Goal: Answer question/provide support: Share knowledge or assist other users

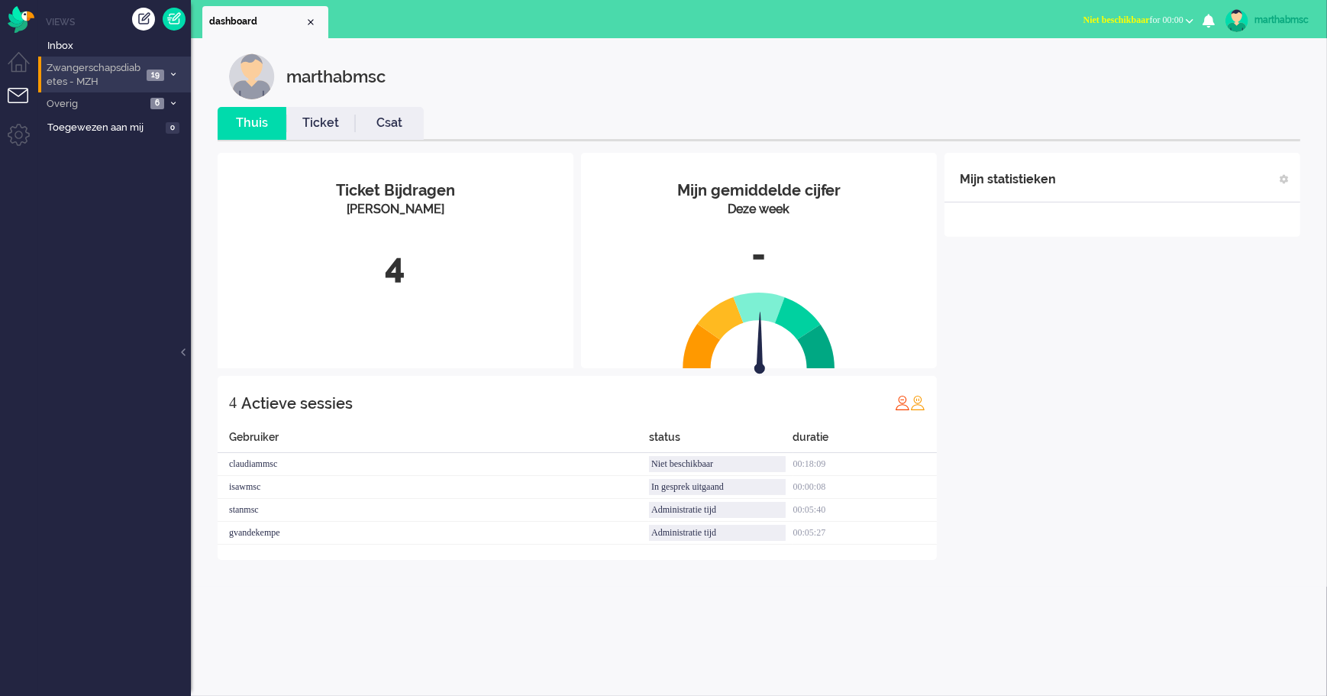
click at [79, 78] on span "Zwangerschapsdiabetes - MZH" at bounding box center [93, 75] width 98 height 28
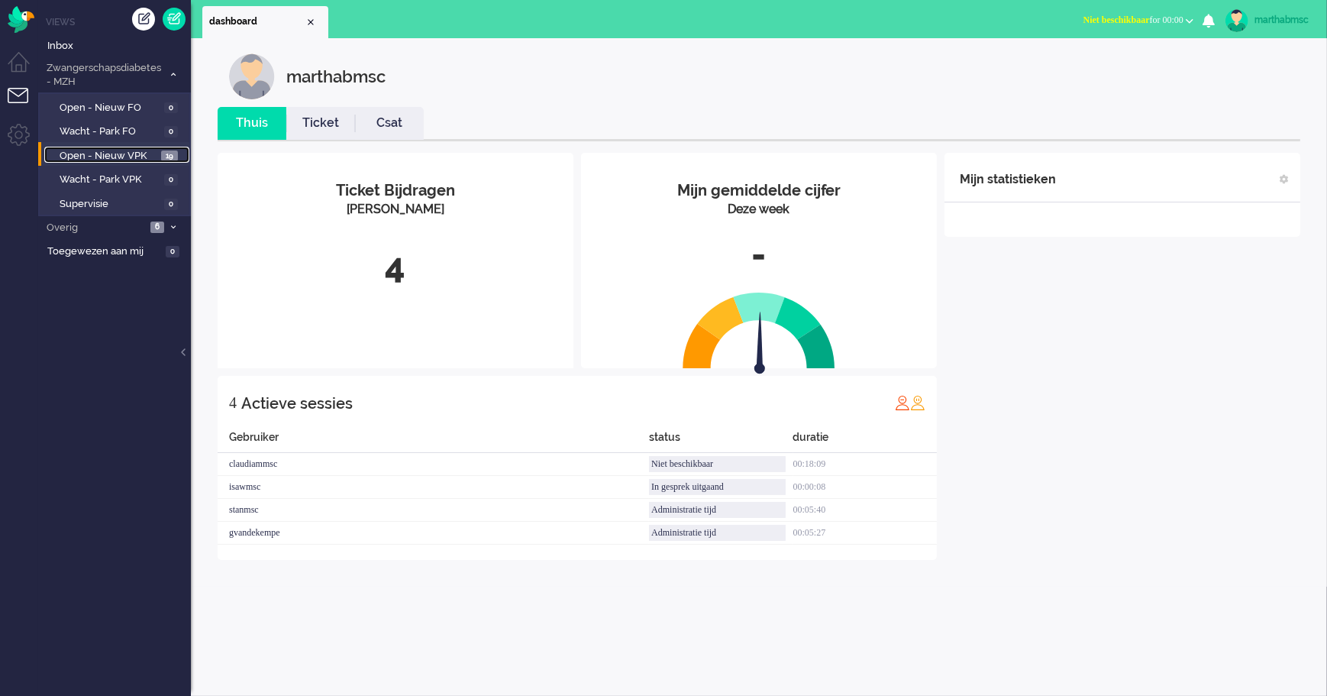
click at [98, 150] on span "Open - Nieuw VPK" at bounding box center [109, 156] width 98 height 15
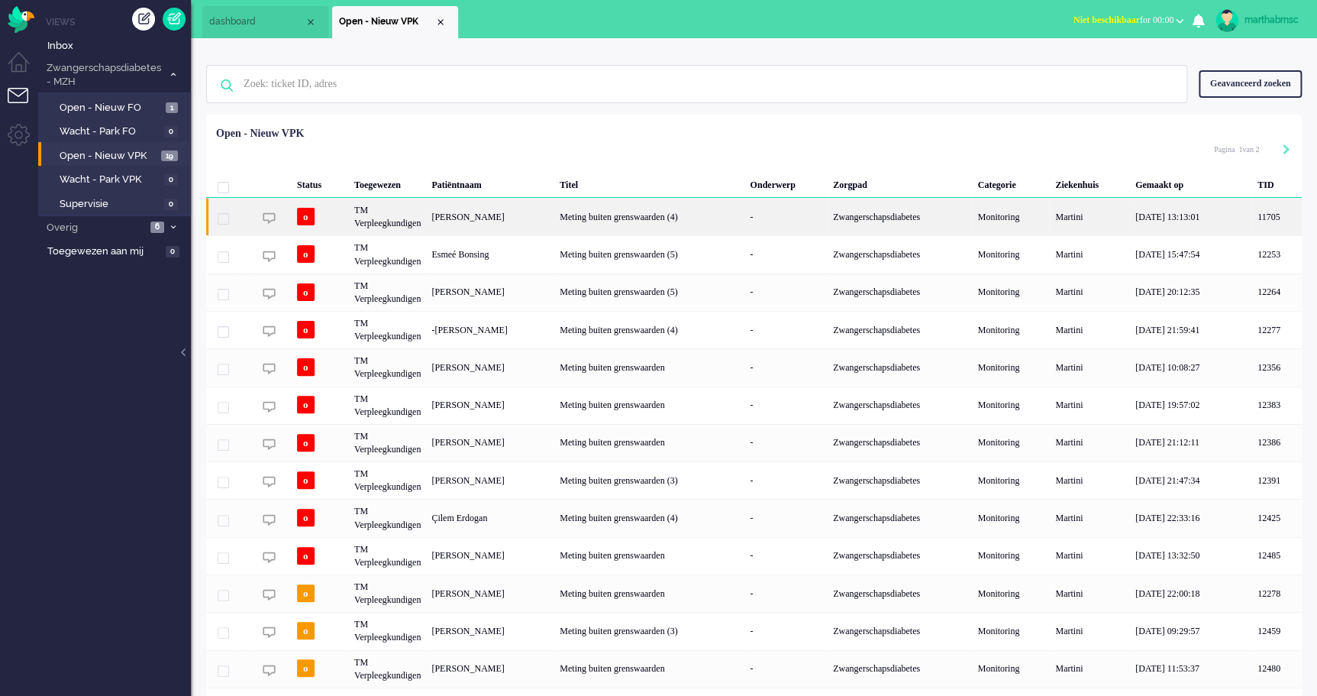
click at [493, 211] on div "[PERSON_NAME]" at bounding box center [490, 216] width 128 height 37
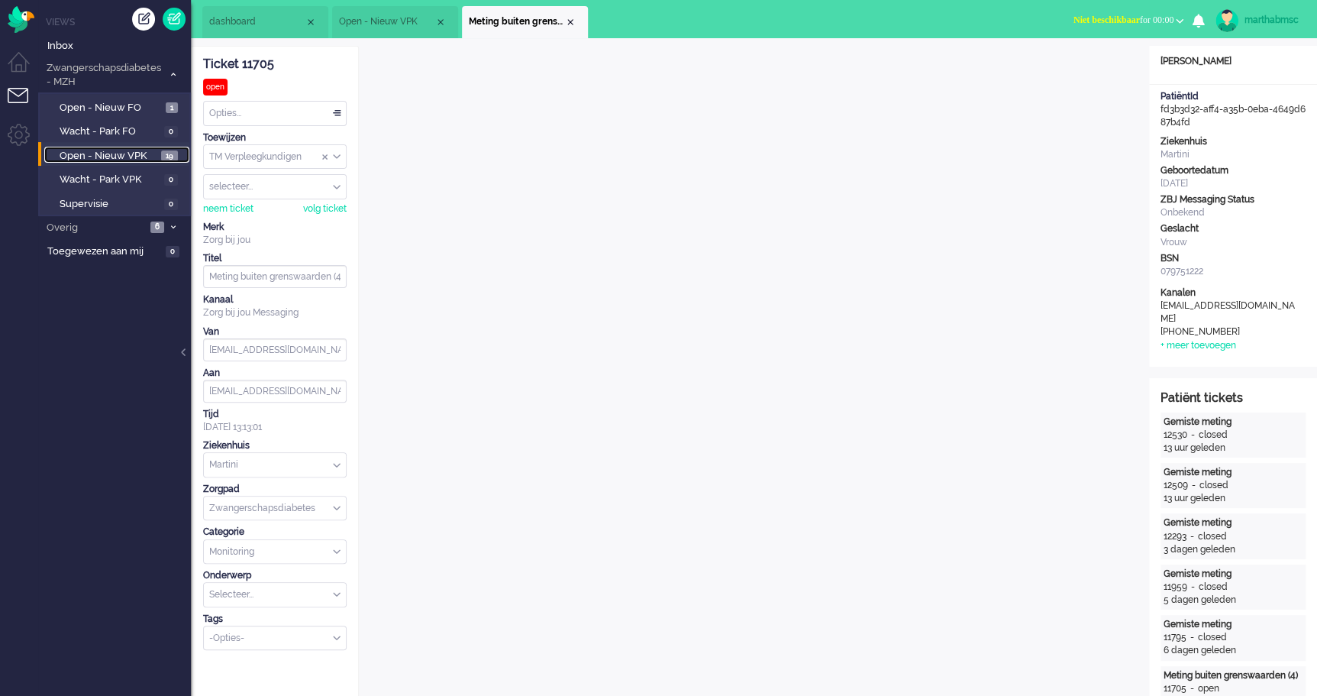
click at [118, 153] on span "Open - Nieuw VPK" at bounding box center [109, 156] width 98 height 15
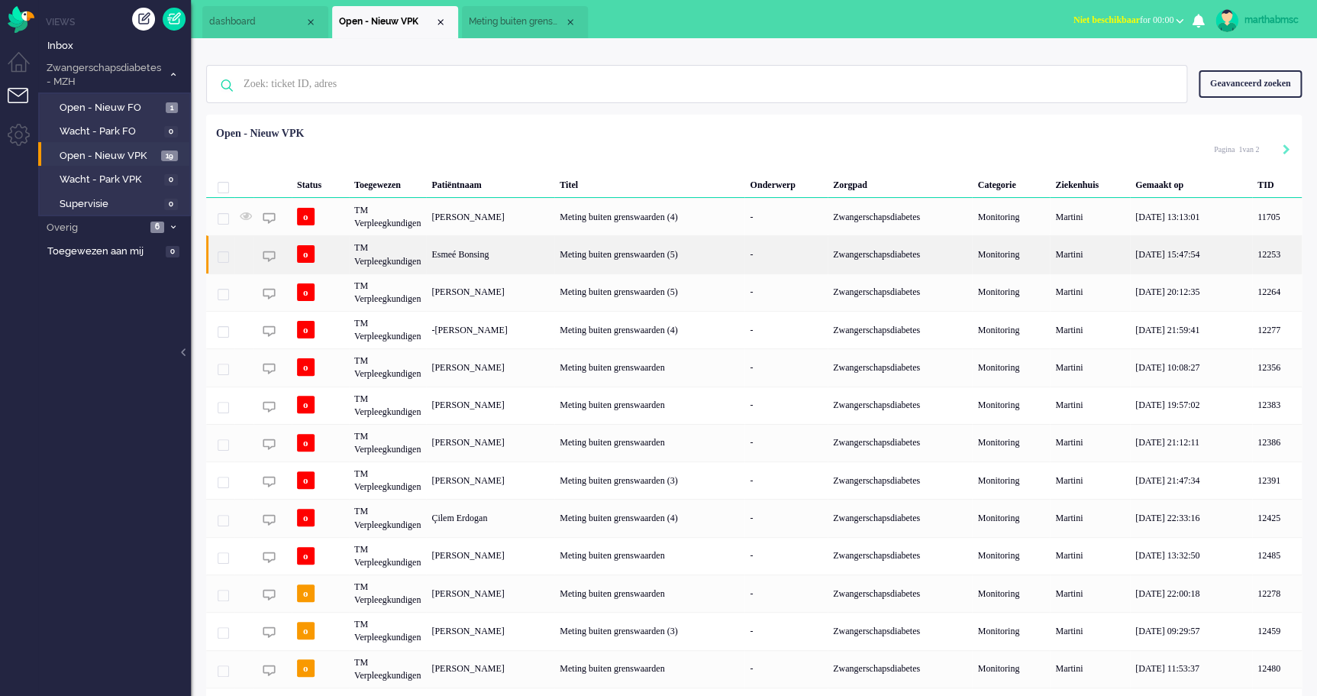
click at [457, 256] on div "Esmeé Bonsing" at bounding box center [490, 253] width 128 height 37
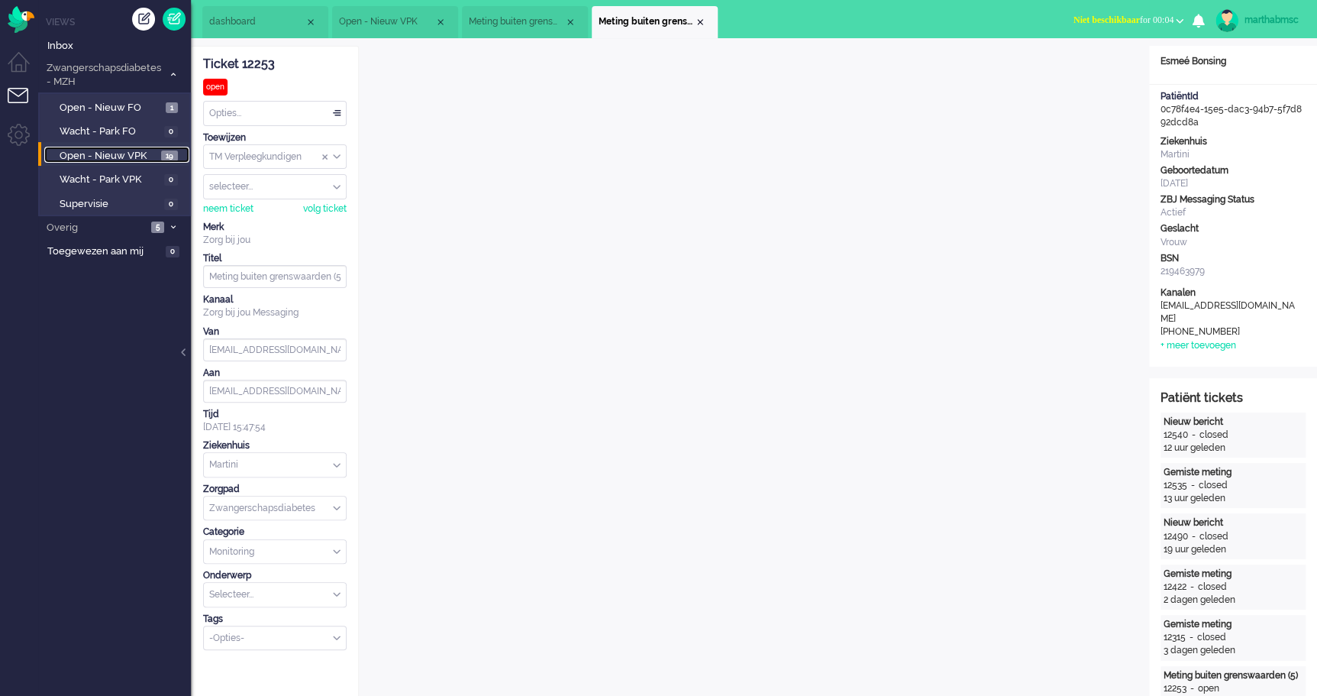
click at [116, 152] on span "Open - Nieuw VPK" at bounding box center [109, 156] width 98 height 15
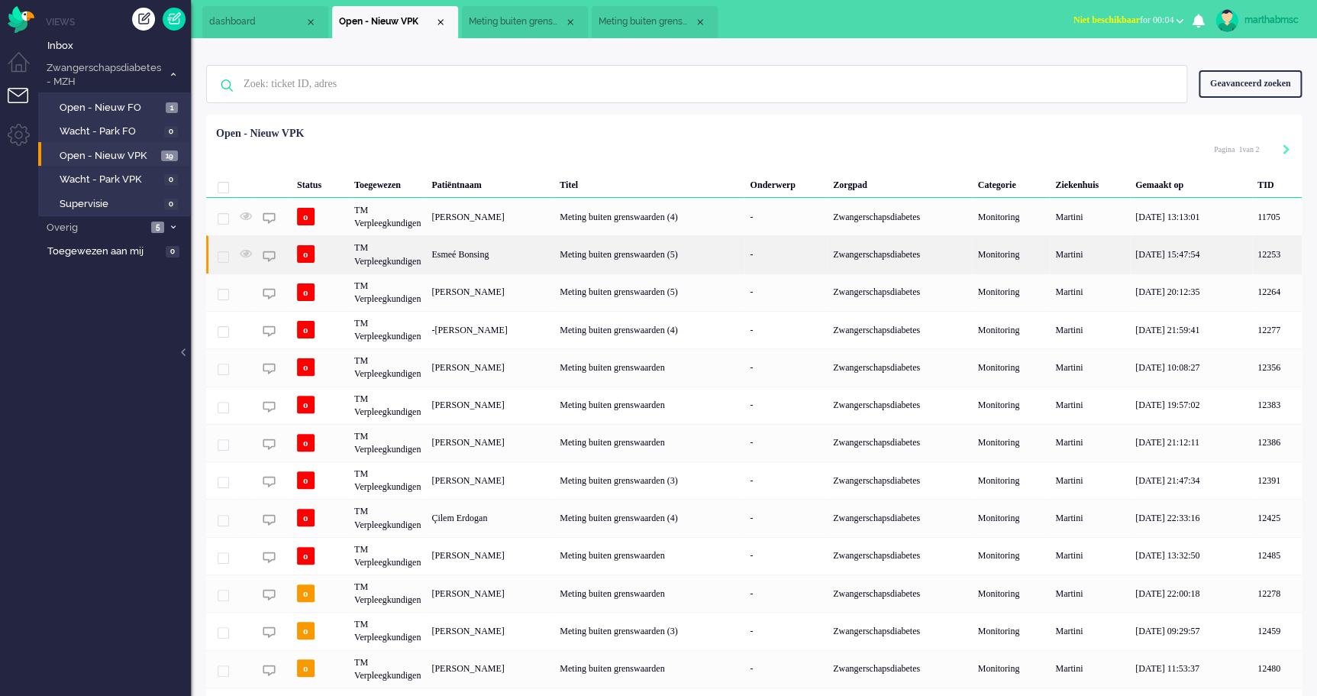
click at [412, 260] on div "TM Verpleegkundigen" at bounding box center [387, 253] width 77 height 37
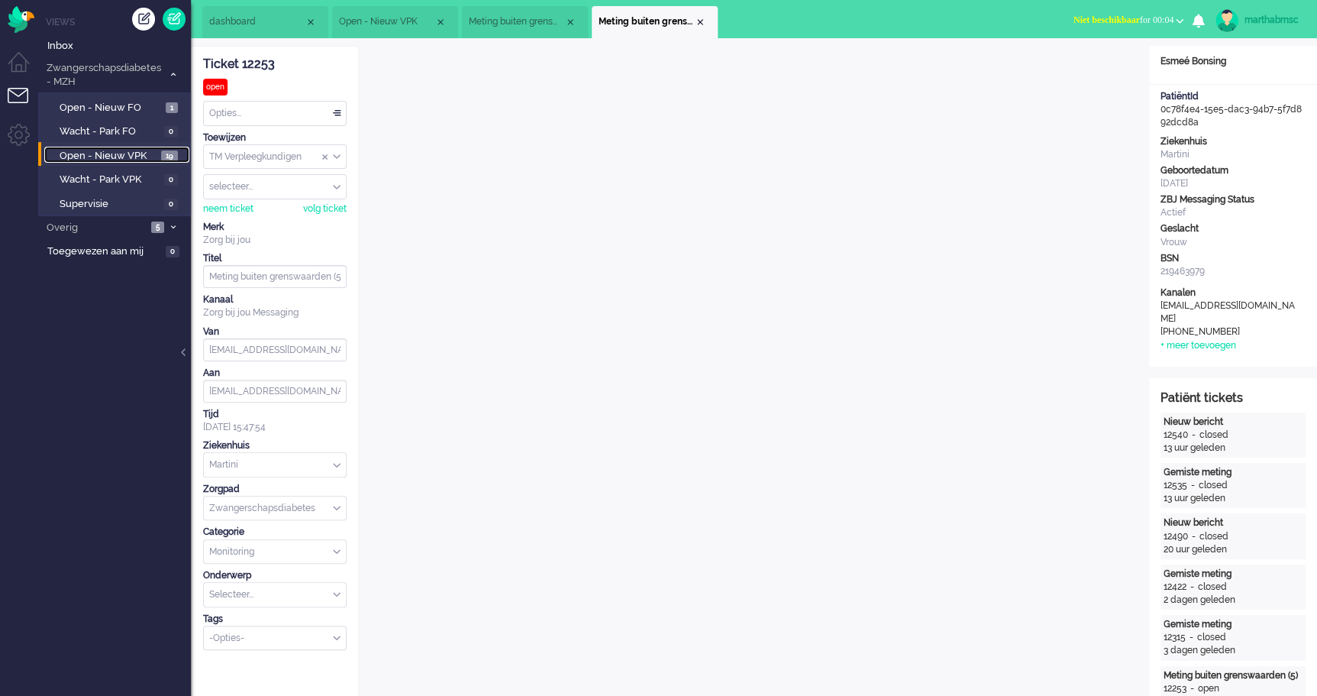
click at [115, 153] on span "Open - Nieuw VPK" at bounding box center [109, 156] width 98 height 15
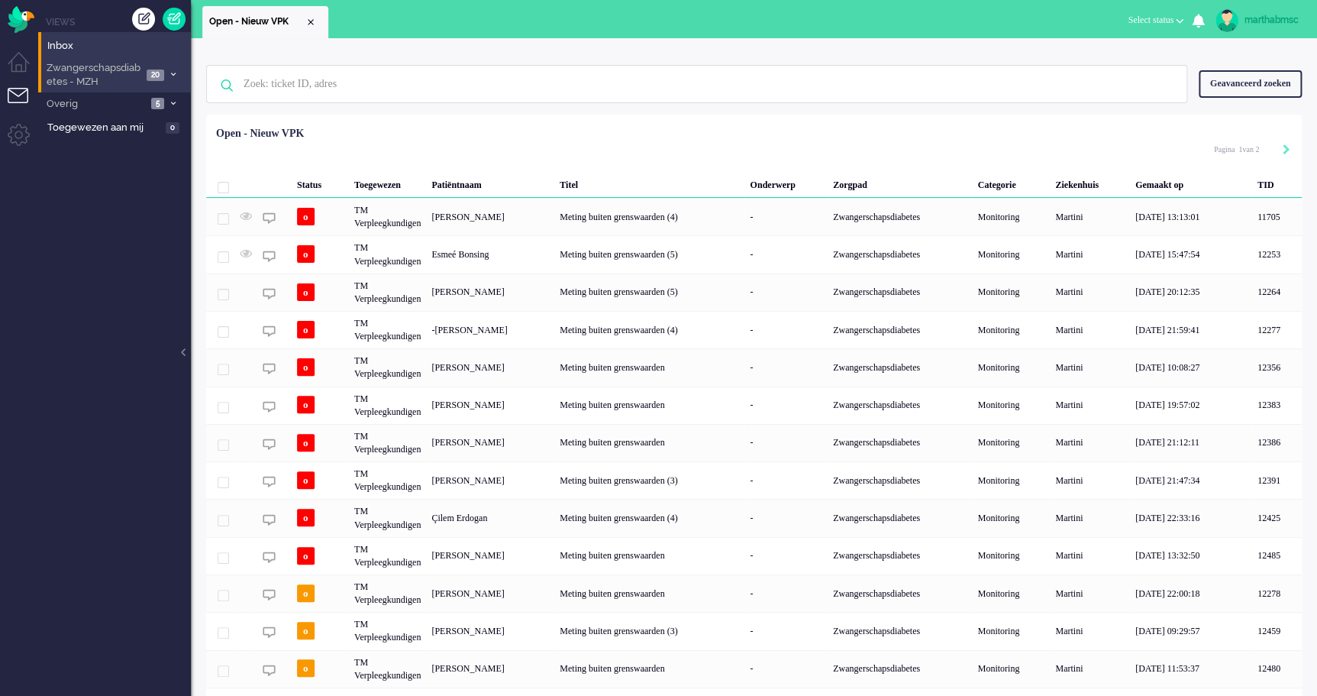
click at [110, 73] on span "Zwangerschapsdiabetes - MZH" at bounding box center [93, 75] width 98 height 28
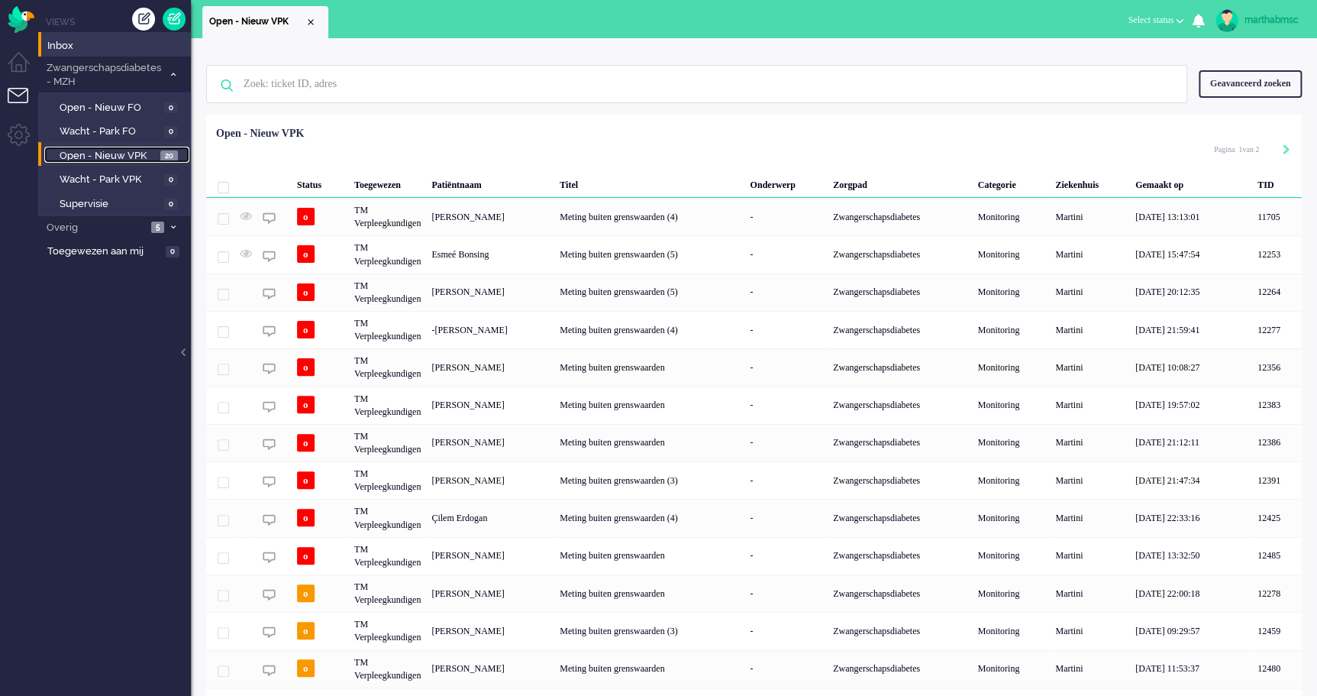
click at [111, 151] on span "Open - Nieuw VPK" at bounding box center [108, 156] width 97 height 15
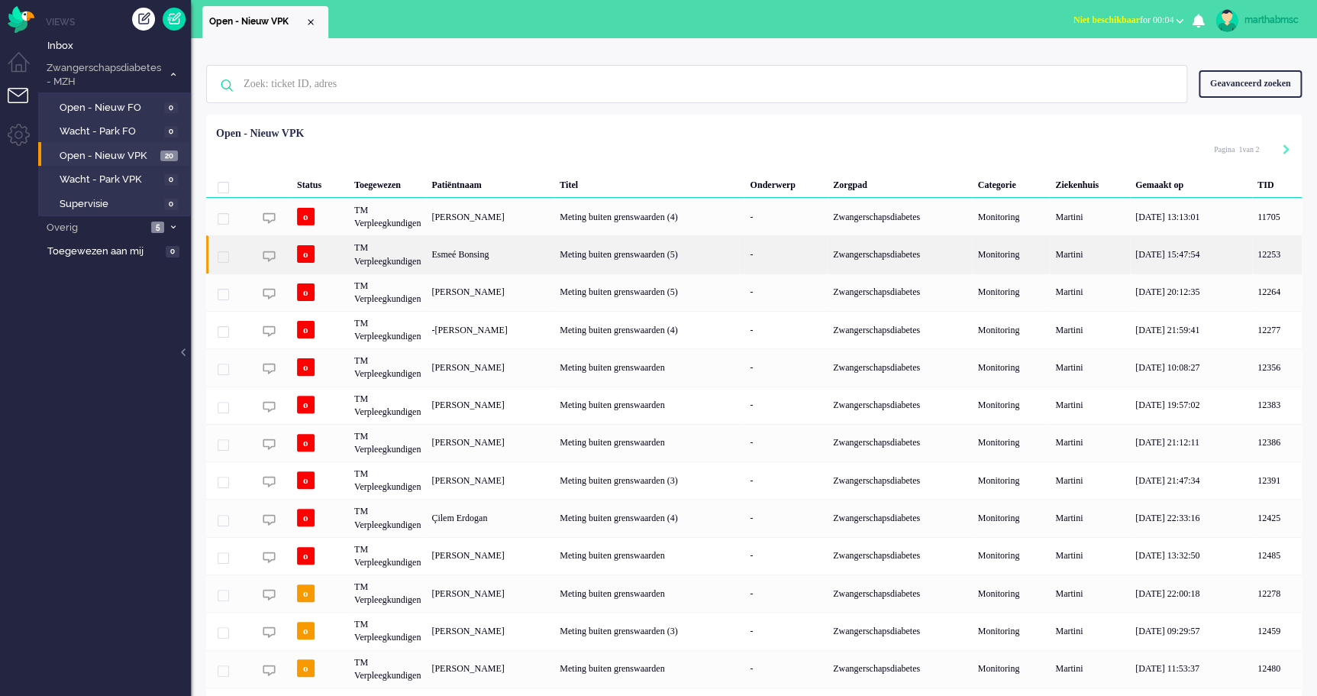
click at [386, 257] on div "TM Verpleegkundigen" at bounding box center [387, 253] width 77 height 37
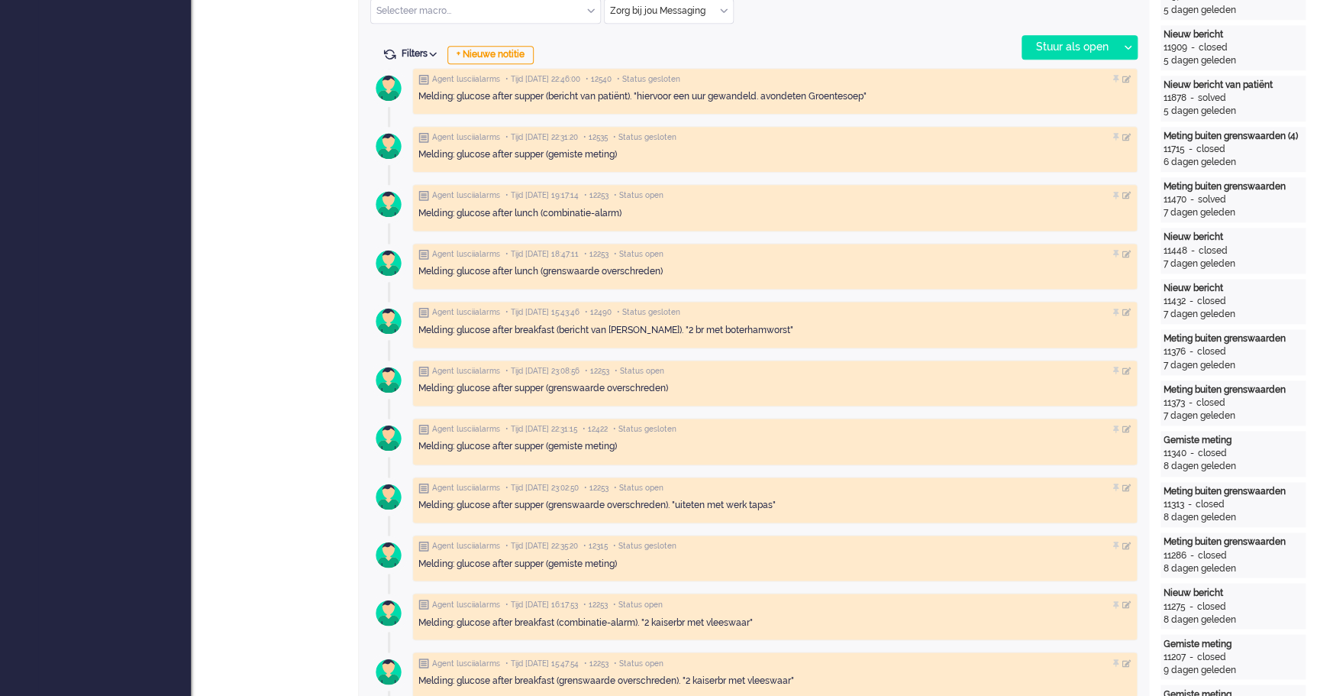
scroll to position [46, 0]
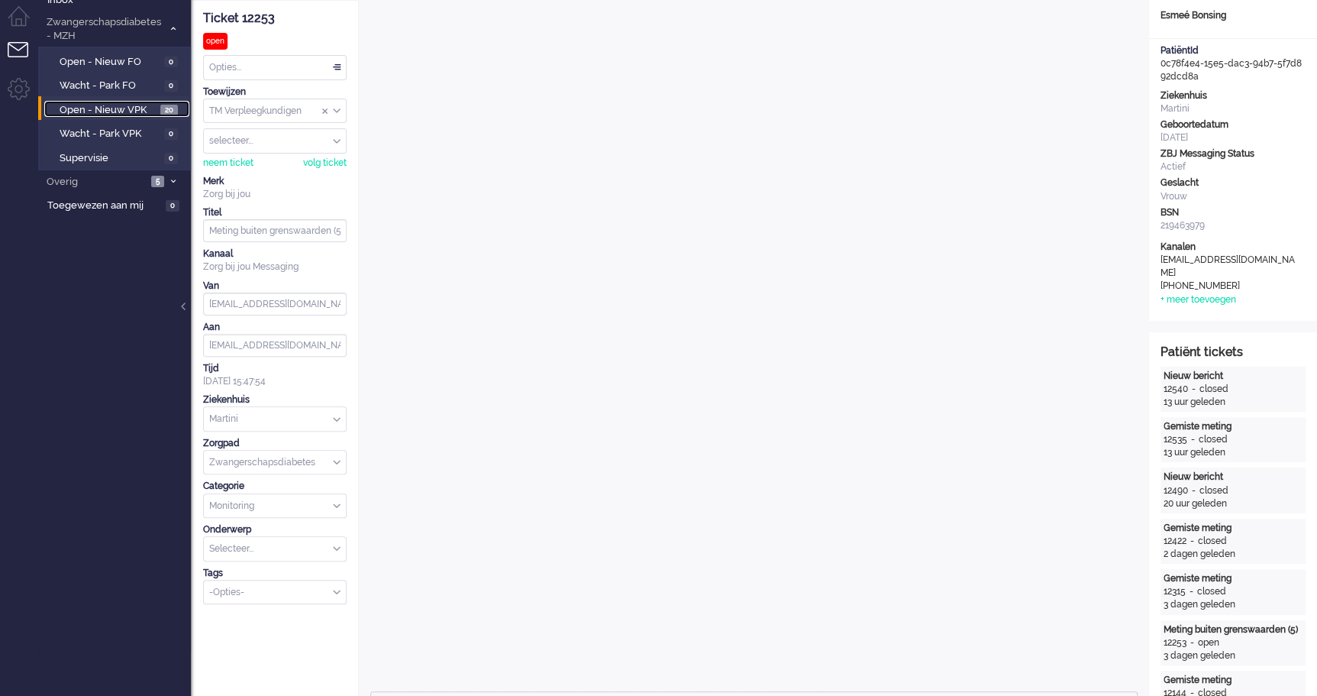
click at [90, 108] on span "Open - Nieuw VPK" at bounding box center [108, 110] width 97 height 15
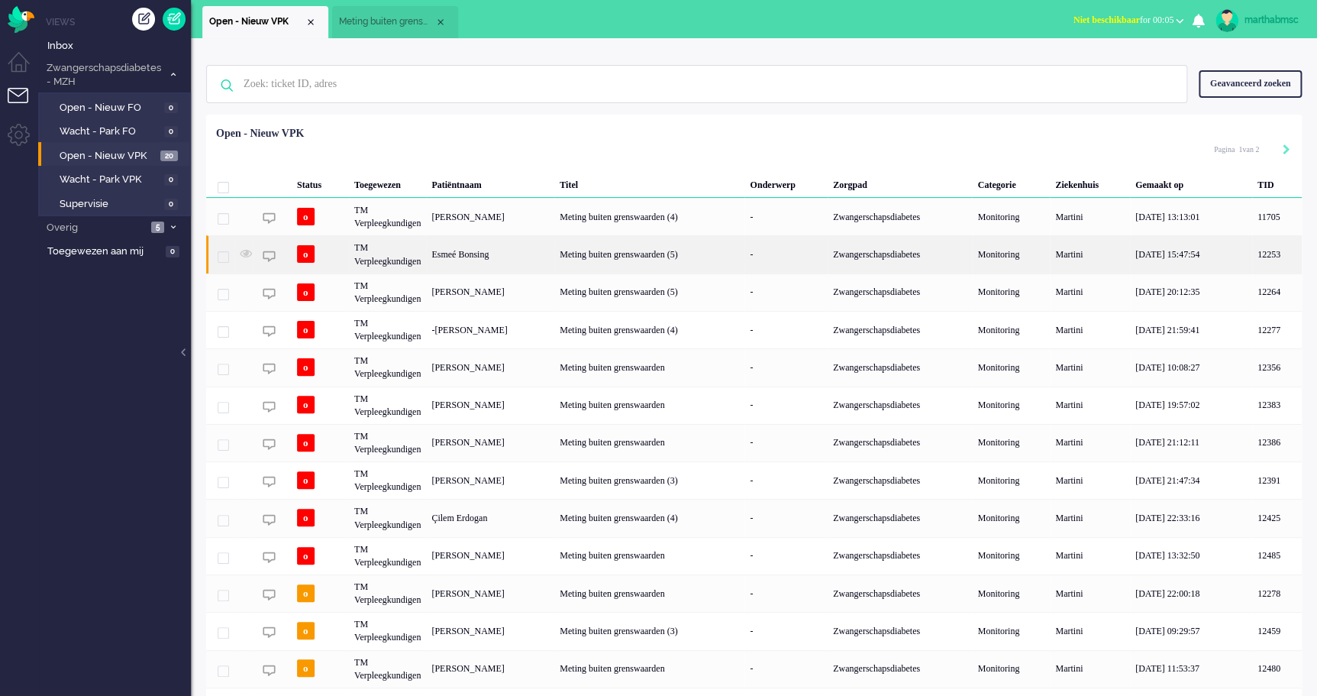
click at [416, 263] on div "TM Verpleegkundigen" at bounding box center [387, 253] width 77 height 37
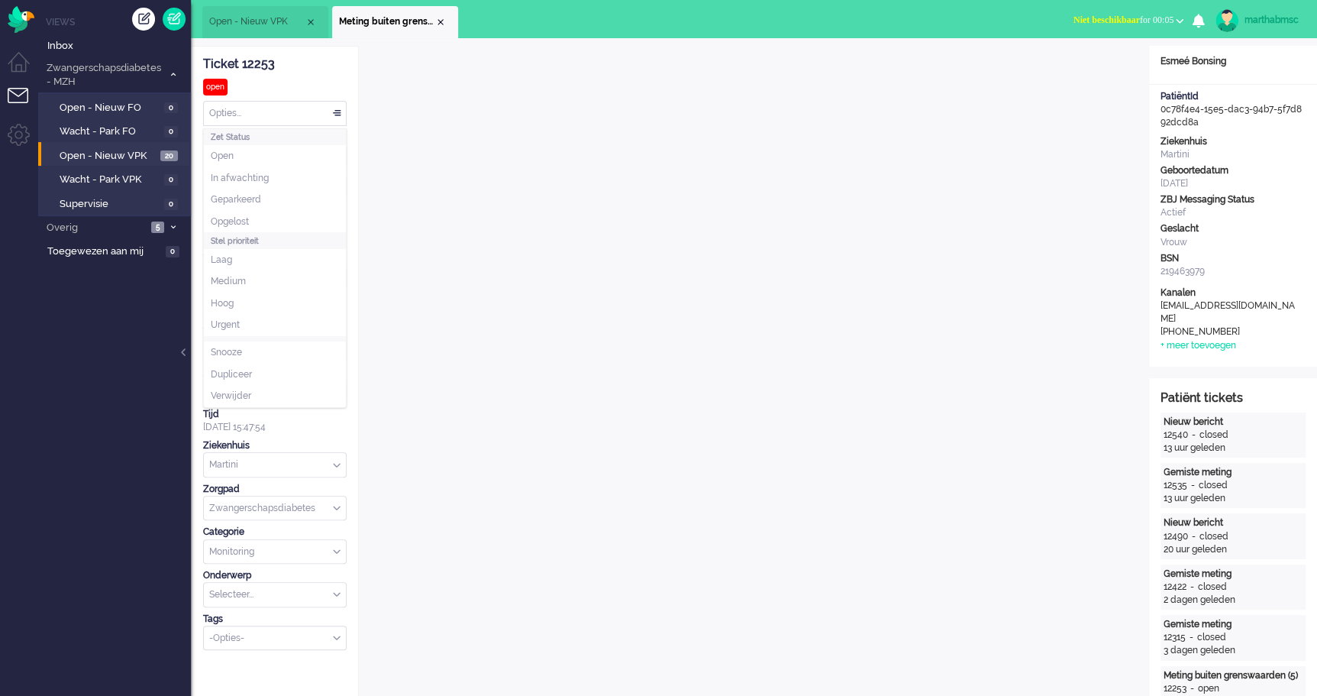
click at [338, 110] on div "Opties..." at bounding box center [275, 114] width 142 height 24
click at [257, 218] on li "Opgelost" at bounding box center [275, 222] width 142 height 22
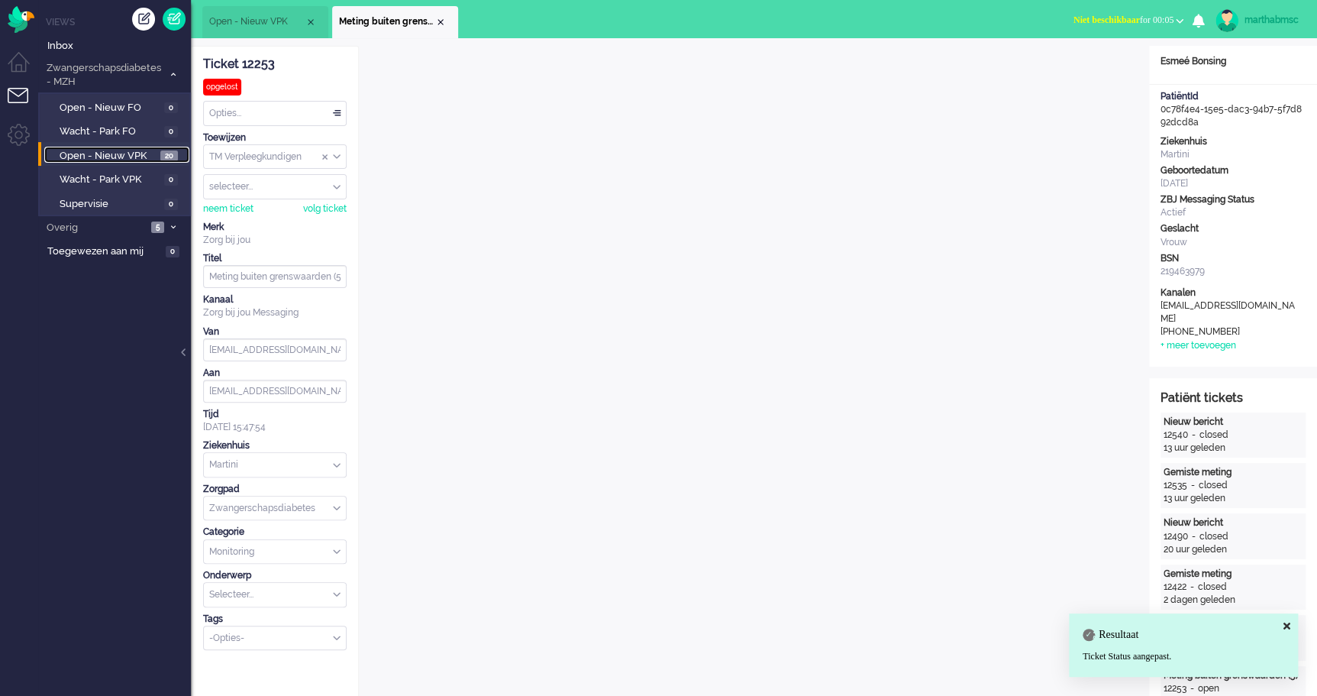
click at [100, 149] on span "Open - Nieuw VPK" at bounding box center [108, 156] width 97 height 15
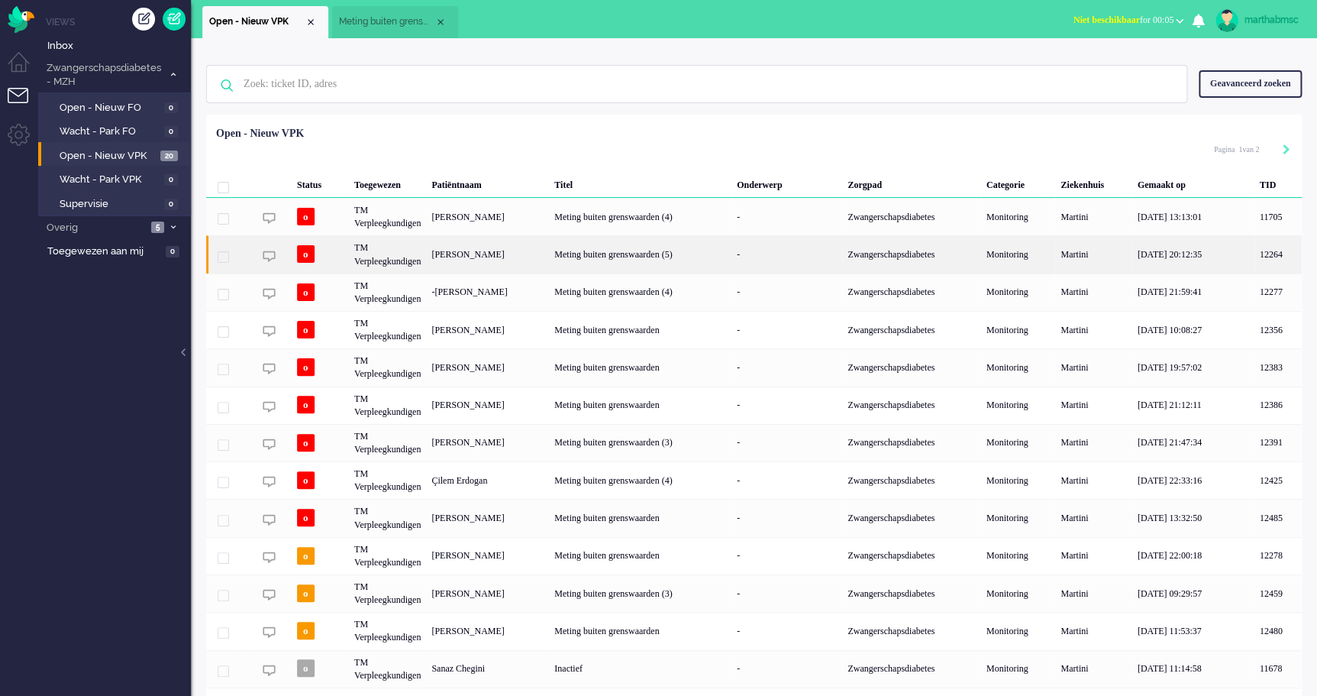
click at [395, 263] on div "TM Verpleegkundigen" at bounding box center [387, 253] width 77 height 37
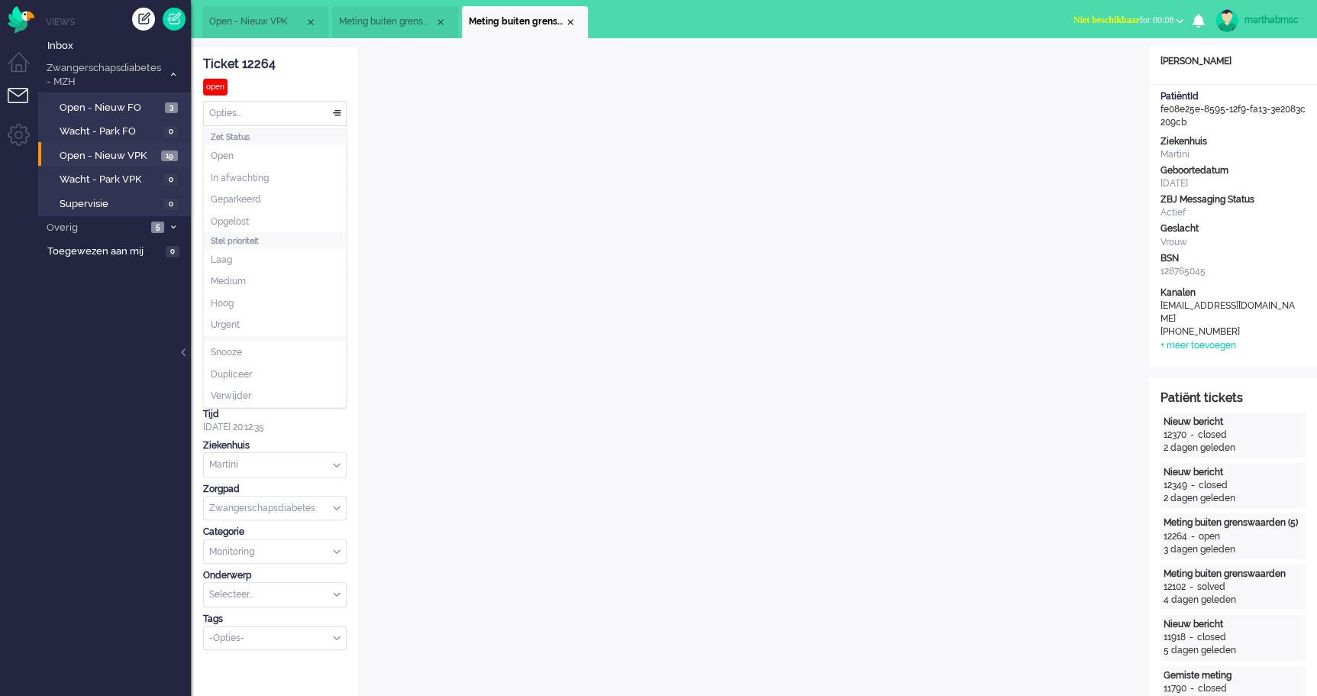
click at [339, 112] on div "Opties..." at bounding box center [275, 114] width 142 height 24
click at [237, 215] on span "Opgelost" at bounding box center [230, 221] width 38 height 13
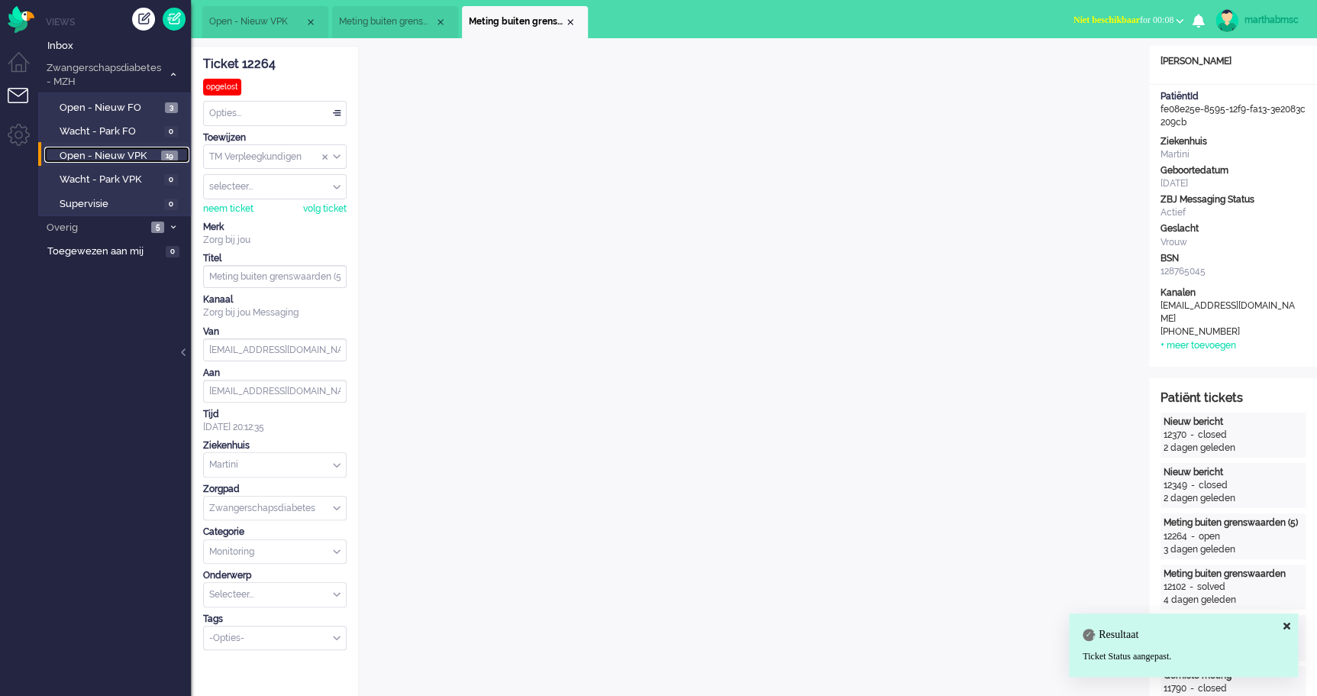
click at [104, 153] on span "Open - Nieuw VPK" at bounding box center [109, 156] width 98 height 15
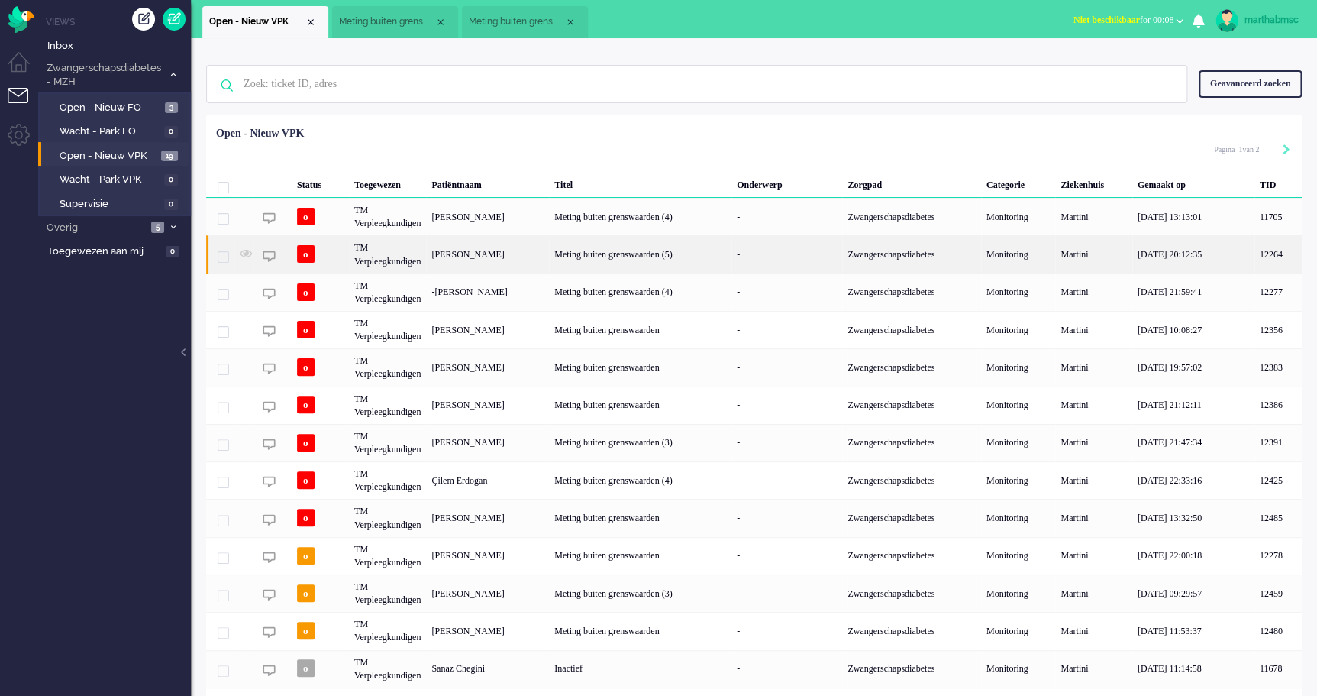
click at [388, 262] on div "TM Verpleegkundigen" at bounding box center [387, 253] width 77 height 37
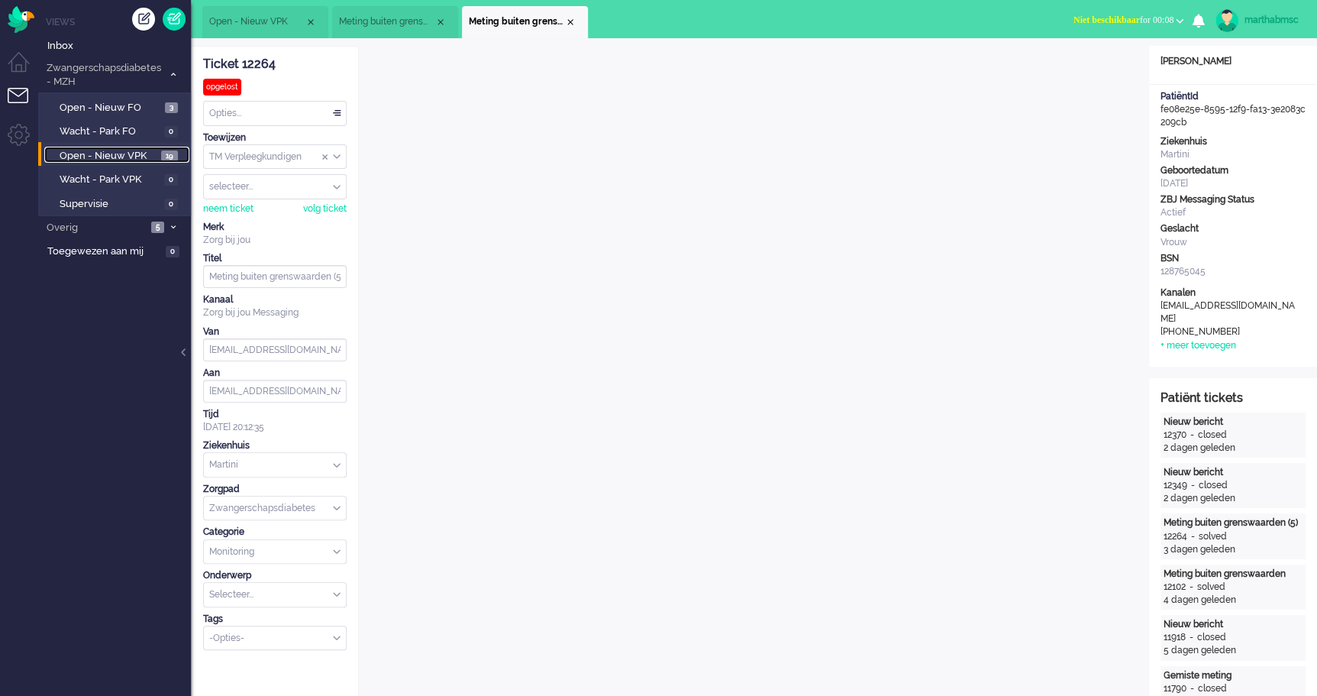
click at [107, 153] on span "Open - Nieuw VPK" at bounding box center [109, 156] width 98 height 15
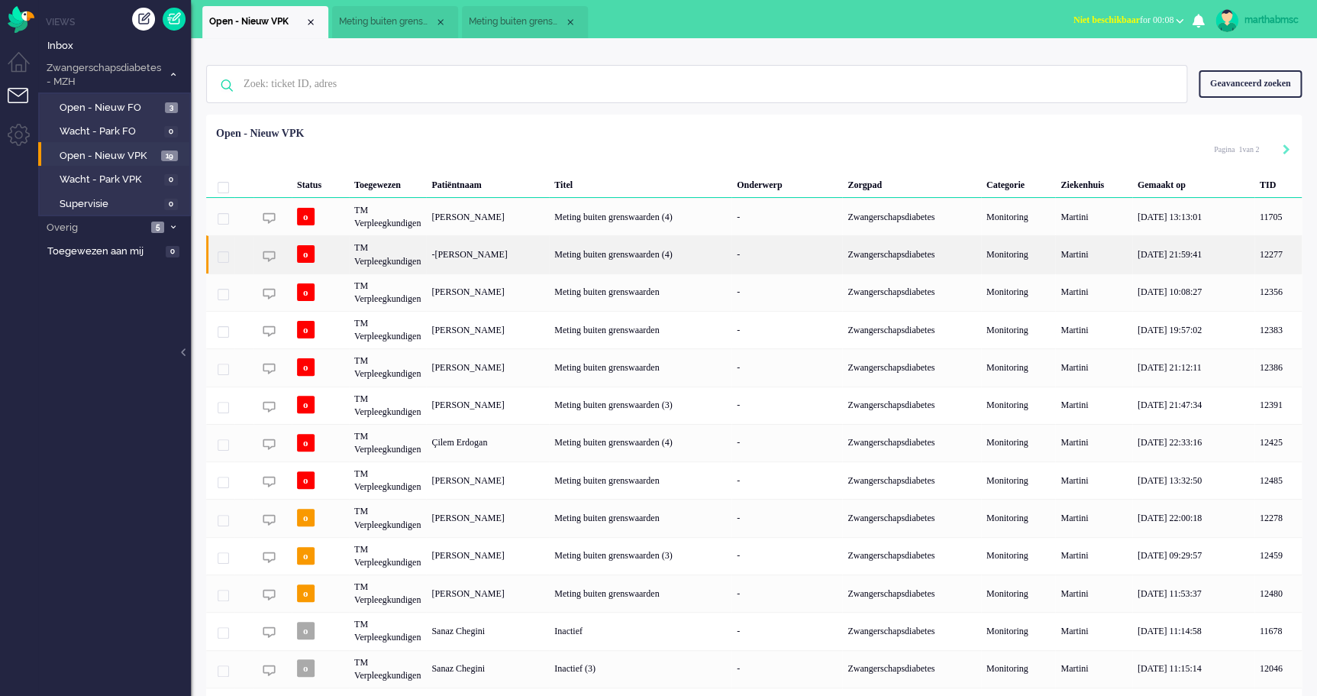
click at [381, 259] on div "TM Verpleegkundigen" at bounding box center [387, 253] width 77 height 37
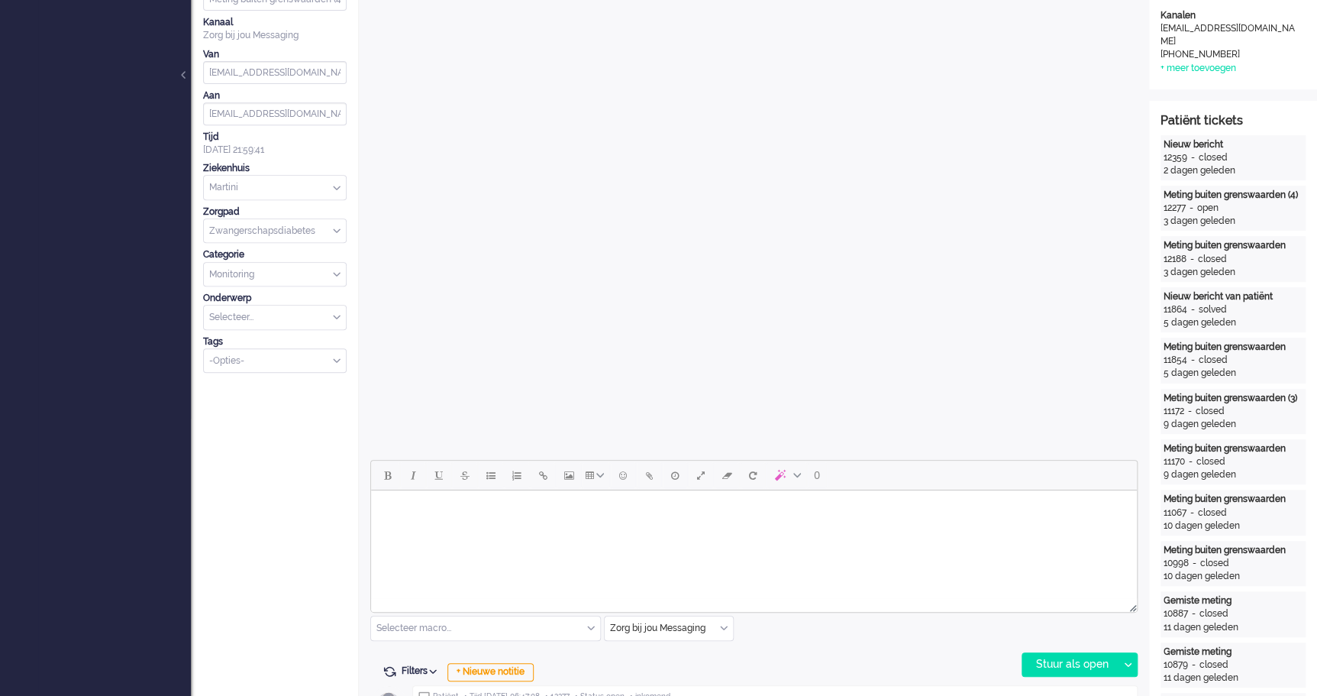
scroll to position [486, 0]
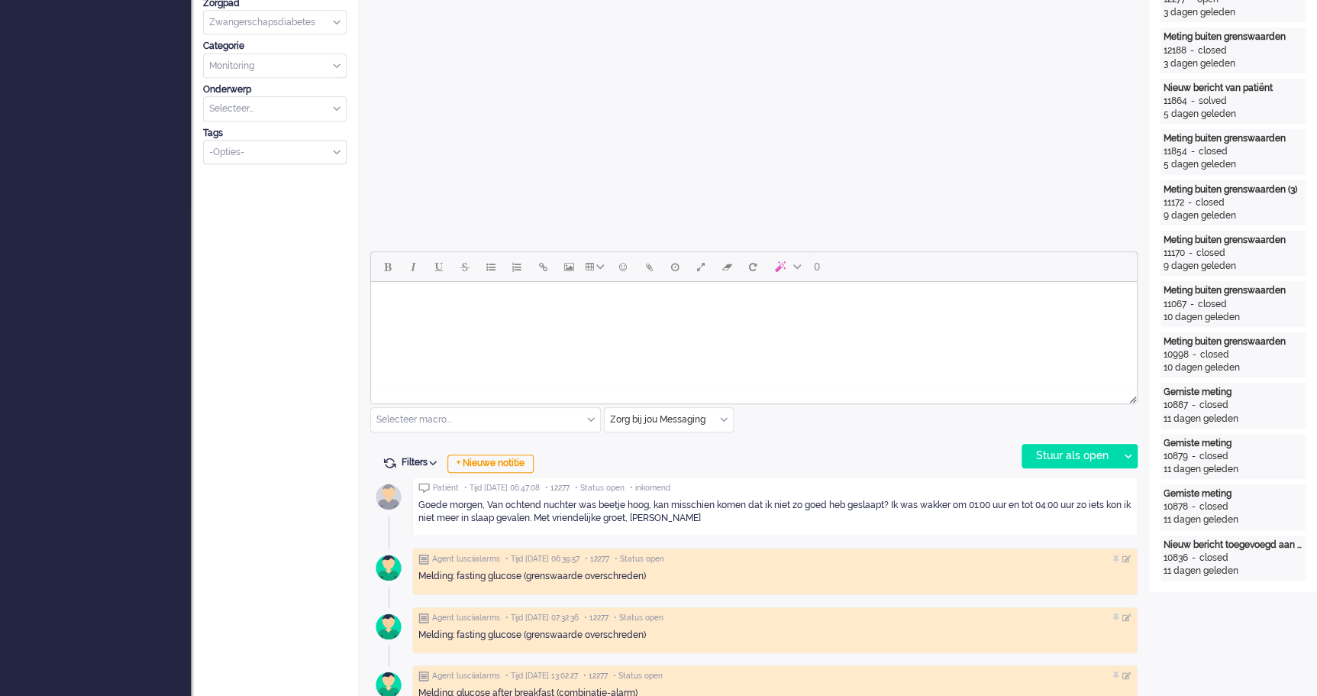
click at [518, 307] on body "Rich Text Area. Press ALT-0 for help." at bounding box center [754, 301] width 754 height 27
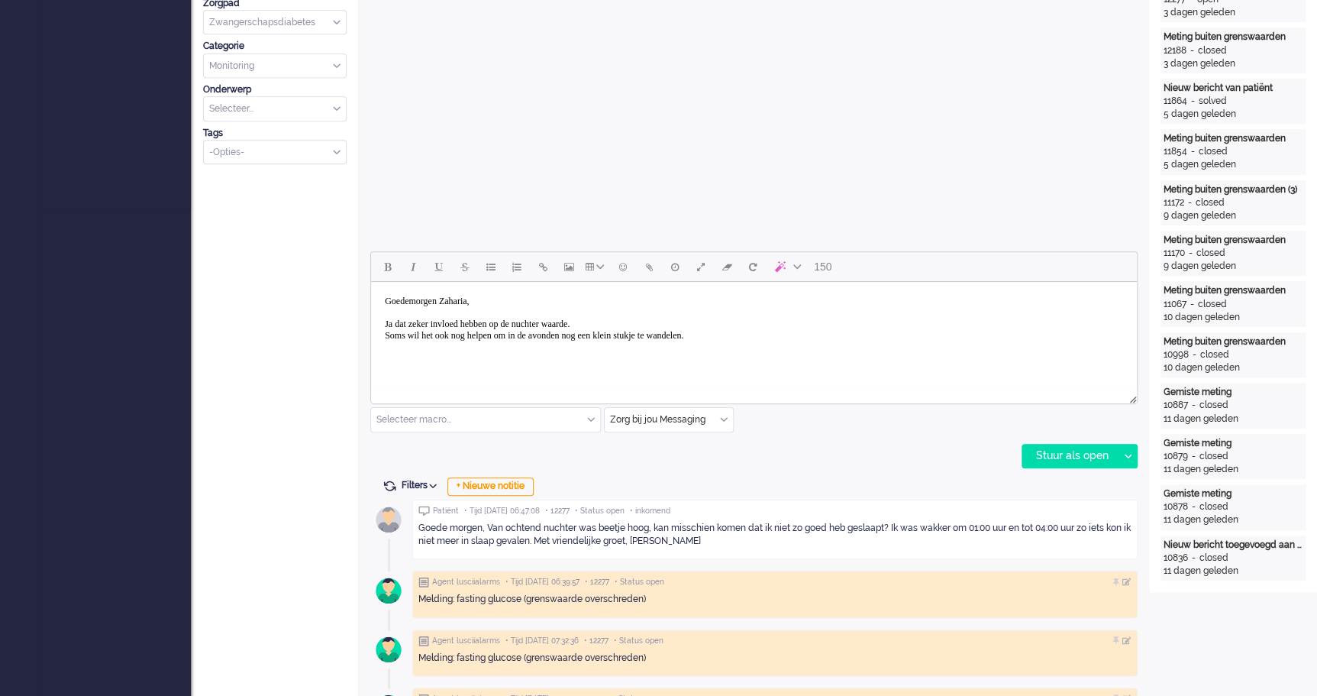
click at [393, 324] on body "Goedemorgen [PERSON_NAME], Ja dat zeker invloed hebben op de nuchter waarde. So…" at bounding box center [754, 318] width 754 height 61
click at [418, 323] on body "Goedemorgen [PERSON_NAME], Ja, dat zeker invloed hebben op de nuchter waarde. S…" at bounding box center [754, 318] width 754 height 61
click at [772, 338] on body "Goedemorgen Zaharia, Ja, dat kan zeker invloed hebben op de nuchter waarde. Som…" at bounding box center [754, 318] width 754 height 61
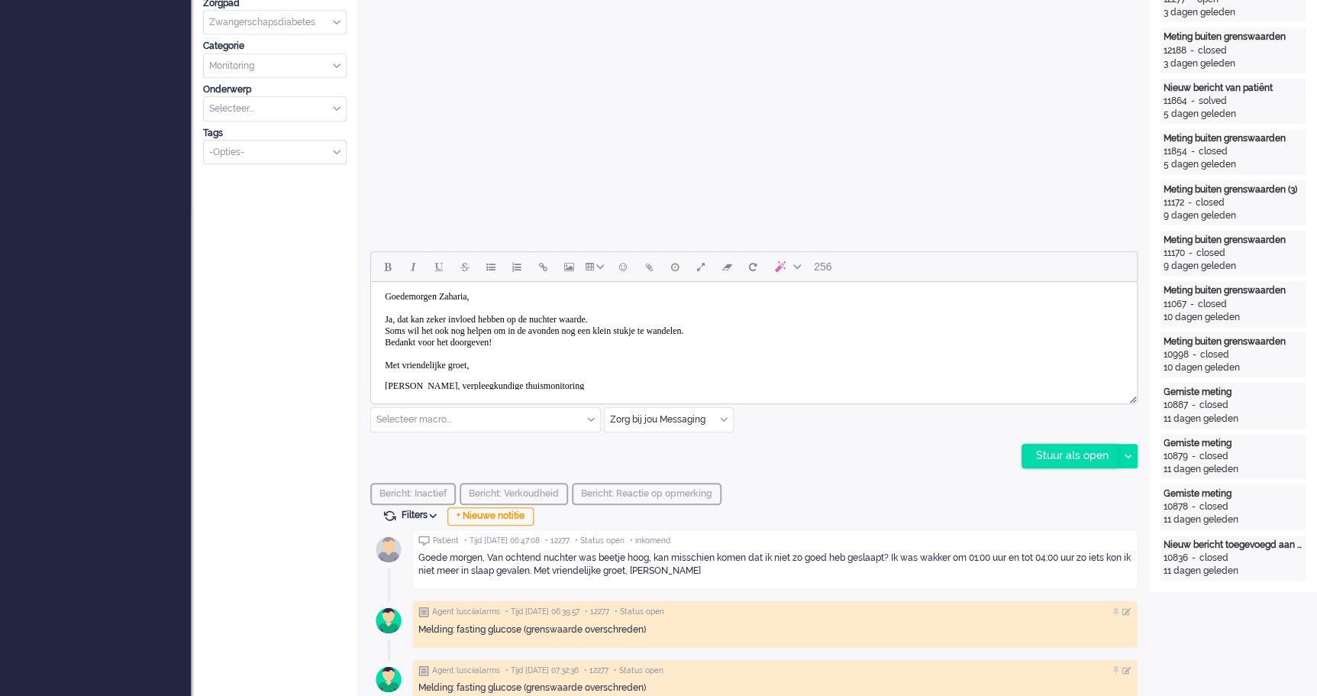
click at [1092, 459] on div "Stuur als open" at bounding box center [1070, 455] width 95 height 23
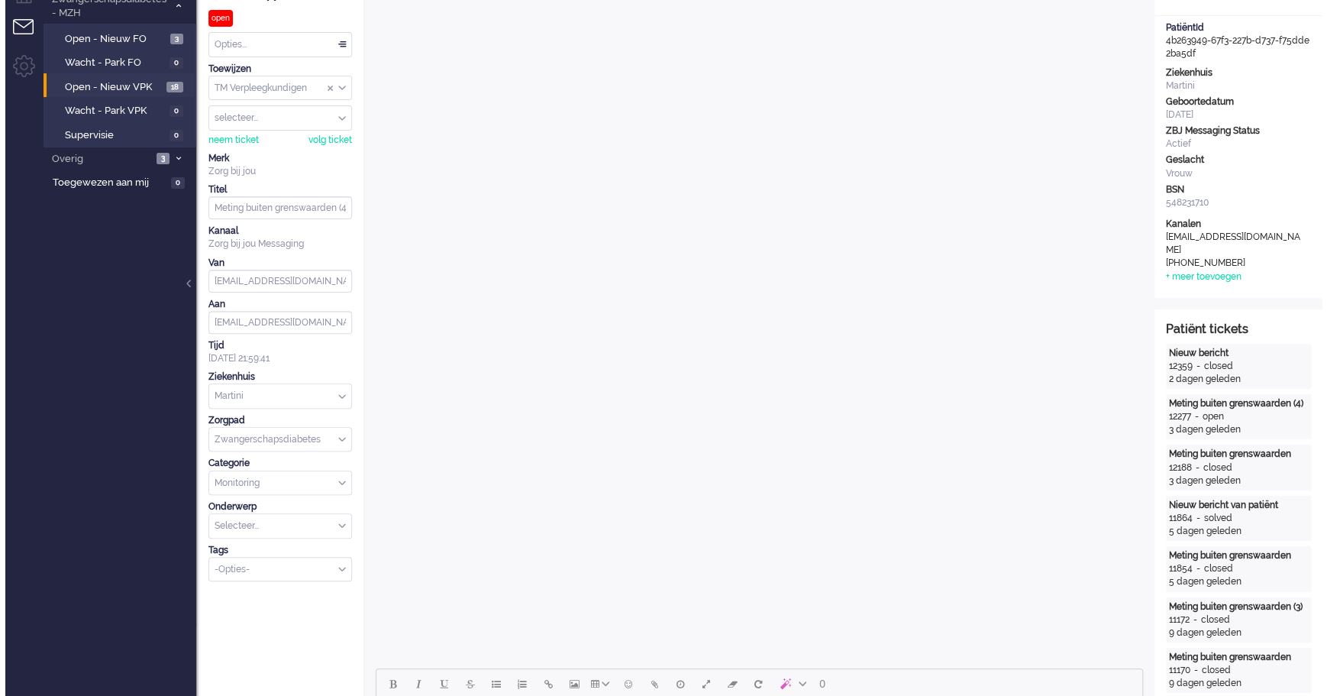
scroll to position [0, 0]
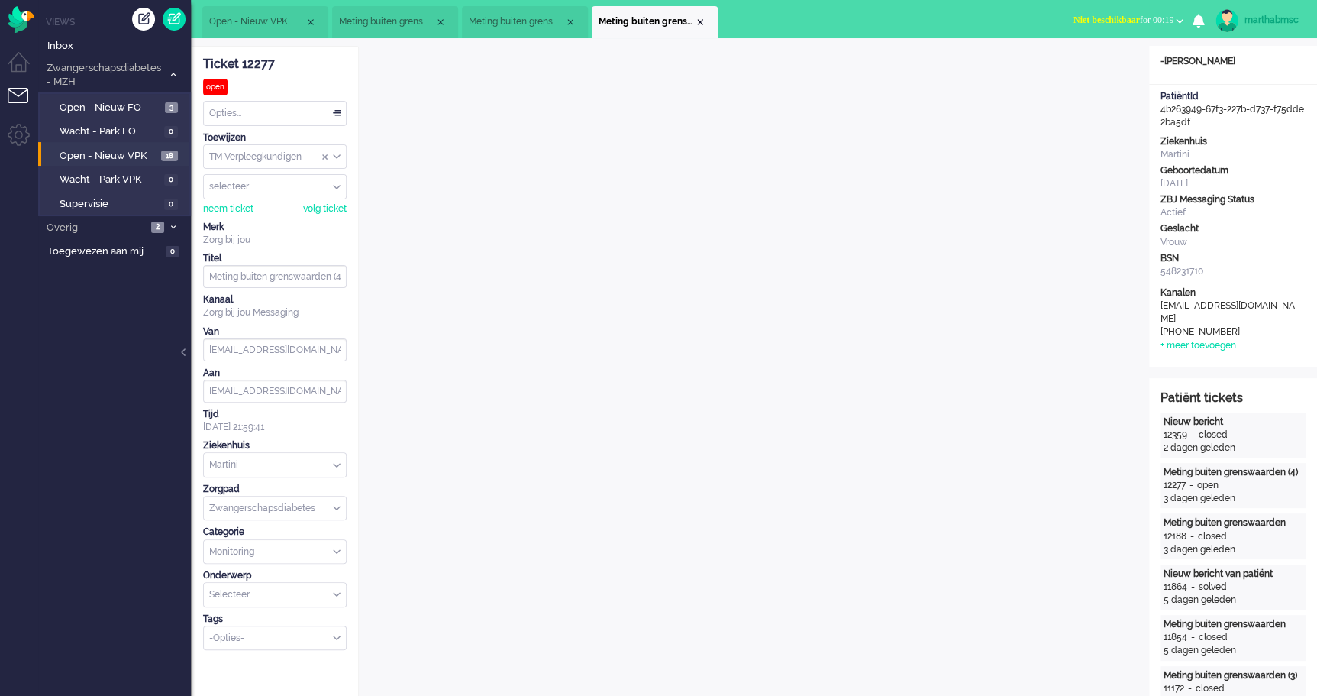
click at [335, 114] on div "Opties..." at bounding box center [275, 114] width 142 height 24
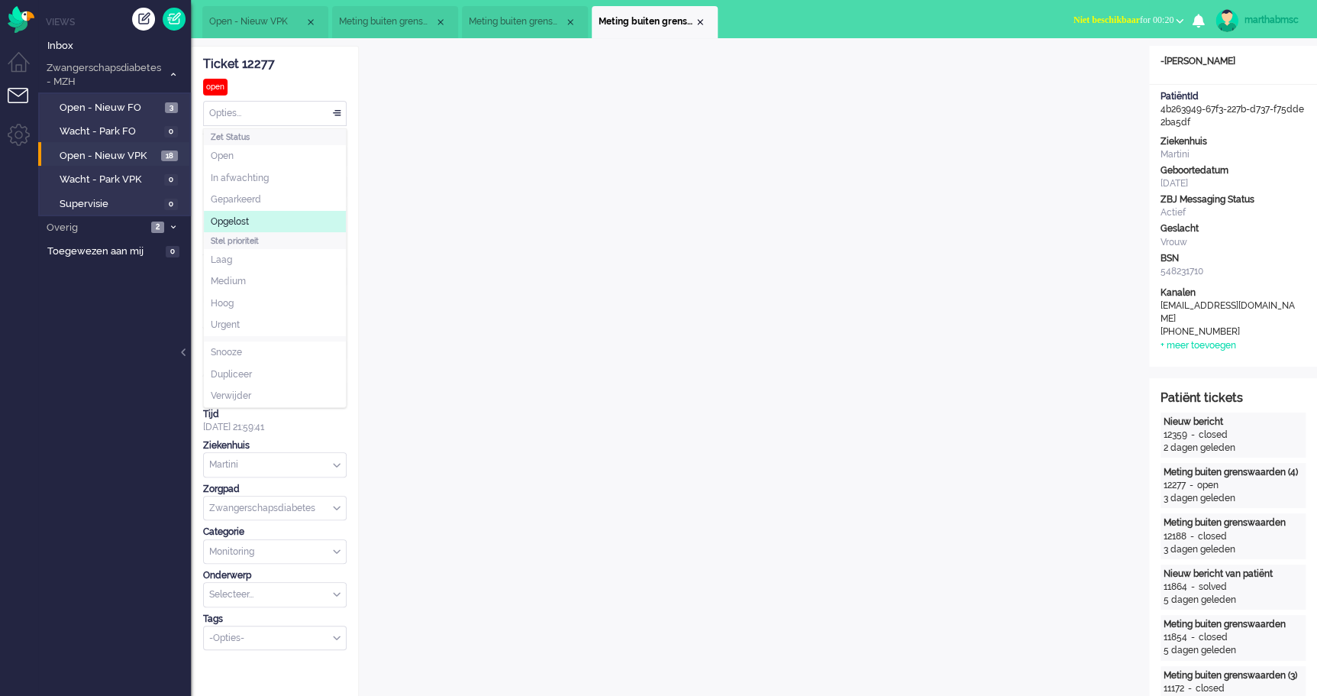
click at [251, 219] on li "Opgelost" at bounding box center [275, 222] width 142 height 22
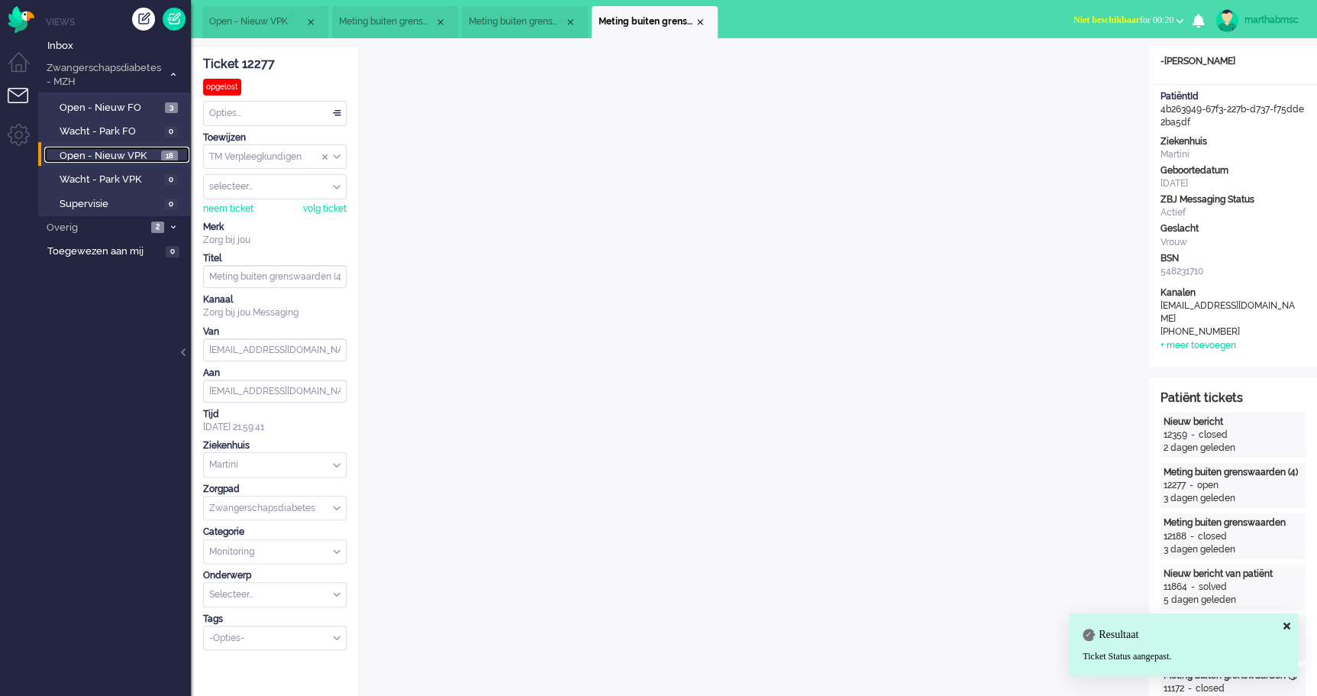
click at [110, 154] on span "Open - Nieuw VPK" at bounding box center [109, 156] width 98 height 15
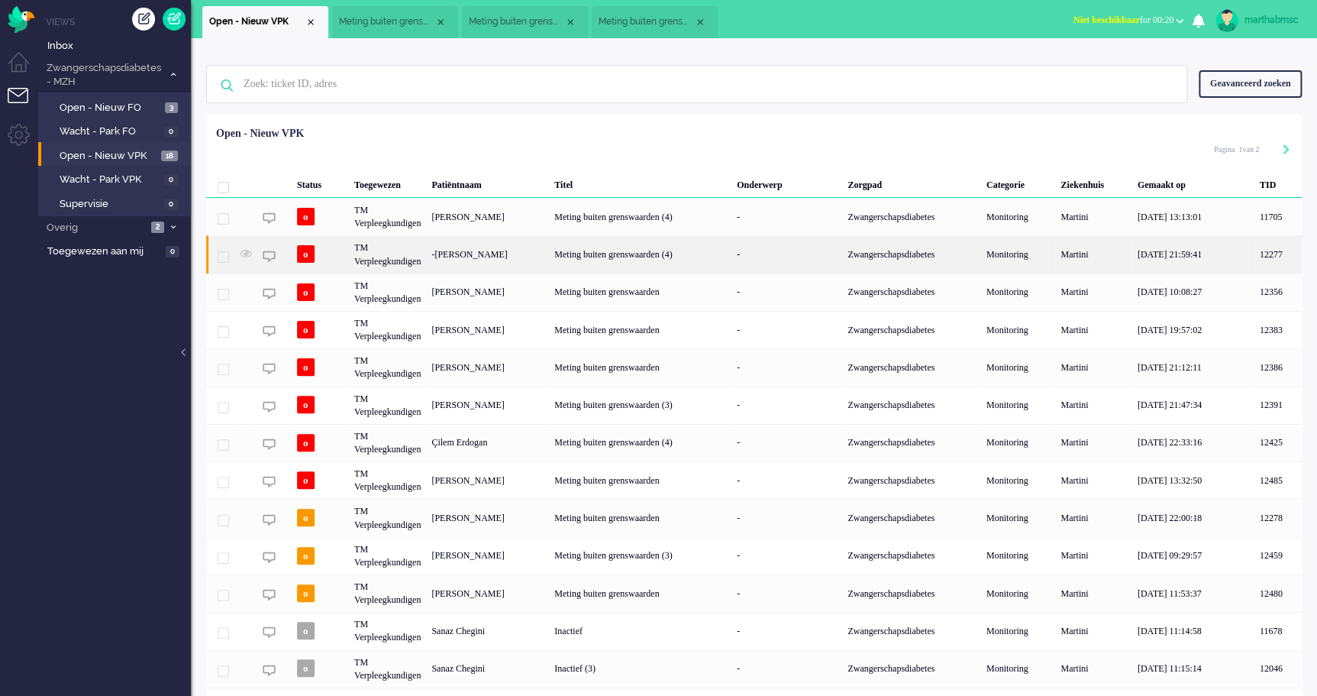
click at [385, 264] on div "TM Verpleegkundigen" at bounding box center [387, 253] width 77 height 37
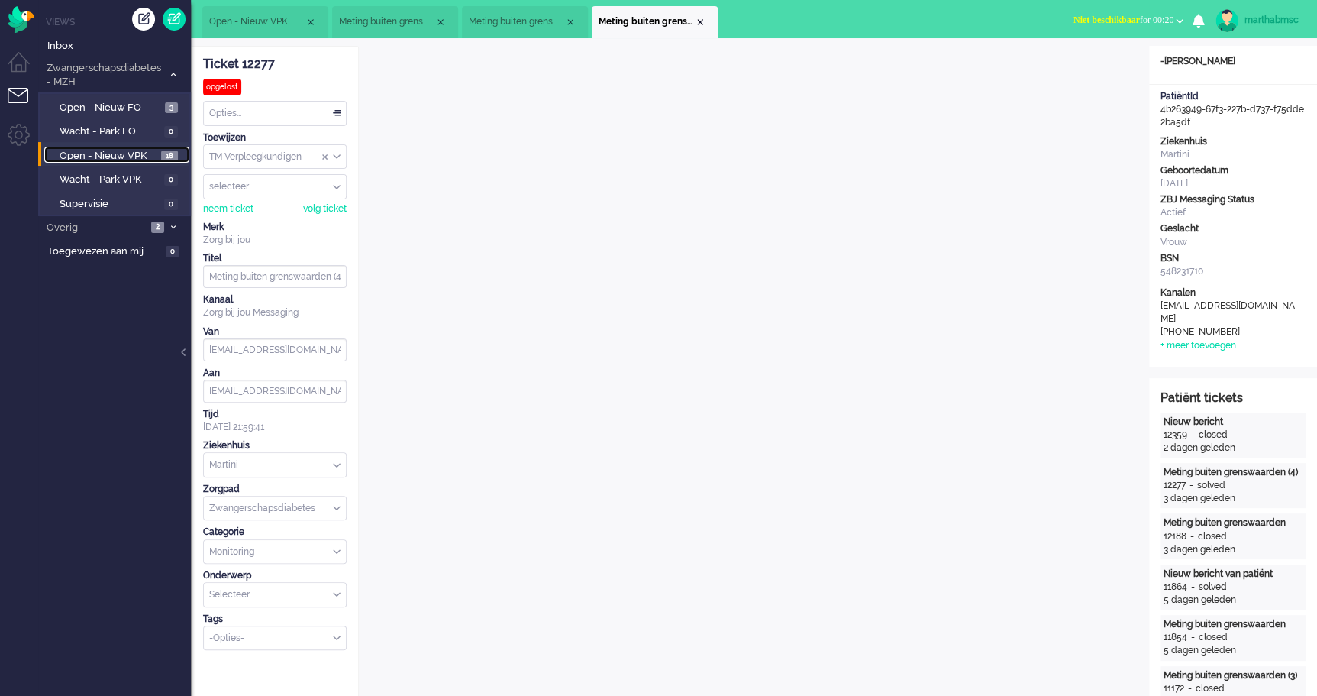
click at [115, 152] on span "Open - Nieuw VPK" at bounding box center [109, 156] width 98 height 15
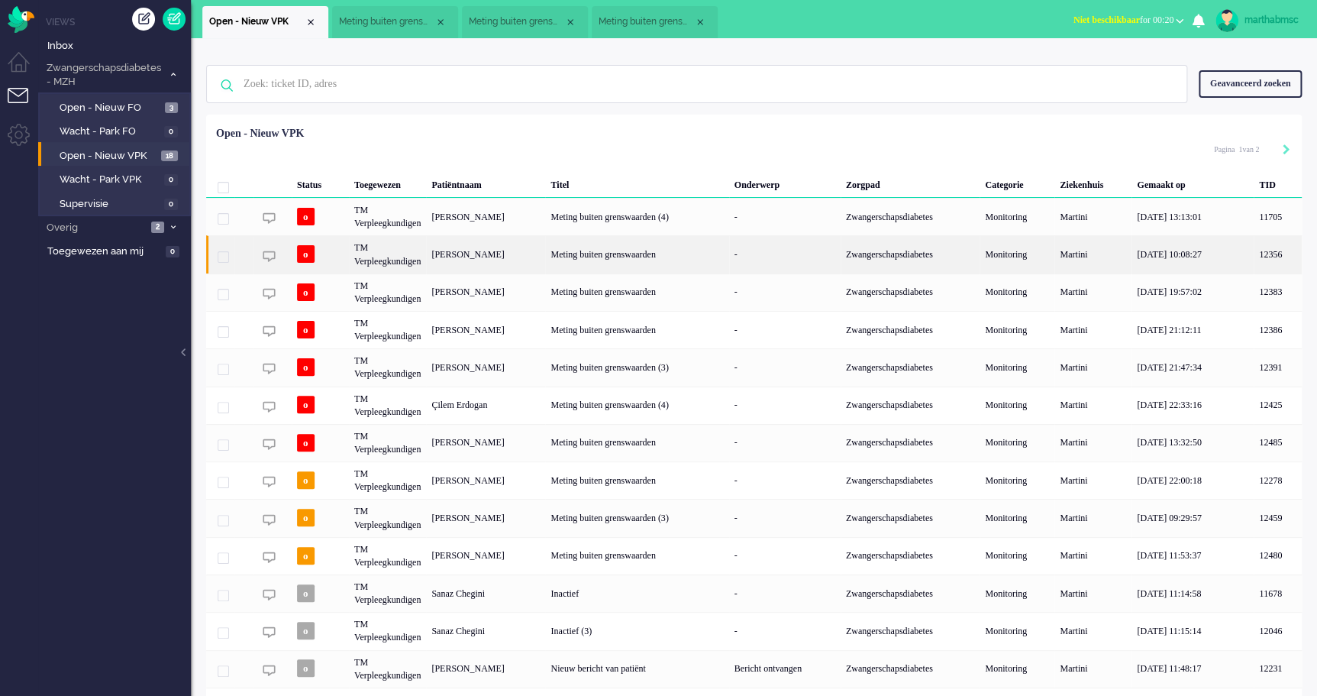
click at [389, 258] on div "TM Verpleegkundigen" at bounding box center [387, 253] width 77 height 37
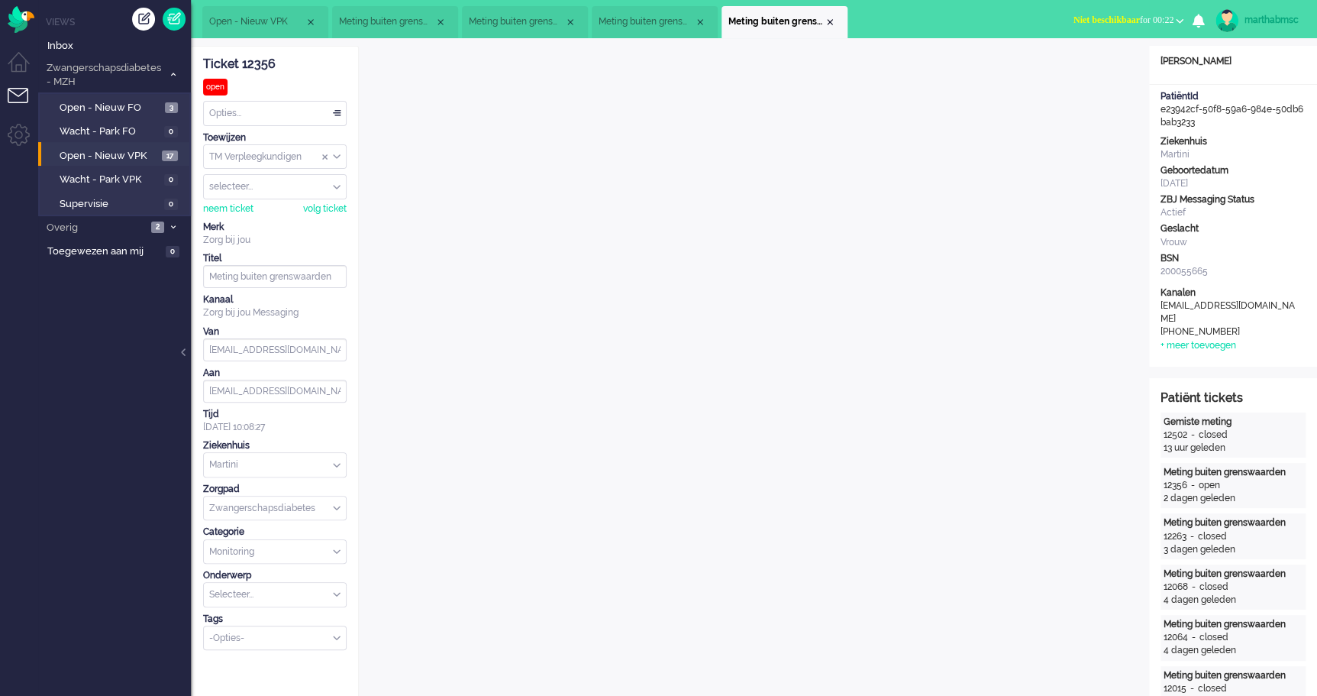
click at [338, 110] on div "Opties..." at bounding box center [275, 114] width 142 height 24
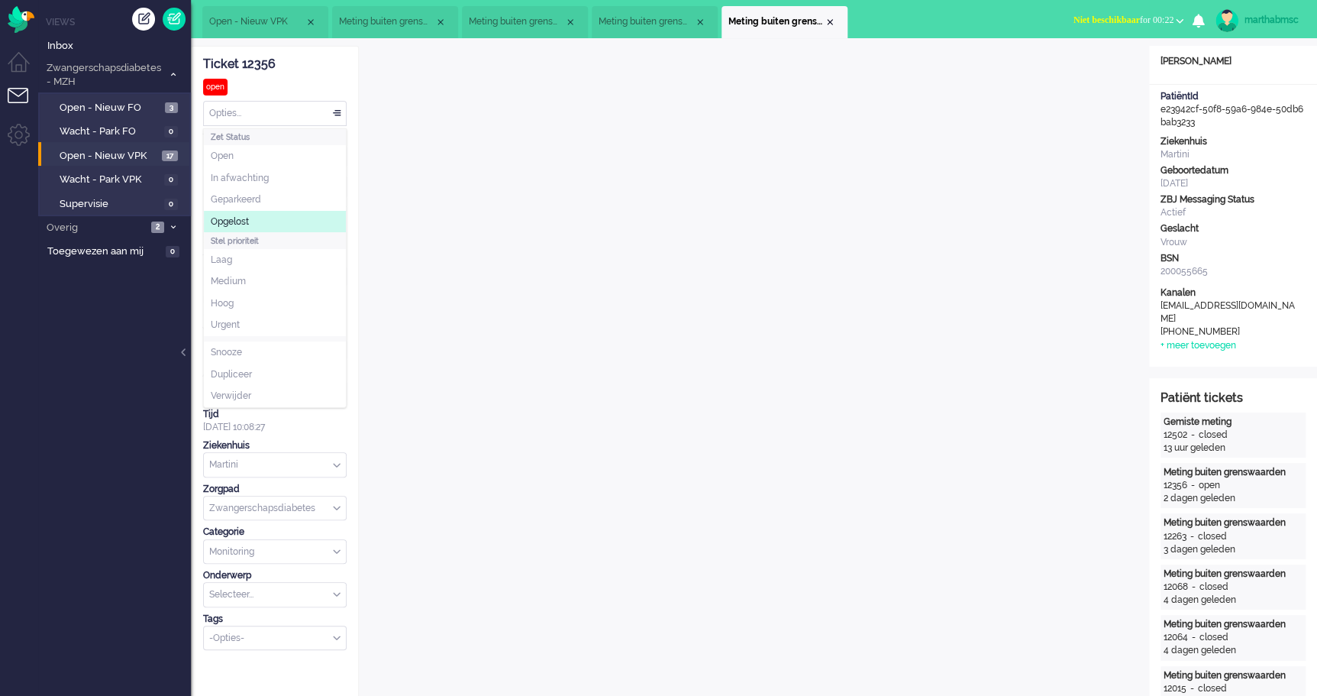
click at [243, 221] on span "Opgelost" at bounding box center [230, 221] width 38 height 13
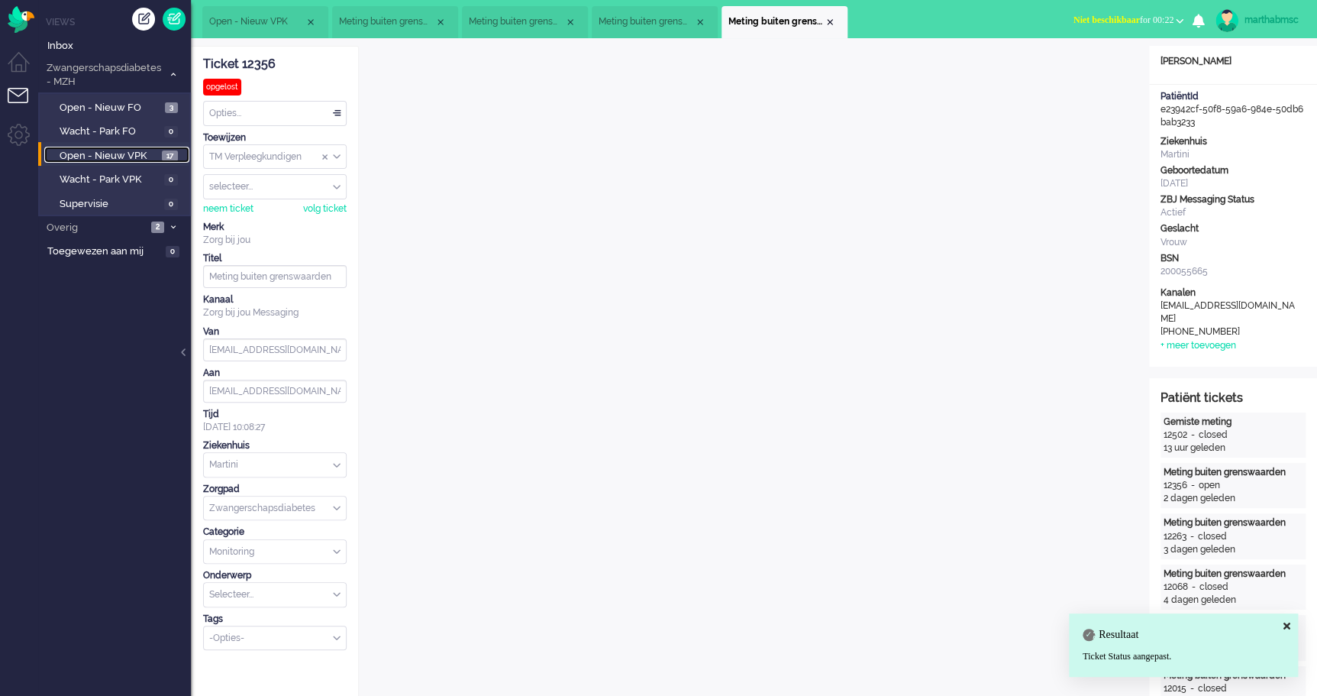
click at [102, 151] on span "Open - Nieuw VPK" at bounding box center [109, 156] width 99 height 15
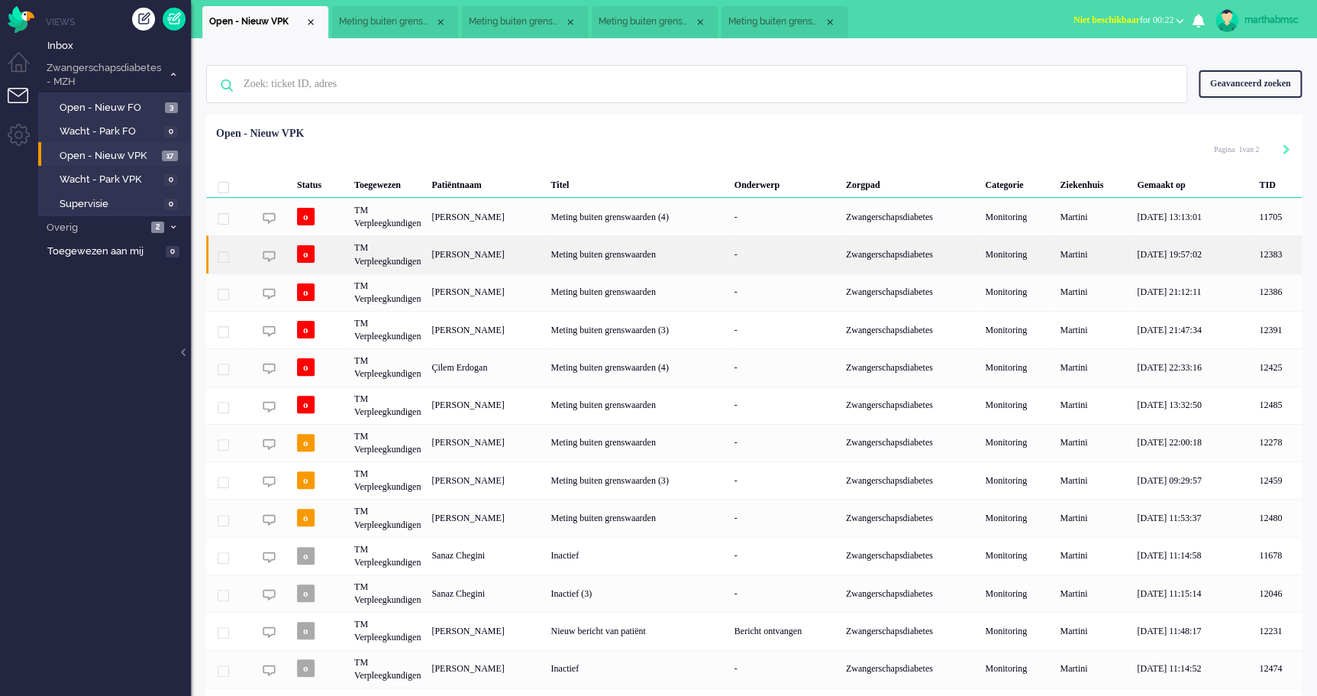
click at [389, 262] on div "TM Verpleegkundigen" at bounding box center [387, 253] width 77 height 37
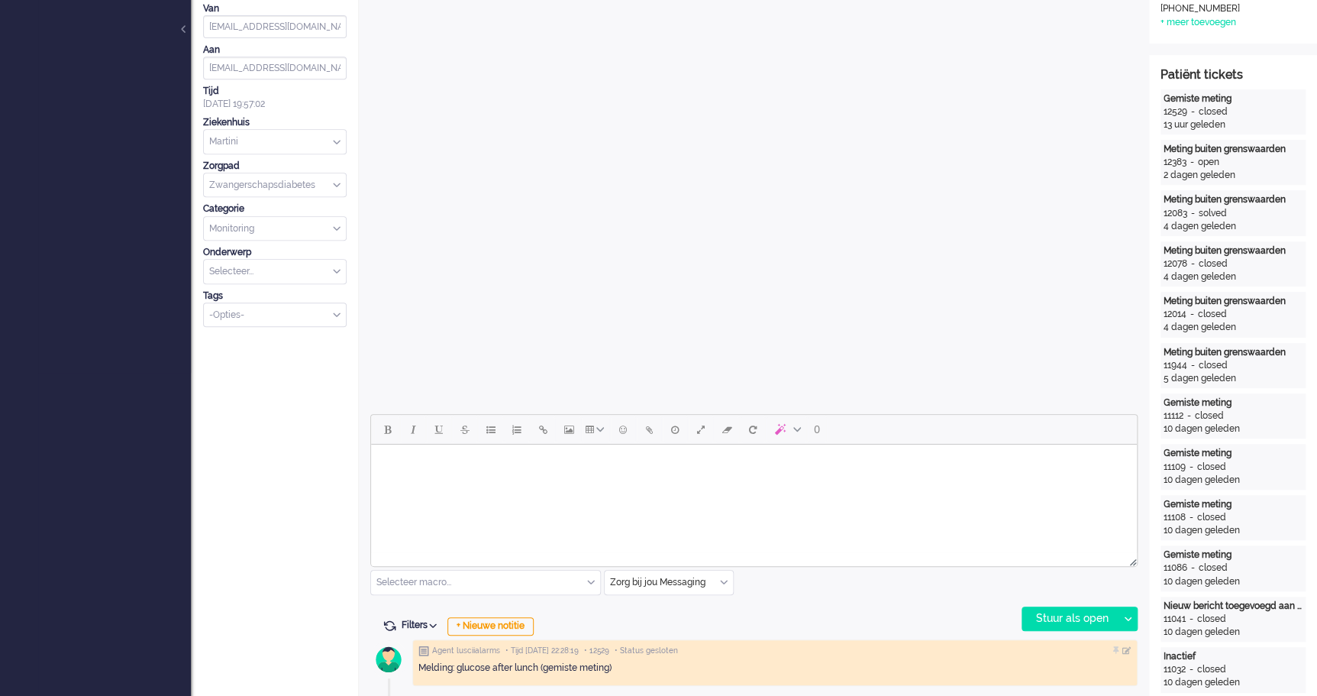
scroll to position [531, 0]
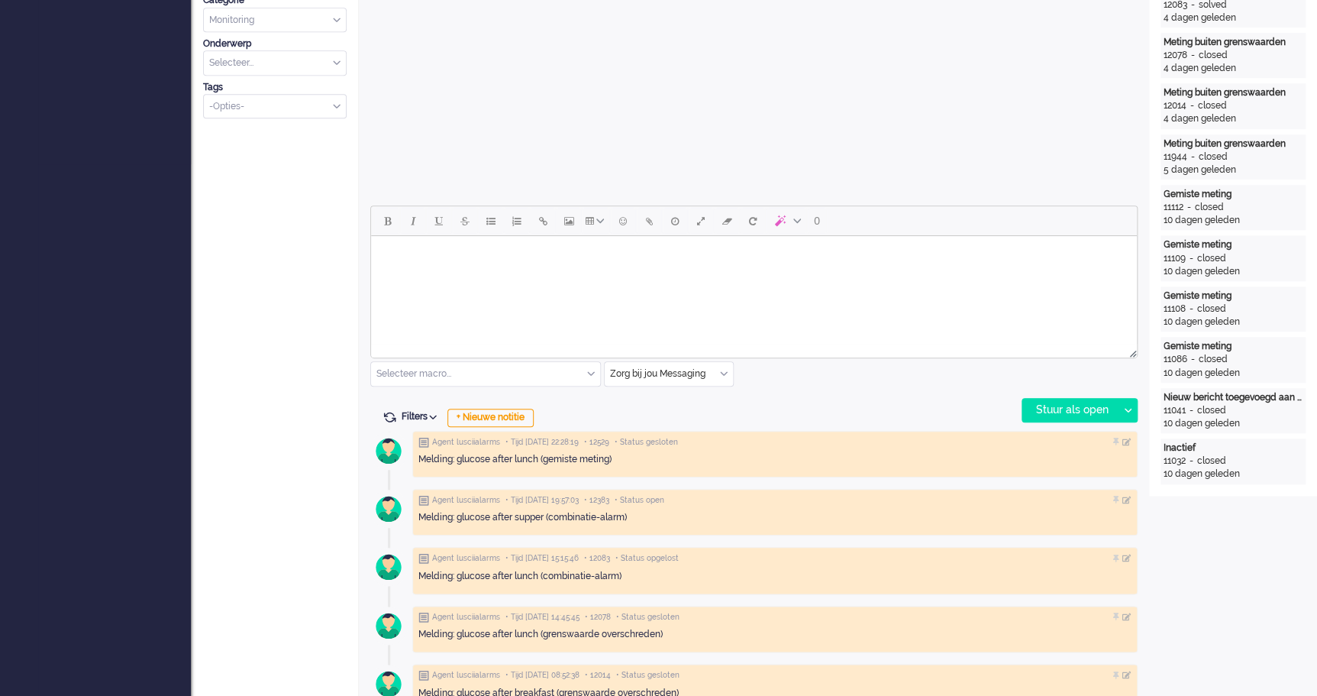
click at [545, 264] on body "Rich Text Area. Press ALT-0 for help." at bounding box center [754, 255] width 754 height 27
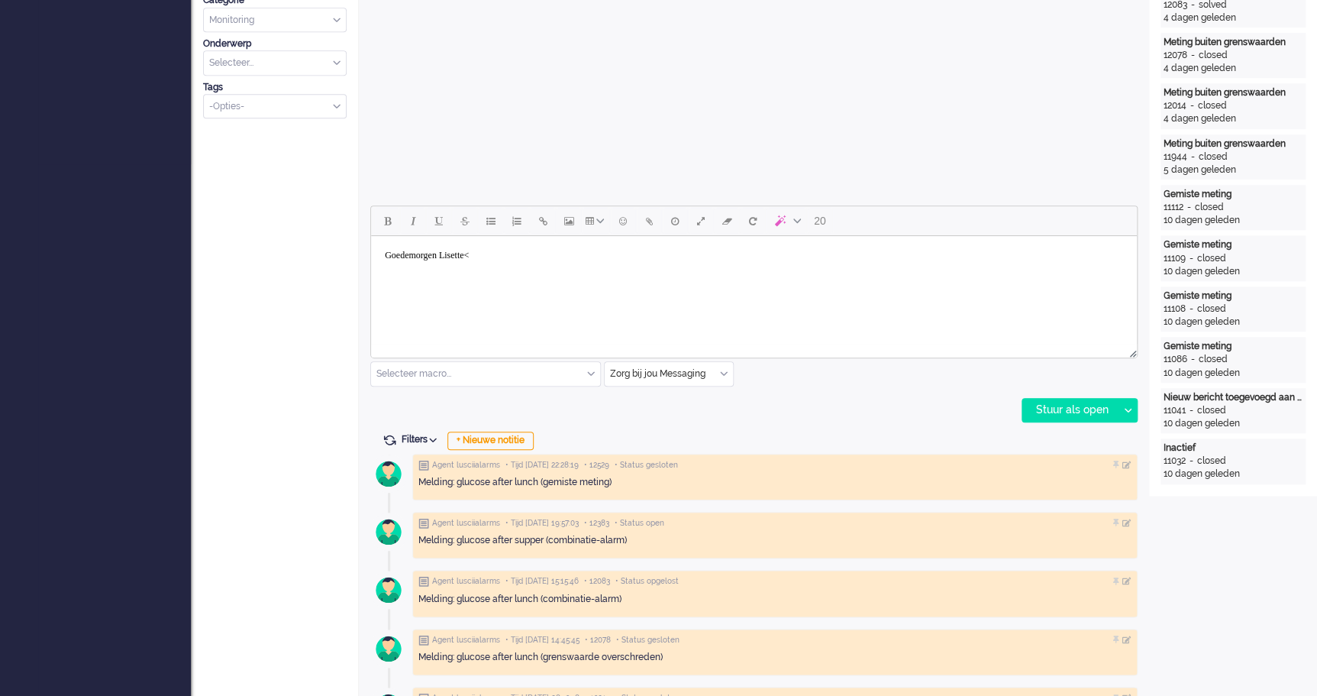
click at [496, 260] on body "Goedemorgen Lisette<" at bounding box center [754, 261] width 754 height 38
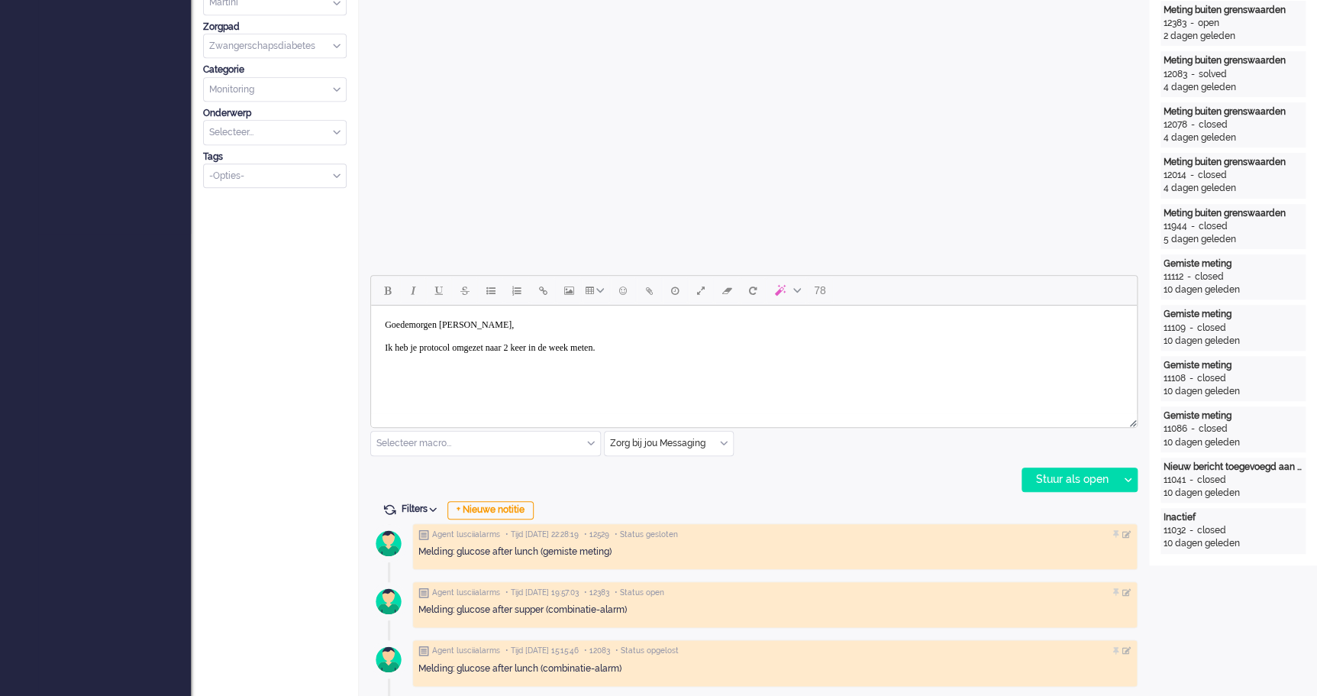
scroll to position [323, 0]
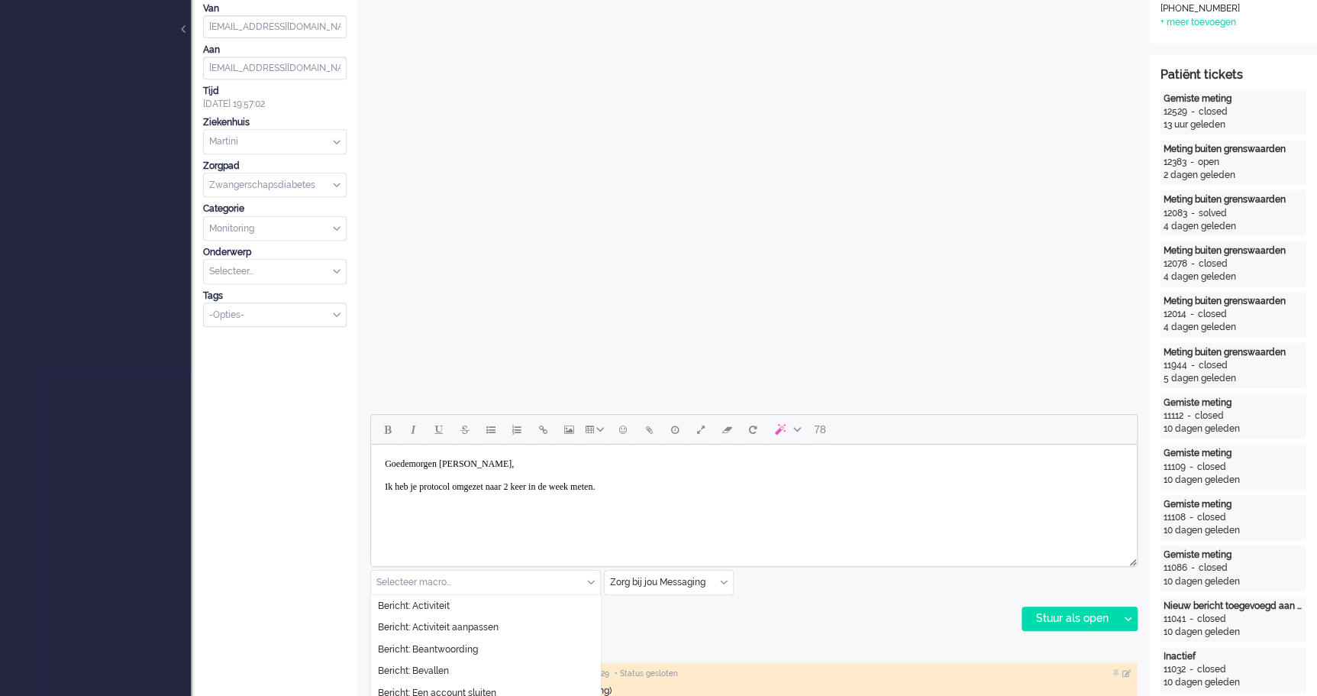
click at [593, 586] on div "Selecteer macro..." at bounding box center [485, 582] width 229 height 24
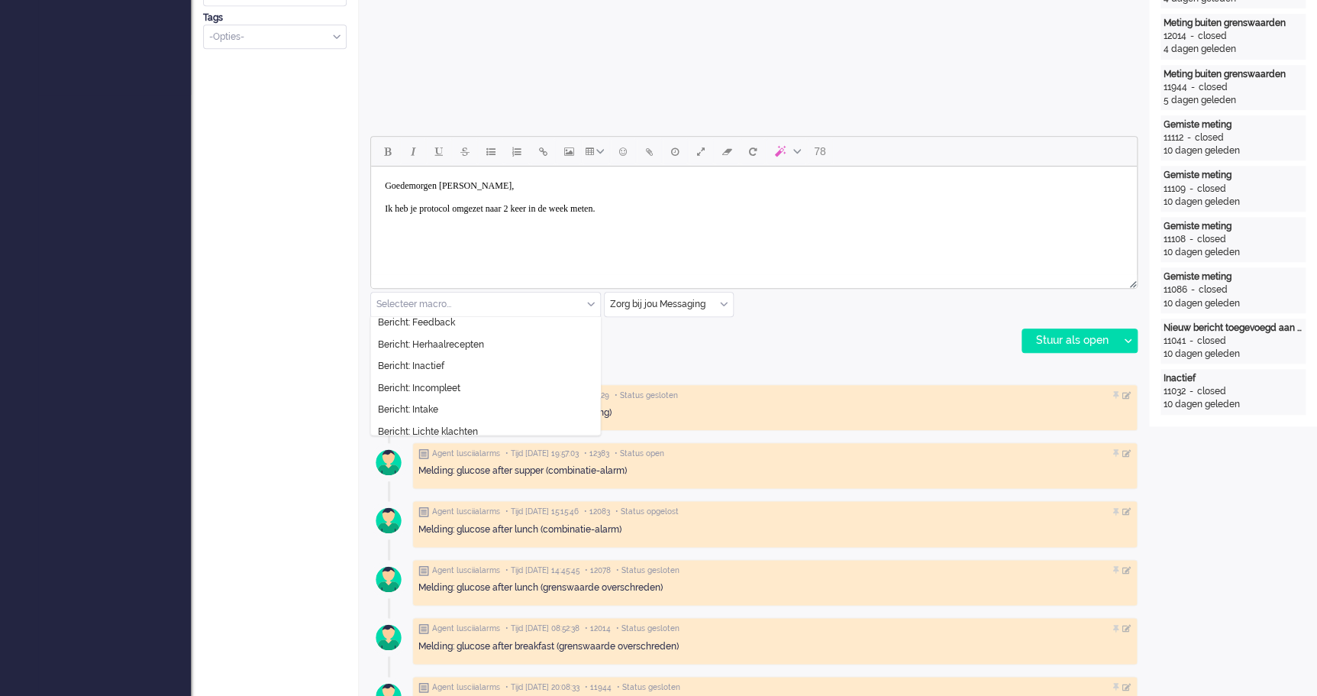
scroll to position [183, 0]
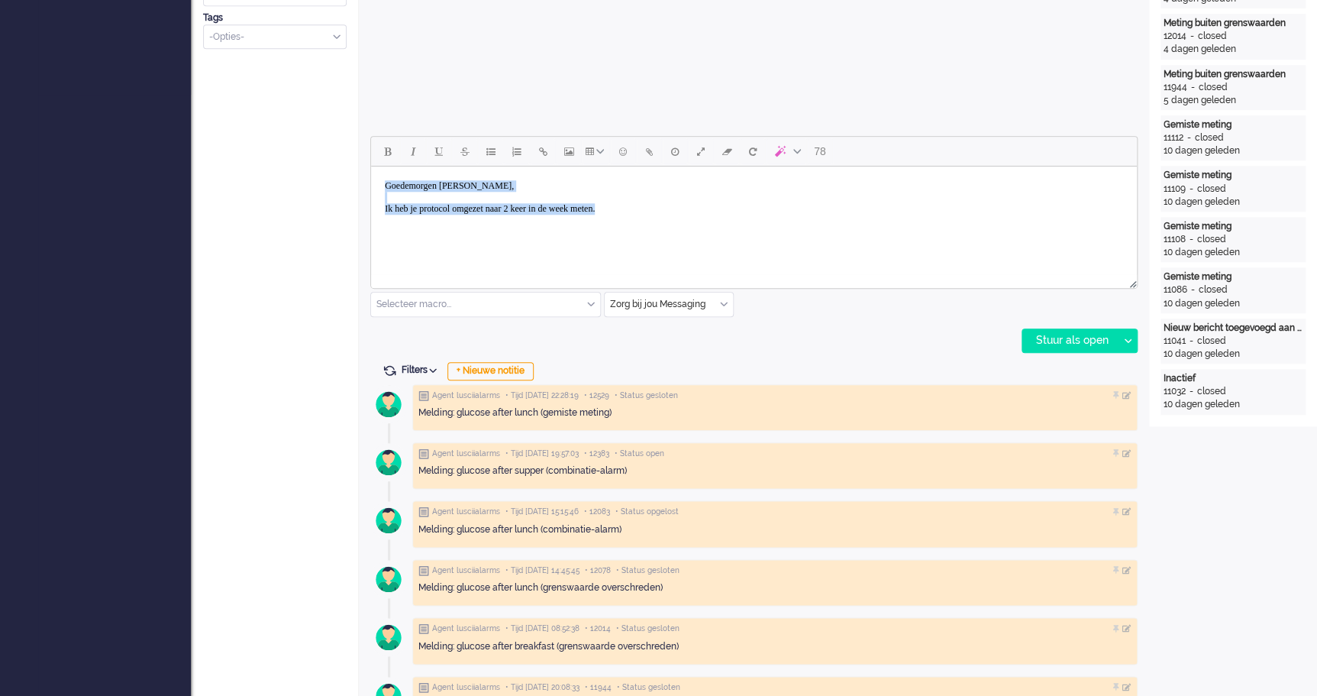
drag, startPoint x: 674, startPoint y: 211, endPoint x: 351, endPoint y: 183, distance: 324.3
click at [371, 183] on html "Goedemorgen Lisette, Ik heb je protocol omgezet naar 2 keer in de week meten." at bounding box center [754, 202] width 766 height 73
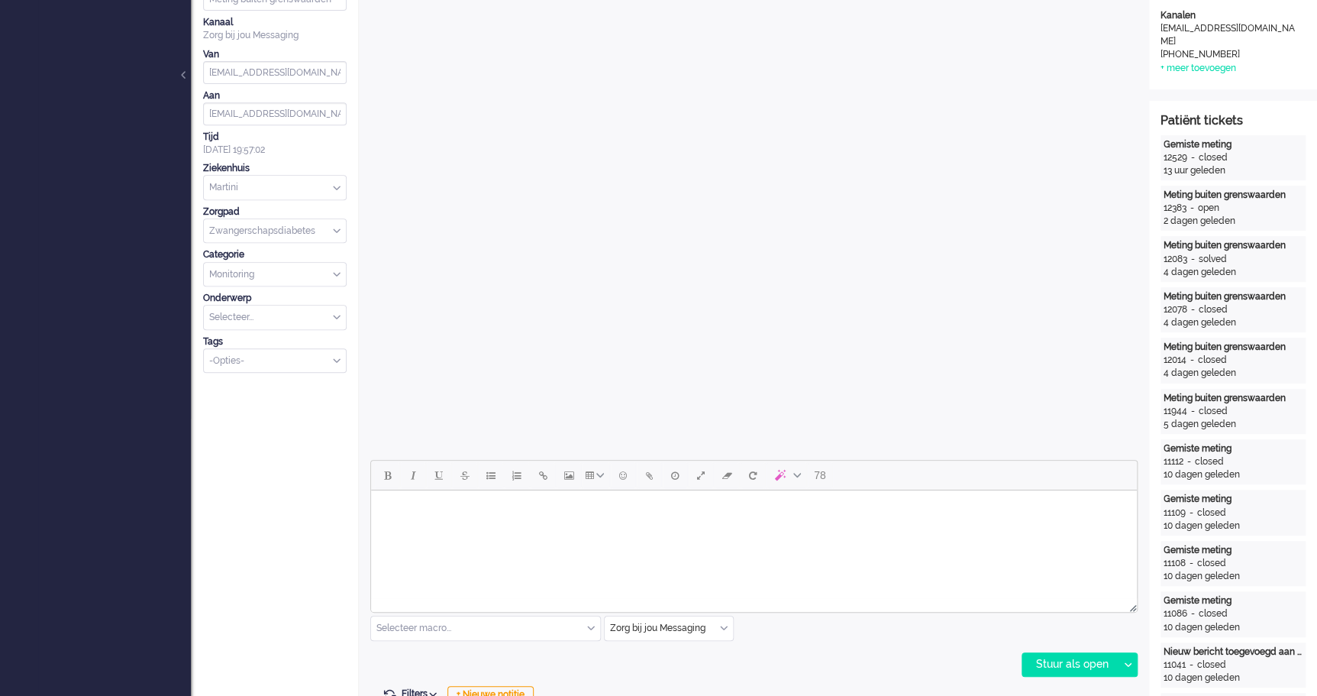
scroll to position [625, 0]
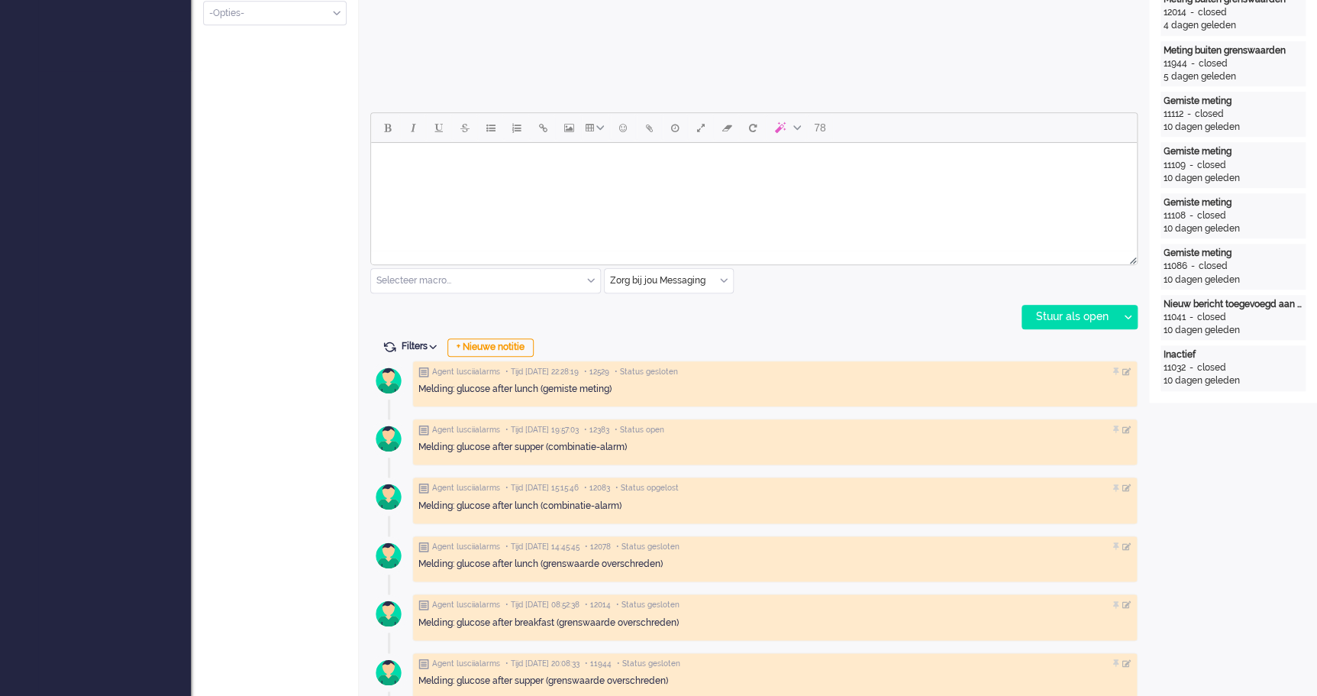
click at [722, 279] on div "Zorg bij jou Messaging" at bounding box center [669, 281] width 128 height 24
click at [722, 279] on span at bounding box center [724, 281] width 8 height 11
click at [591, 280] on div "Selecteer macro..." at bounding box center [485, 281] width 229 height 24
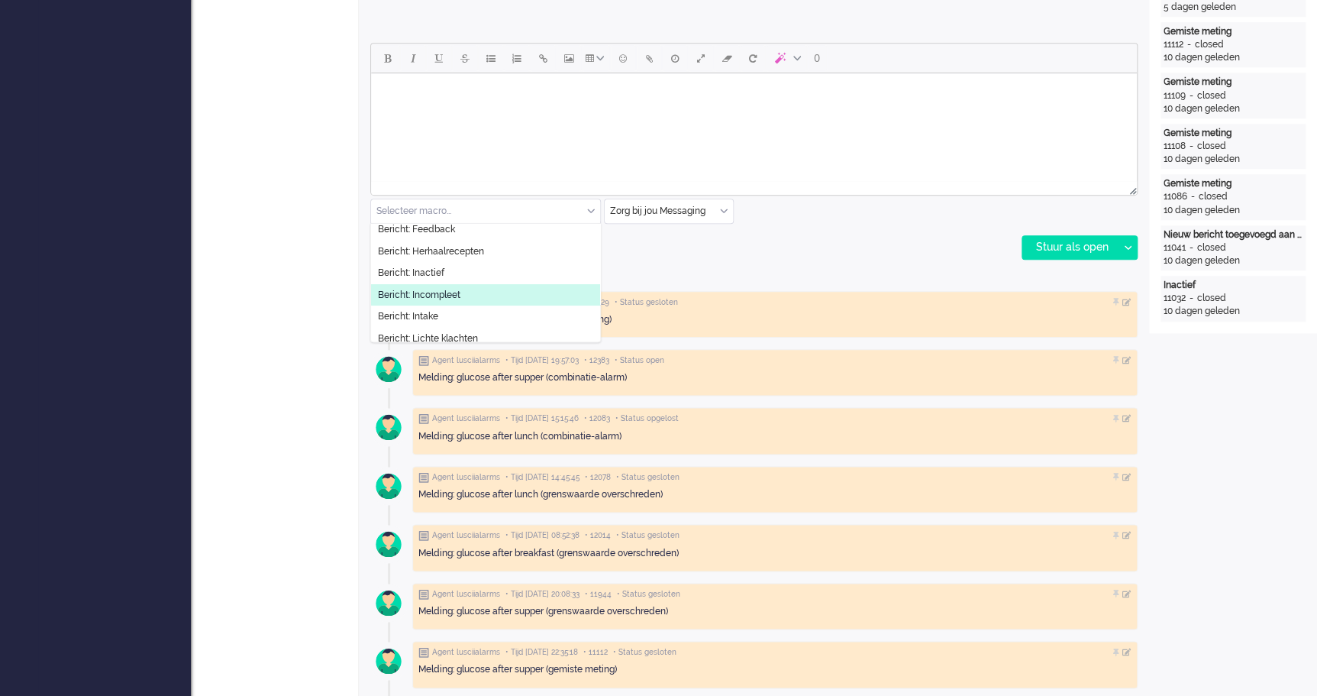
scroll to position [44, 0]
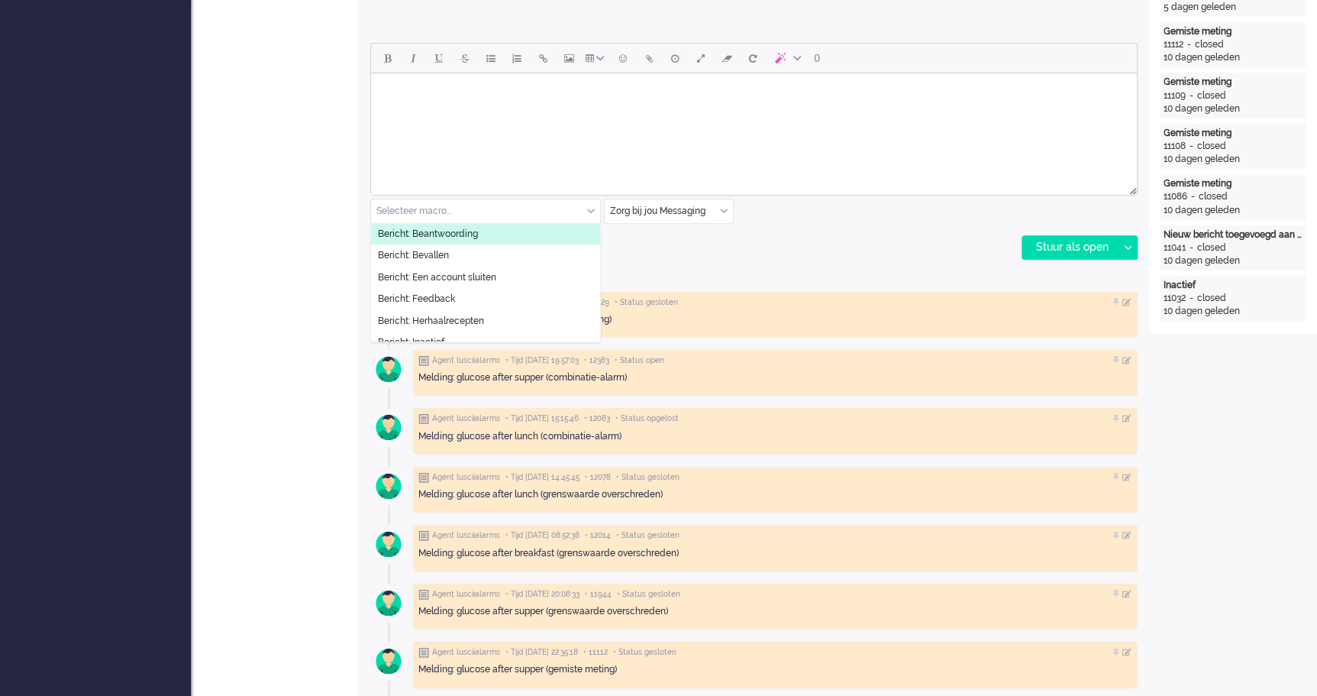
click at [503, 99] on body "Rich Text Area. Press ALT-0 for help." at bounding box center [754, 92] width 754 height 27
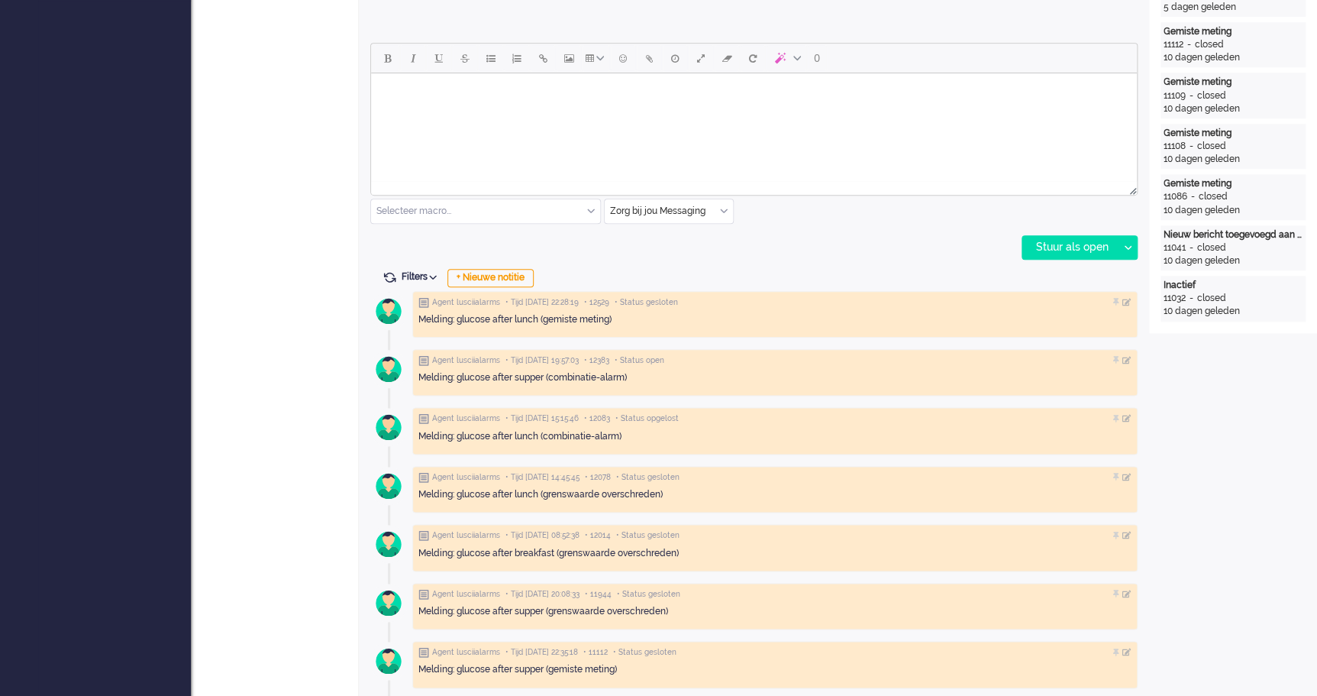
click at [454, 100] on body "Rich Text Area. Press ALT-0 for help." at bounding box center [754, 92] width 754 height 27
click at [444, 91] on body "Beste.... Je bloedglucosewaarden zien er goed uit daarom is het meetadvies aang…" at bounding box center [754, 115] width 754 height 73
click at [787, 114] on body "Goedemorgen Lisette Je bloedglucosewaarden zien er goed uit daarom is het meeta…" at bounding box center [754, 115] width 754 height 73
click at [522, 151] on body "Goedemorgen Lisette Je bloedglucosewaarden zien er goed uit daarom is het meeta…" at bounding box center [754, 115] width 754 height 73
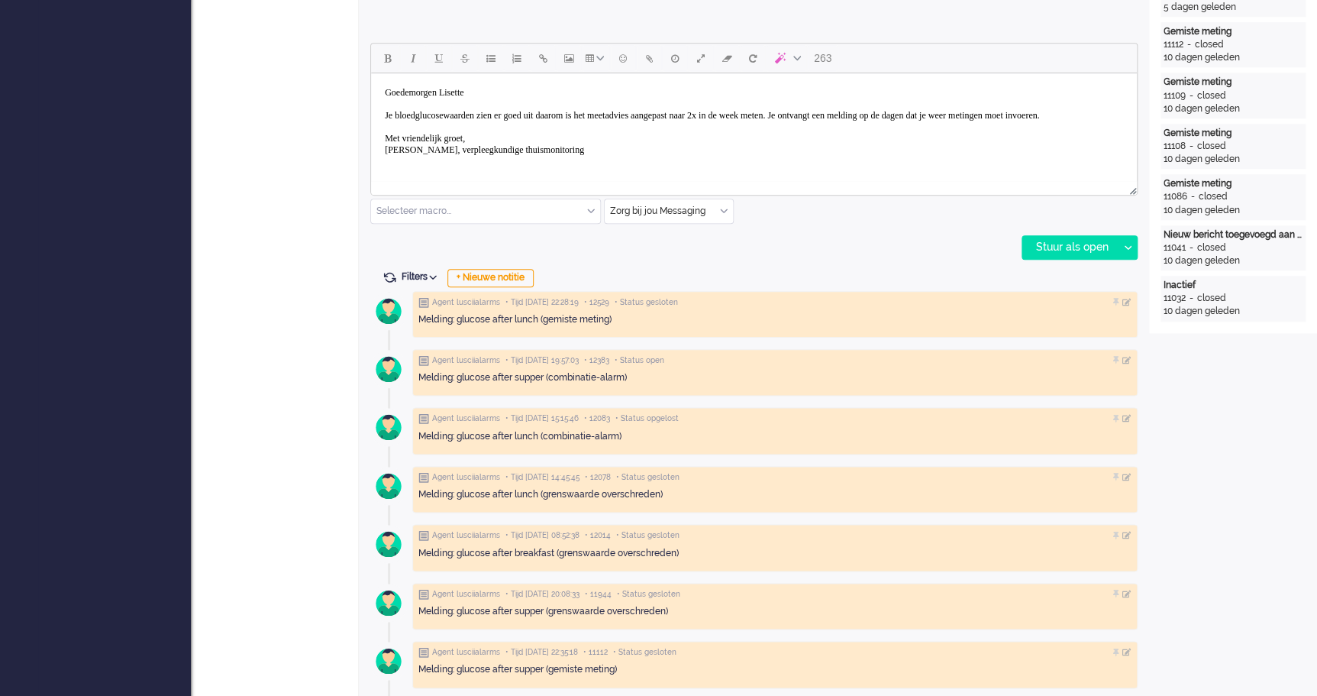
scroll to position [555, 0]
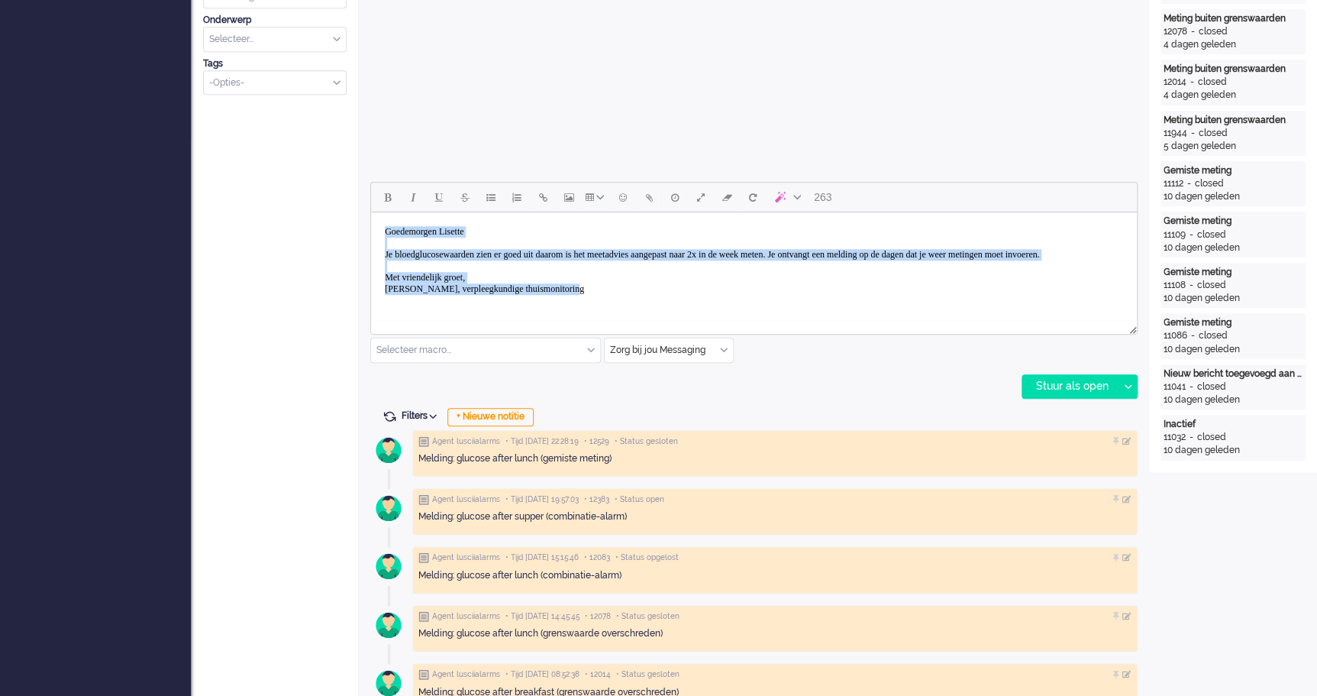
drag, startPoint x: 630, startPoint y: 298, endPoint x: 381, endPoint y: 234, distance: 256.9
click at [381, 234] on body "Goedemorgen Lisette Je bloedglucosewaarden zien er goed uit daarom is het meeta…" at bounding box center [754, 260] width 754 height 84
copy body "Goedemorgen Lisette Je bloedglucosewaarden zien er goed uit daarom is het meeta…"
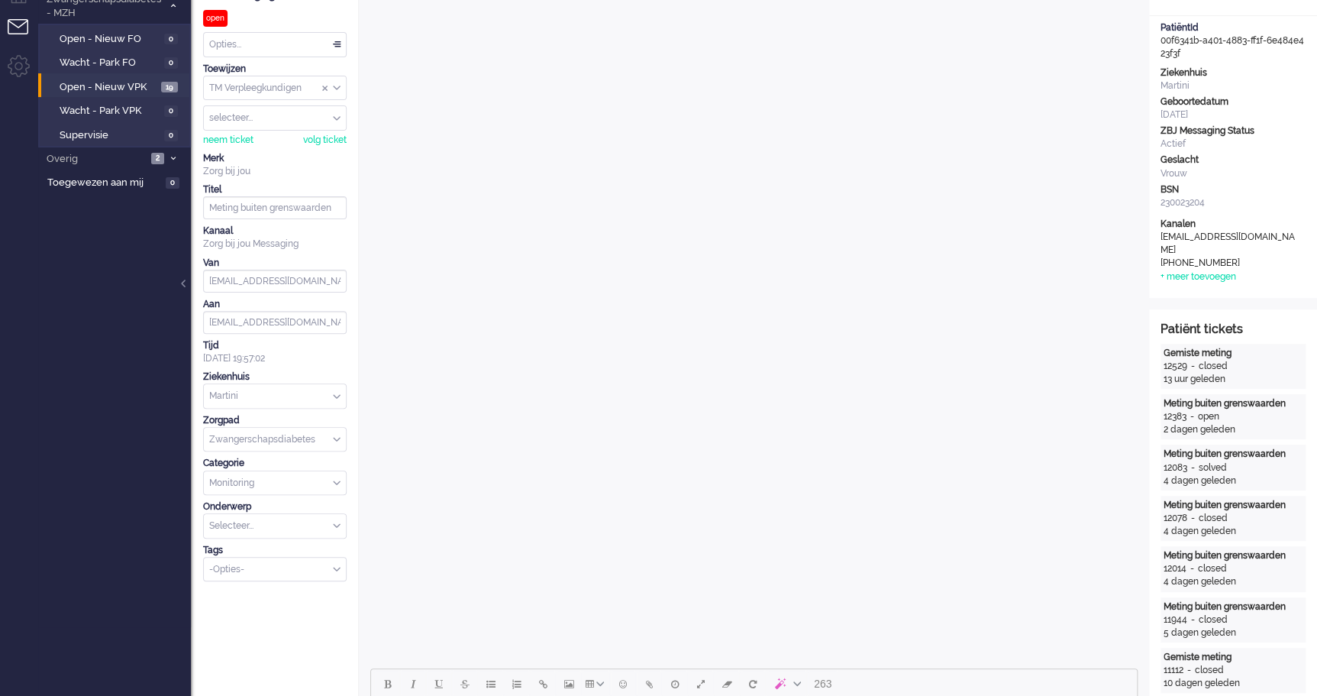
scroll to position [0, 0]
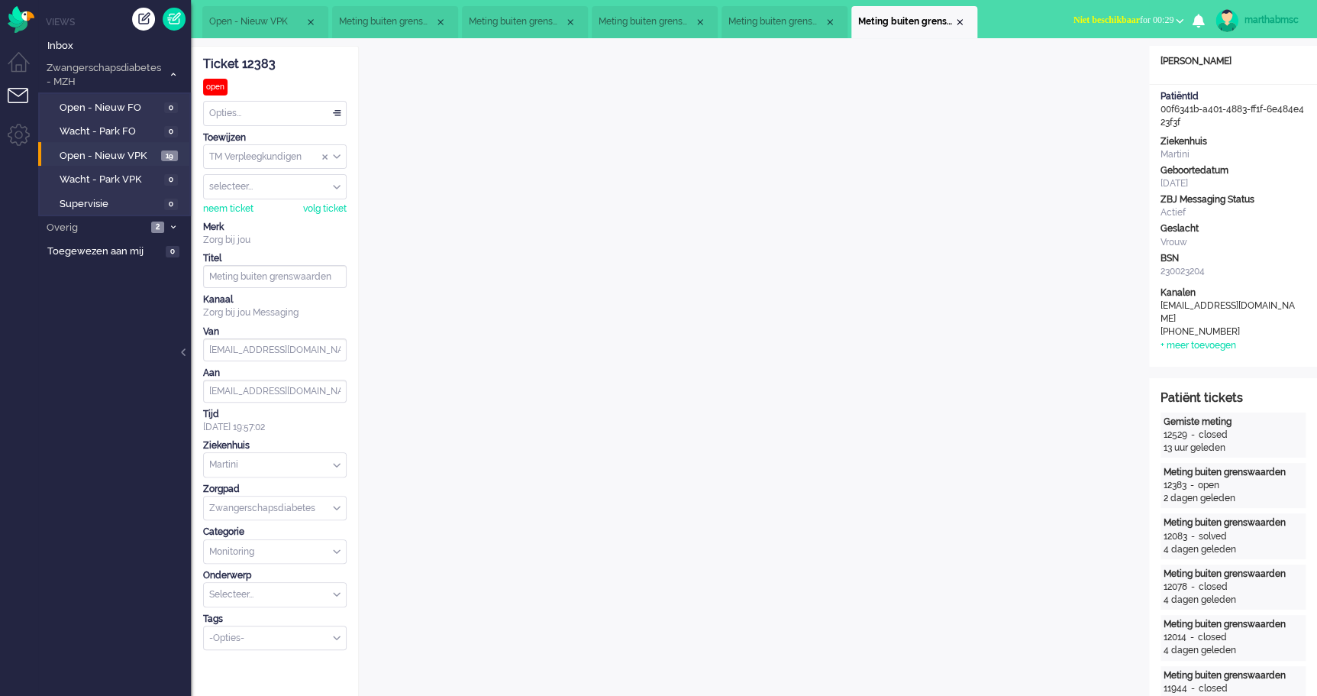
click at [335, 112] on div "Opties..." at bounding box center [275, 114] width 142 height 24
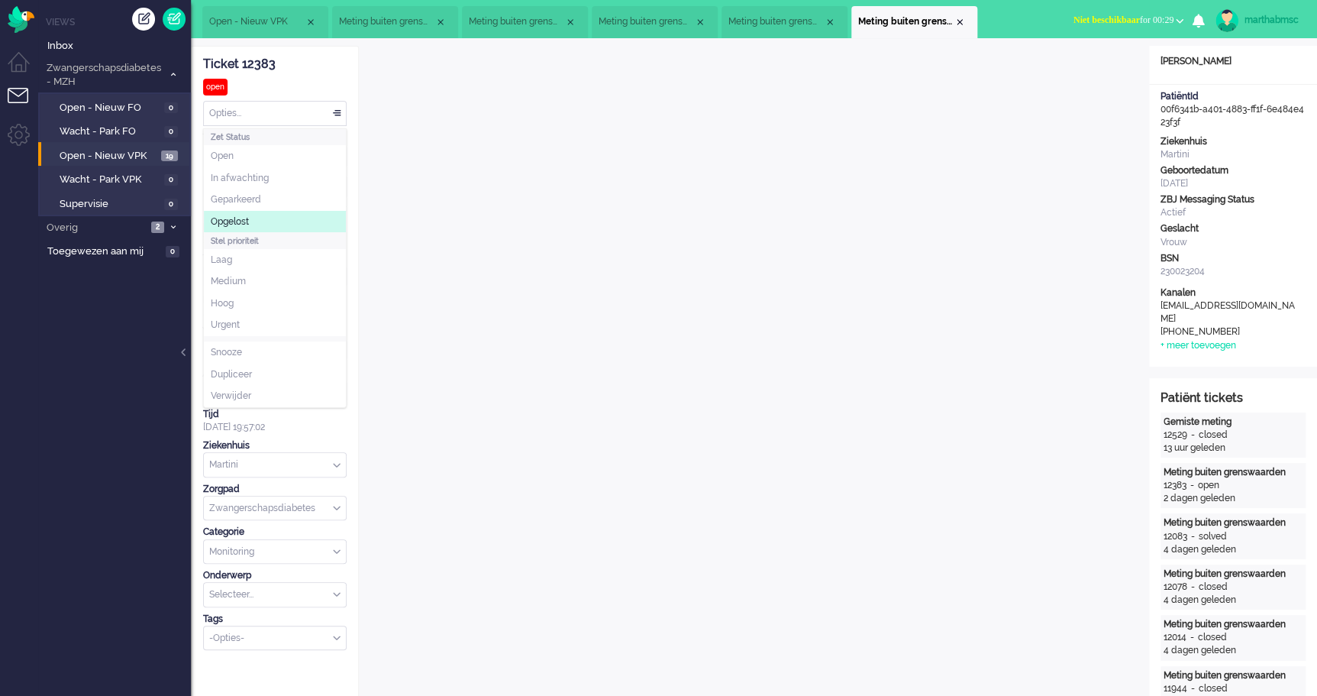
click at [258, 219] on li "Opgelost" at bounding box center [275, 222] width 142 height 22
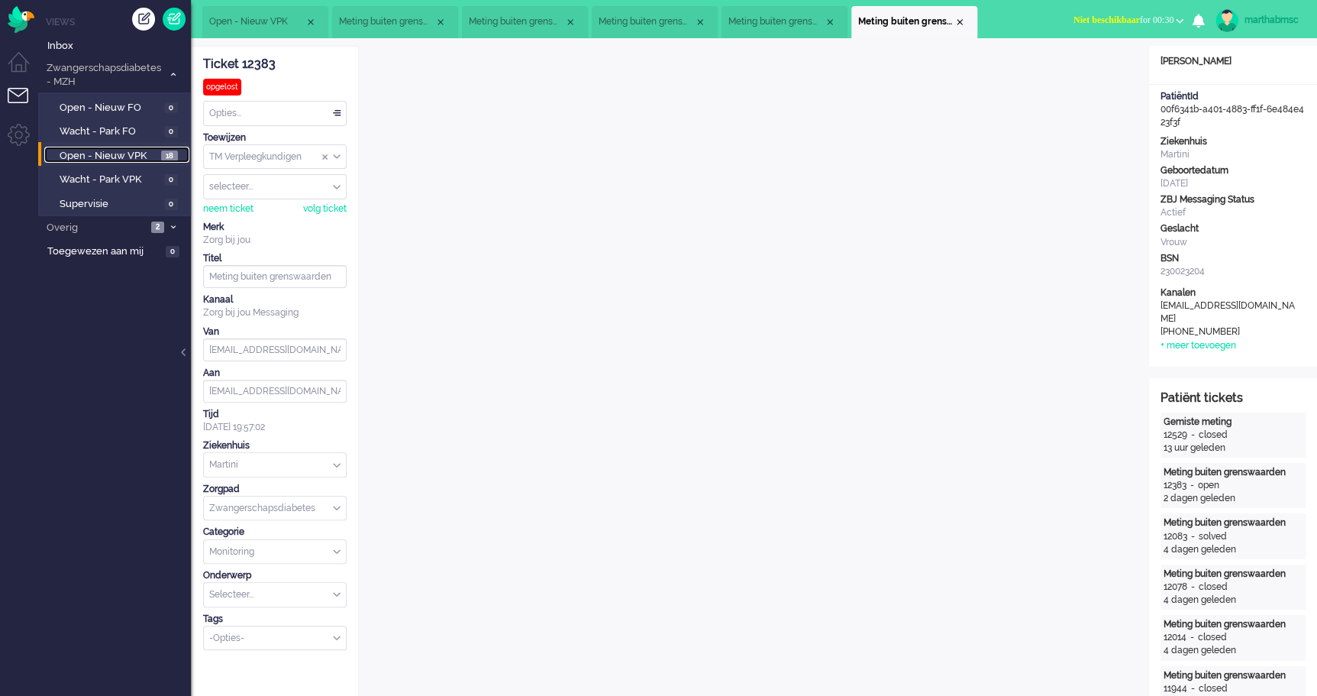
click at [107, 153] on span "Open - Nieuw VPK" at bounding box center [109, 156] width 98 height 15
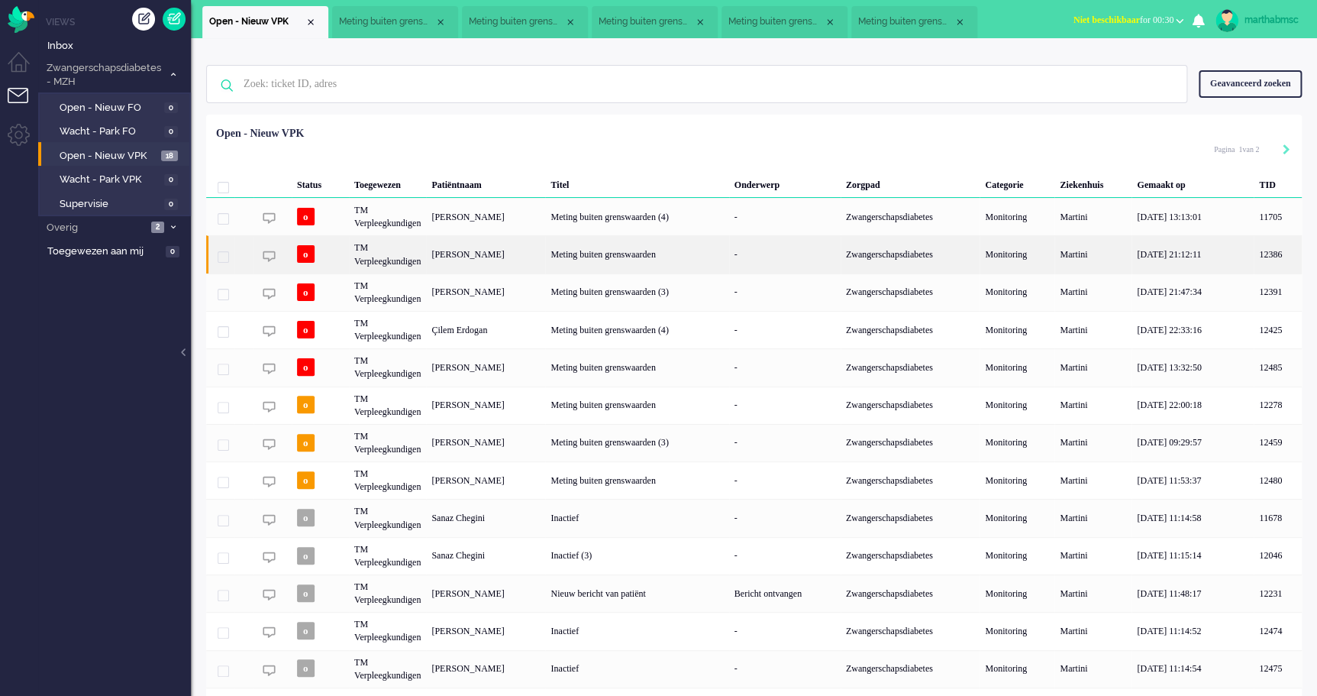
click at [401, 263] on div "TM Verpleegkundigen" at bounding box center [387, 253] width 77 height 37
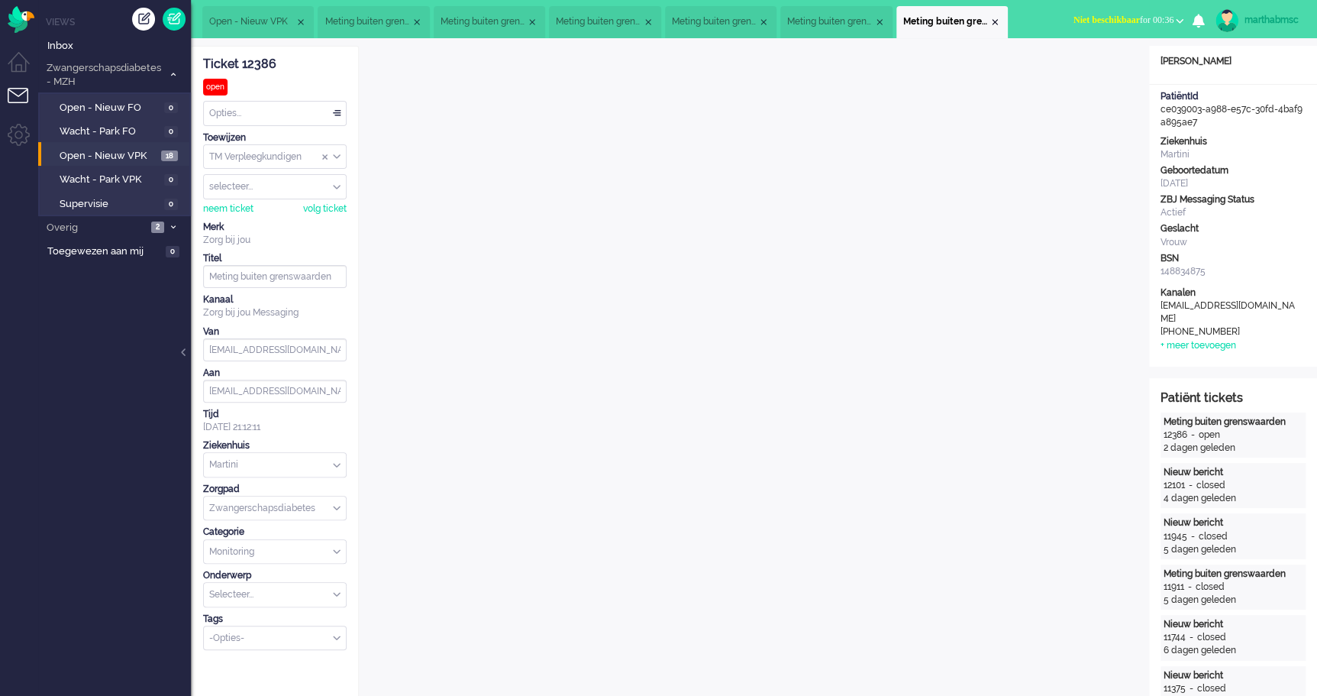
click at [336, 111] on div "Opties..." at bounding box center [275, 114] width 142 height 24
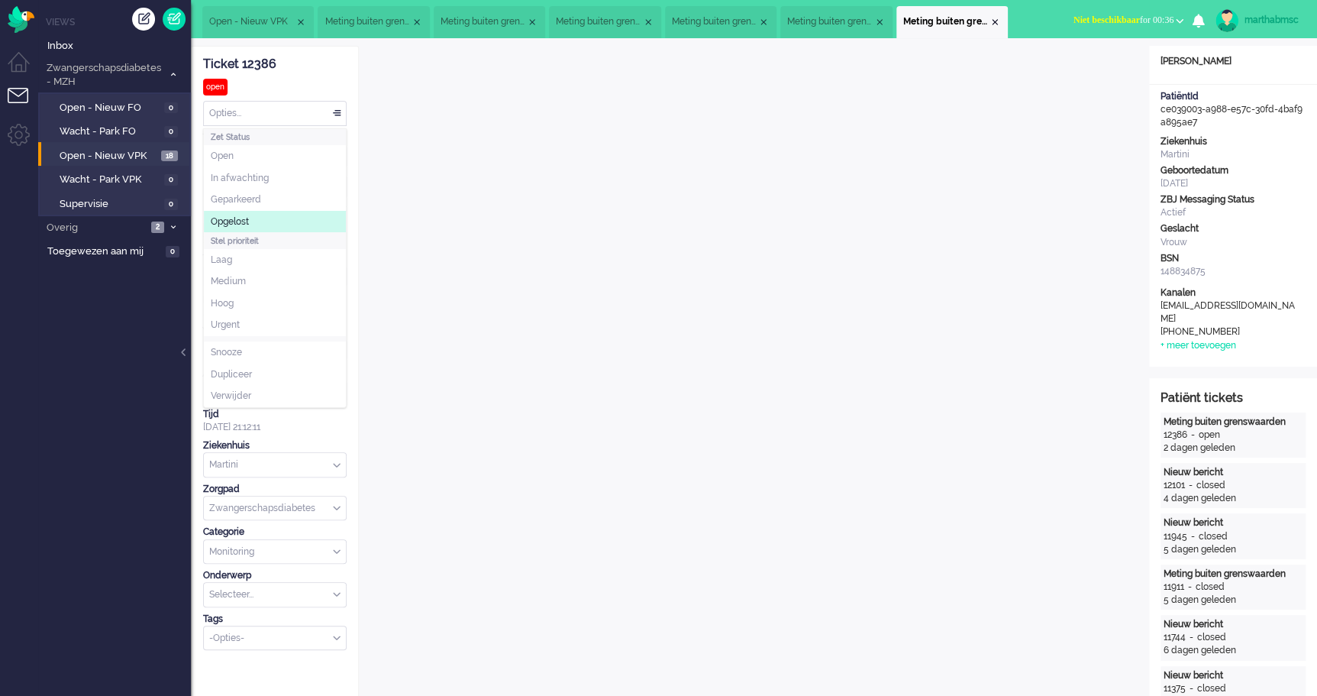
click at [237, 219] on span "Opgelost" at bounding box center [230, 221] width 38 height 13
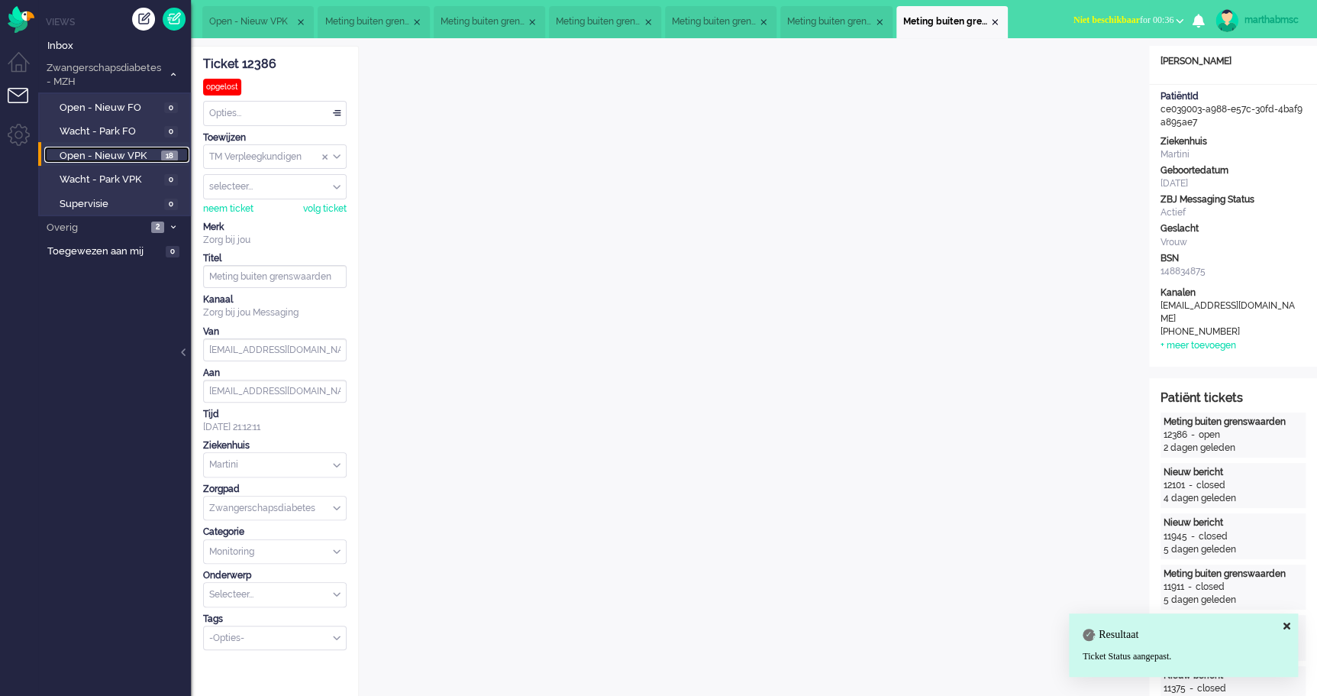
click at [103, 153] on span "Open - Nieuw VPK" at bounding box center [109, 156] width 98 height 15
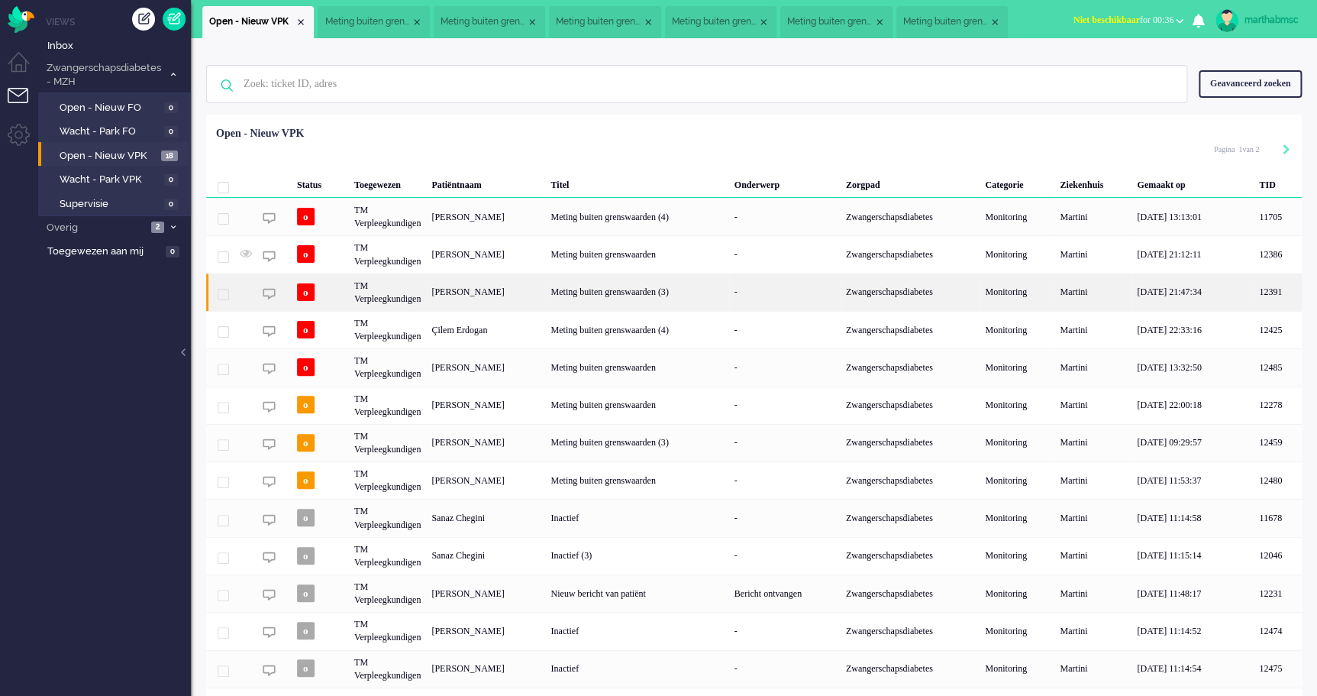
click at [397, 302] on div "TM Verpleegkundigen" at bounding box center [387, 291] width 77 height 37
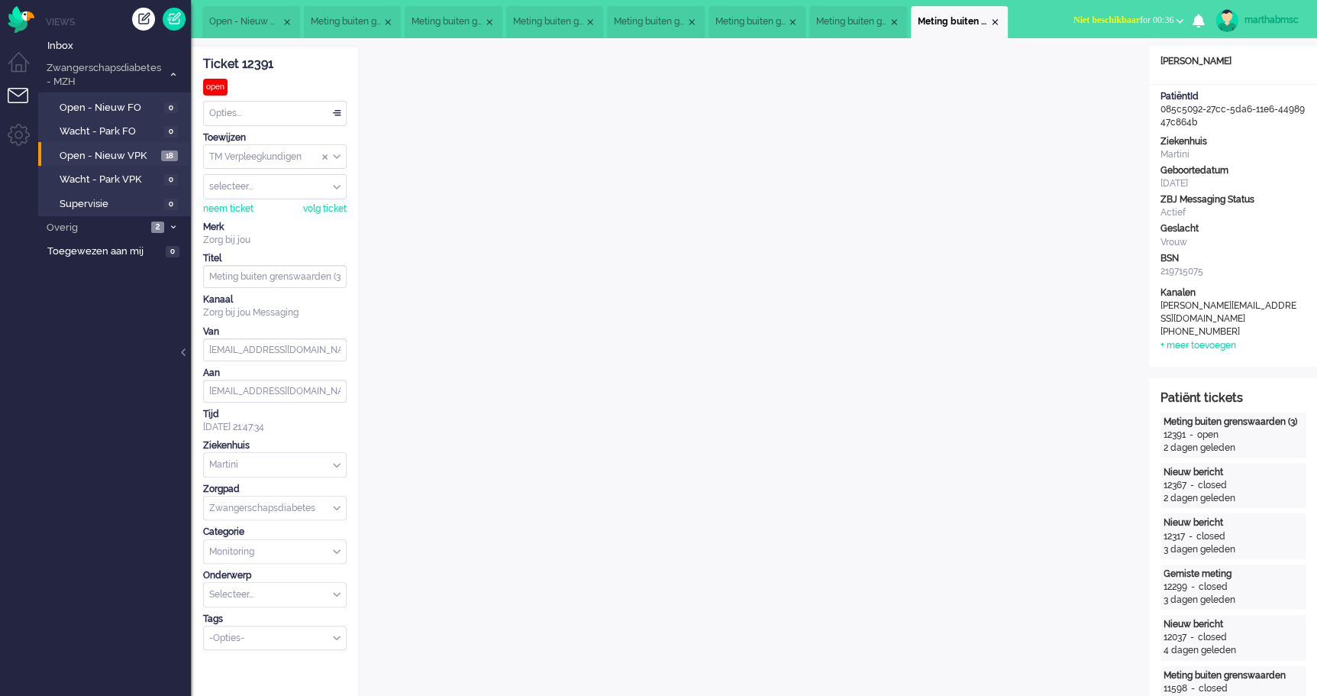
scroll to position [37, 0]
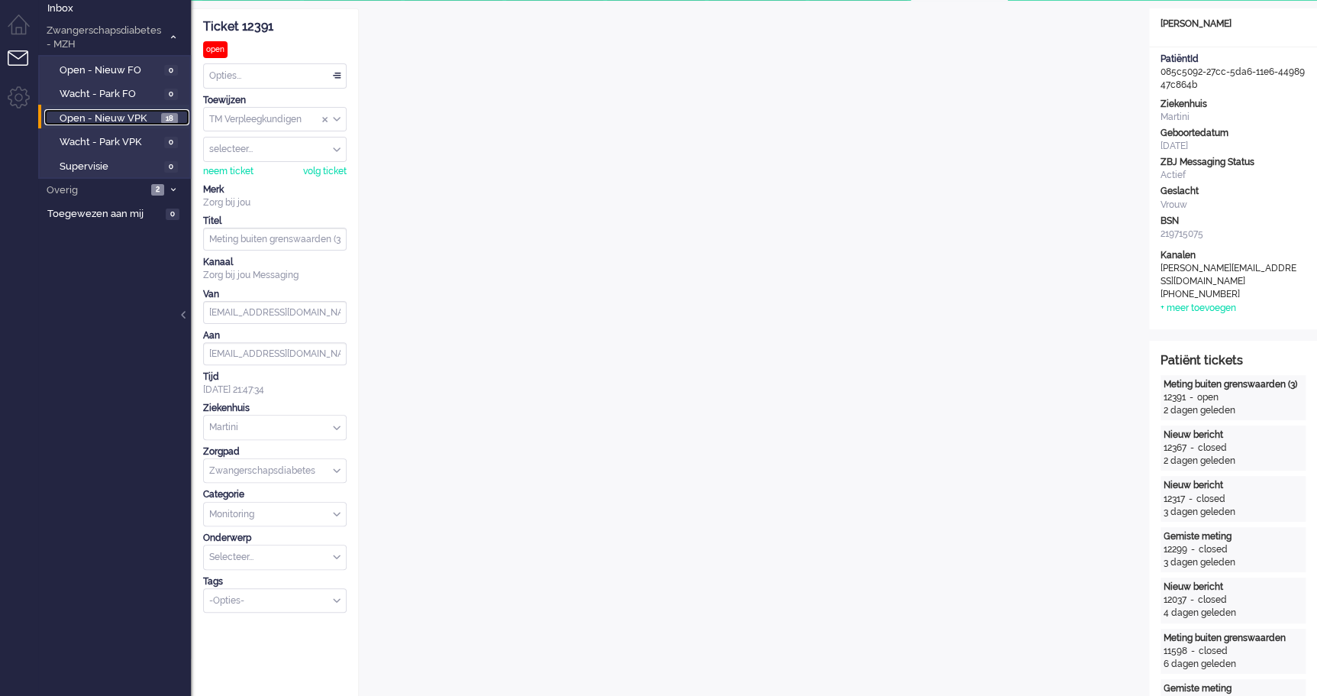
click at [124, 115] on span "Open - Nieuw VPK" at bounding box center [109, 118] width 98 height 15
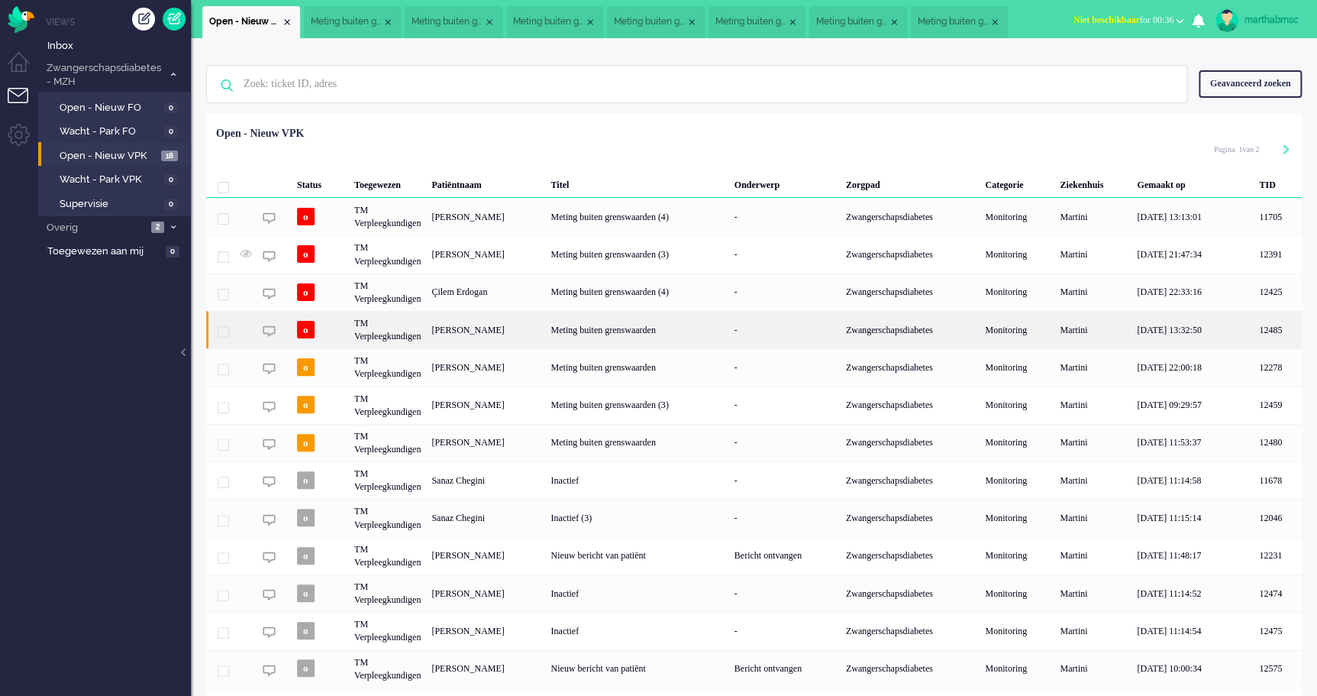
click at [393, 335] on div "TM Verpleegkundigen" at bounding box center [387, 329] width 77 height 37
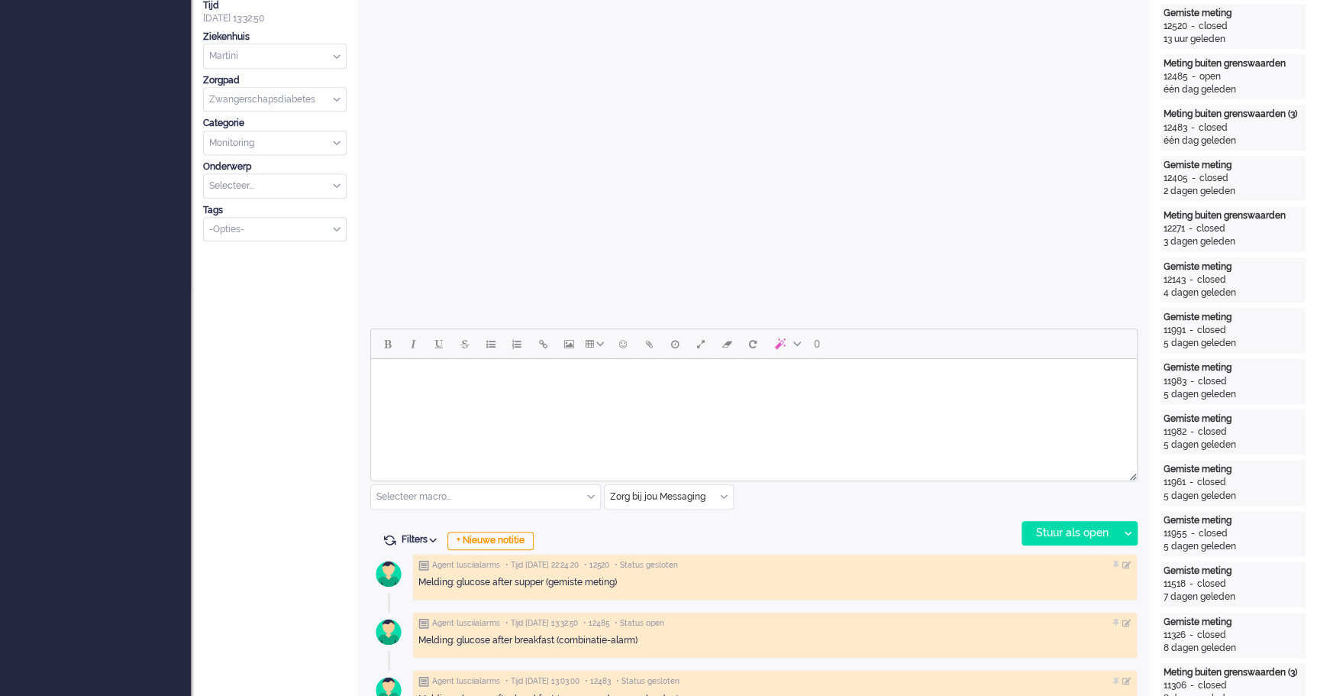
scroll to position [46, 0]
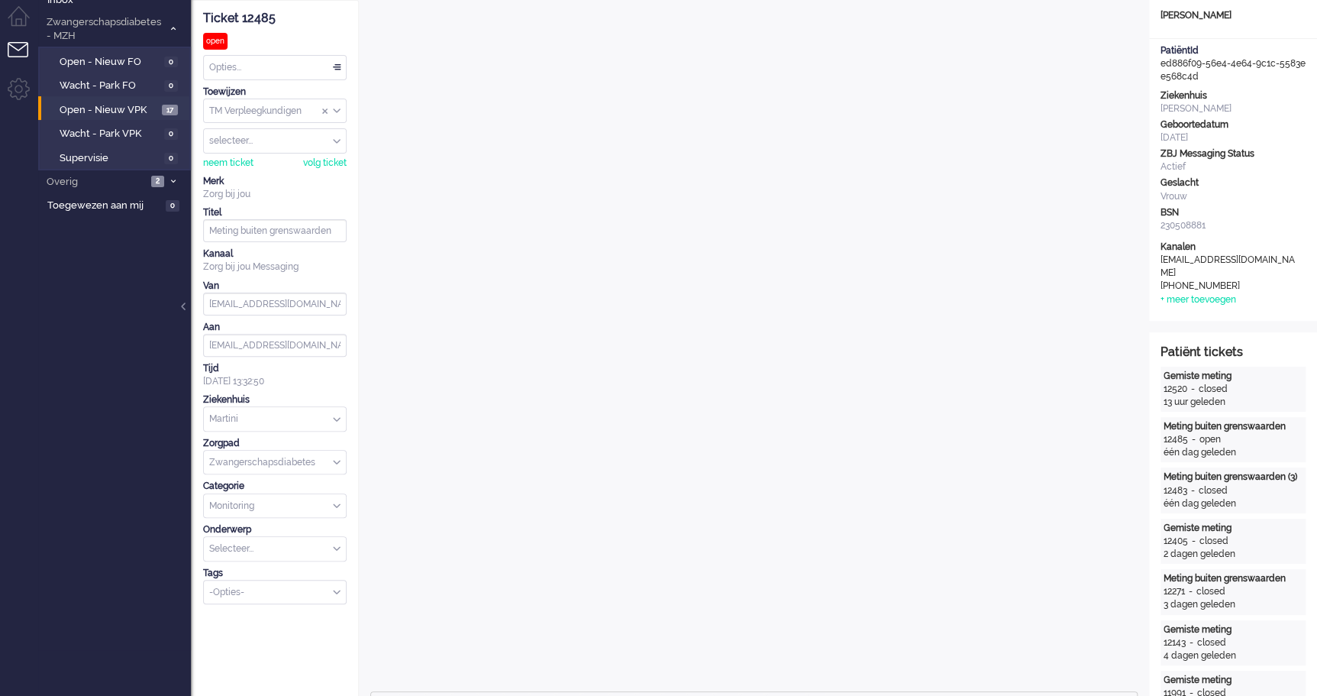
click at [335, 67] on div "Opties..." at bounding box center [275, 68] width 142 height 24
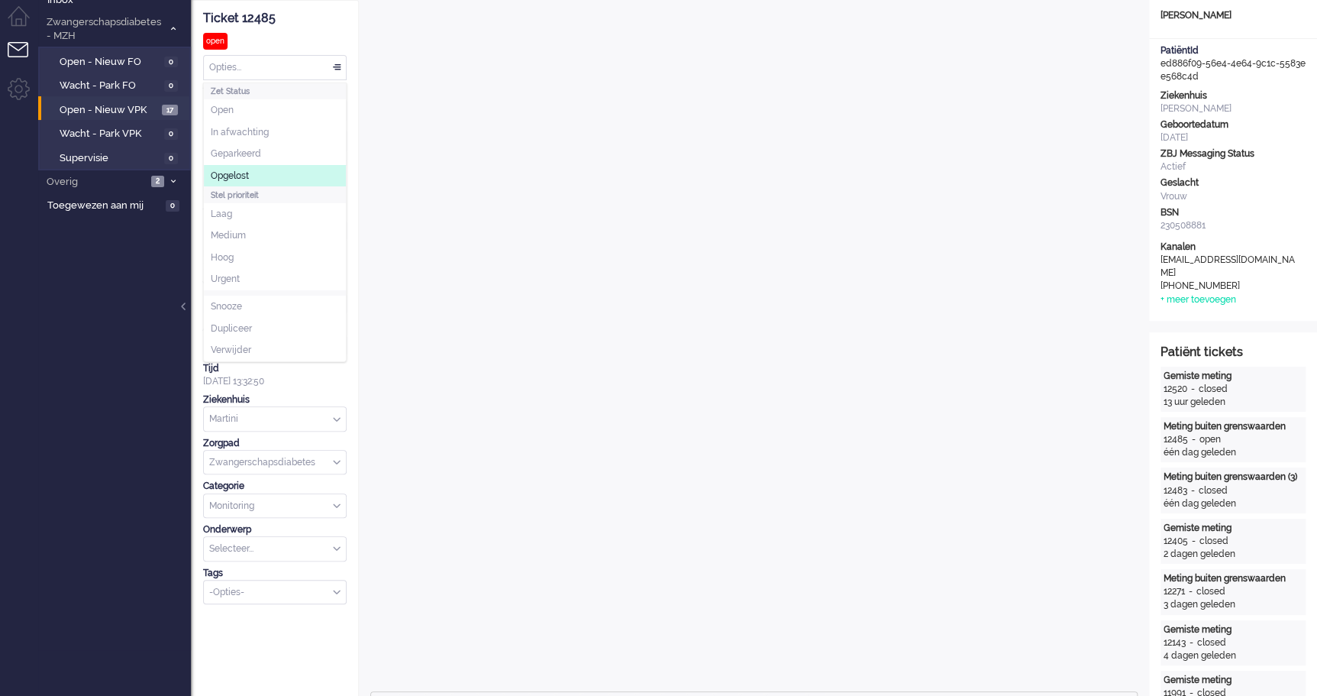
click at [249, 173] on span "Opgelost" at bounding box center [230, 176] width 38 height 13
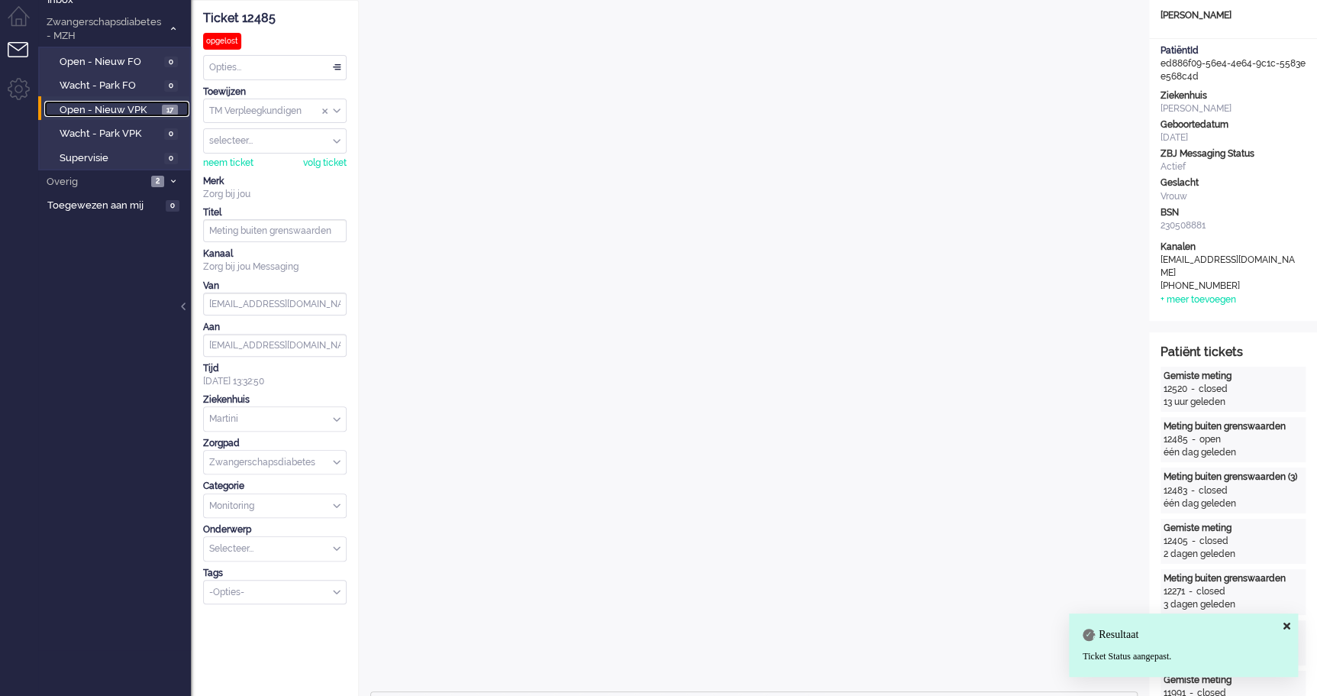
click at [119, 108] on span "Open - Nieuw VPK" at bounding box center [109, 110] width 99 height 15
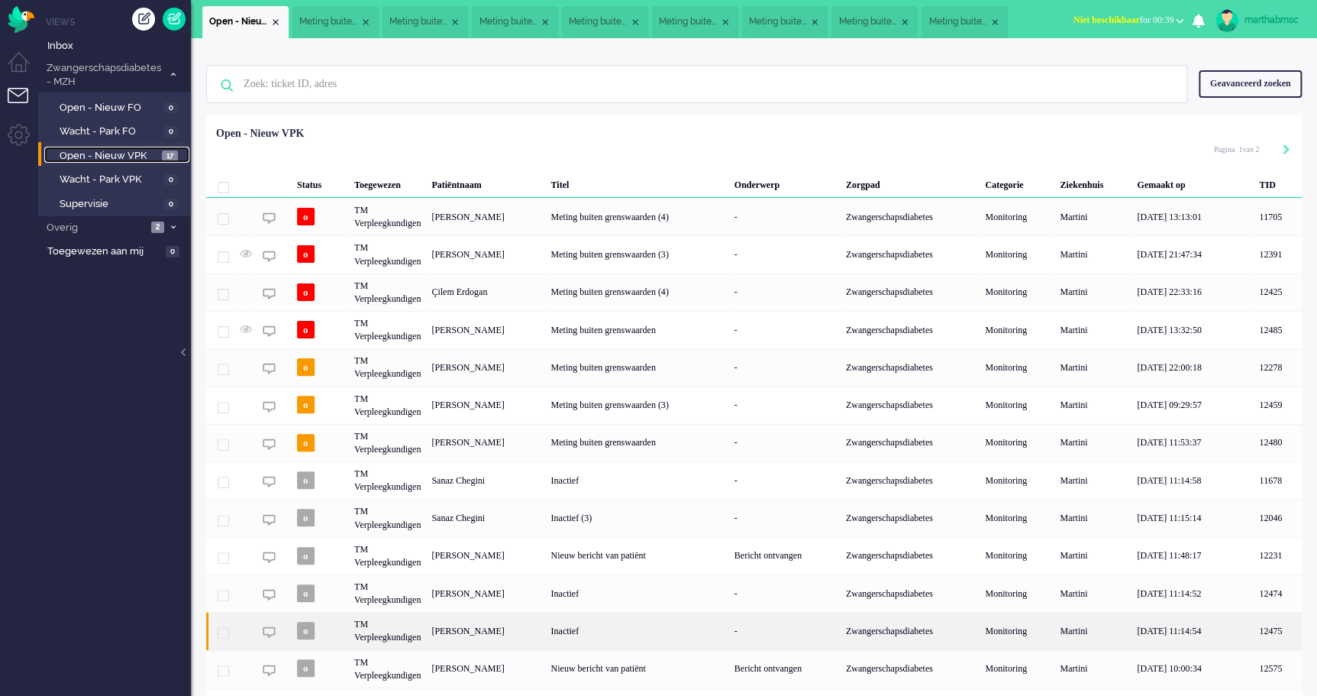
scroll to position [118, 0]
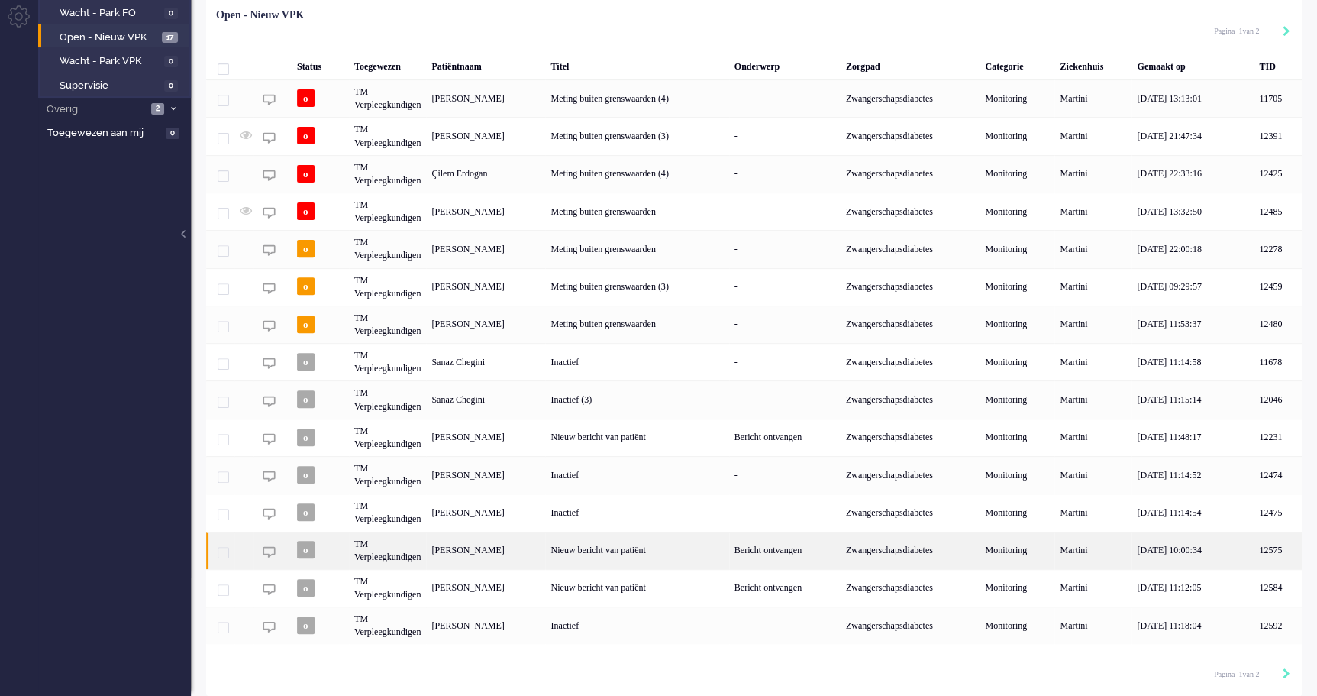
click at [615, 547] on div "Nieuw bericht van patiënt" at bounding box center [636, 549] width 183 height 37
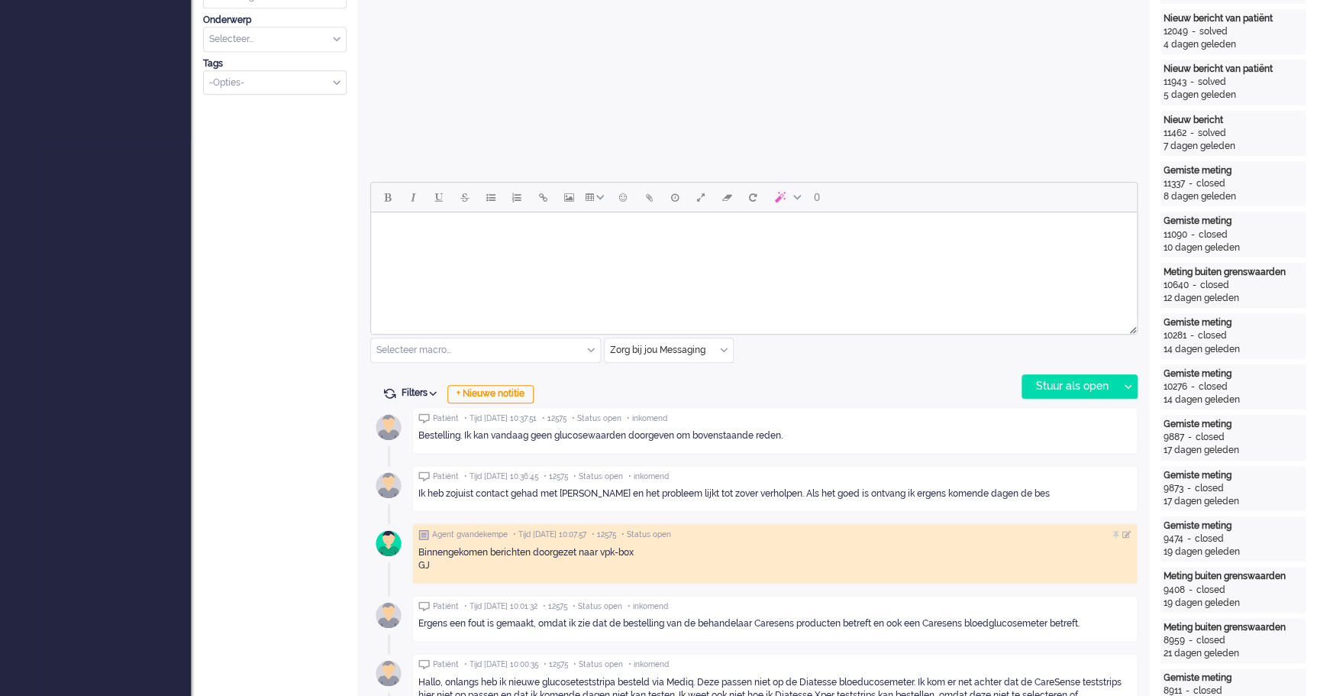
scroll to position [694, 0]
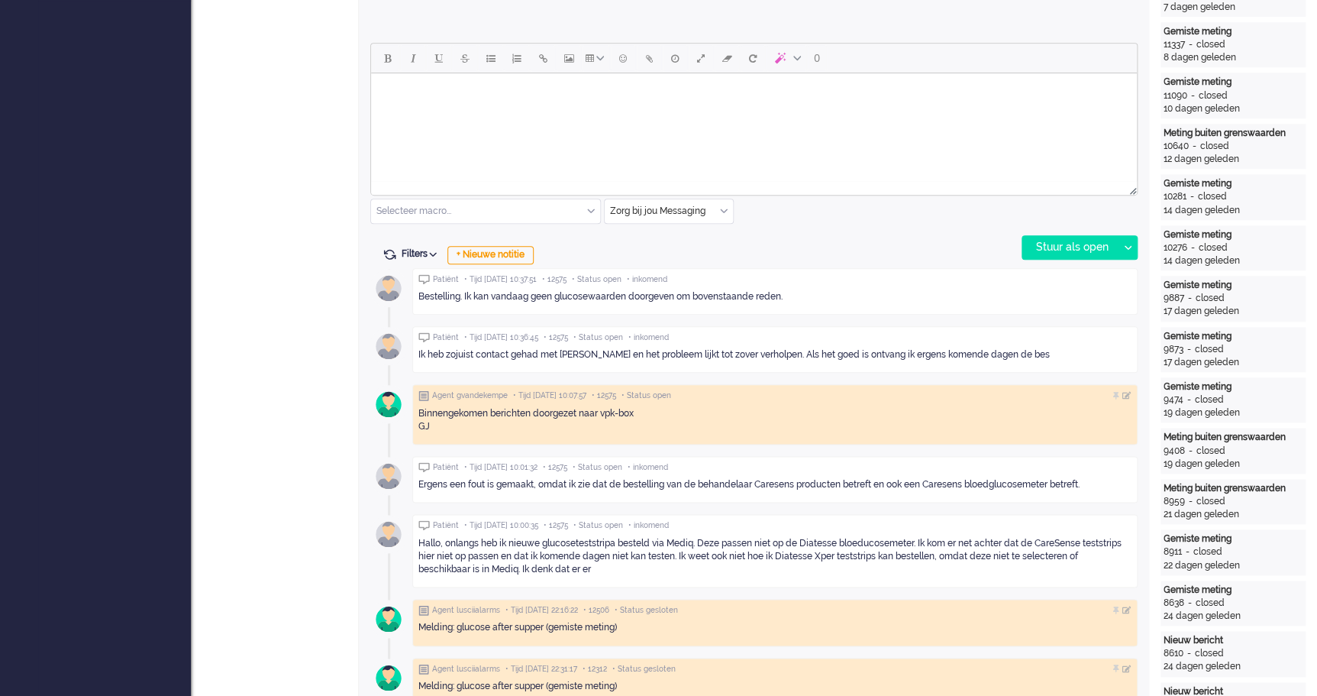
click at [532, 112] on html at bounding box center [754, 92] width 766 height 39
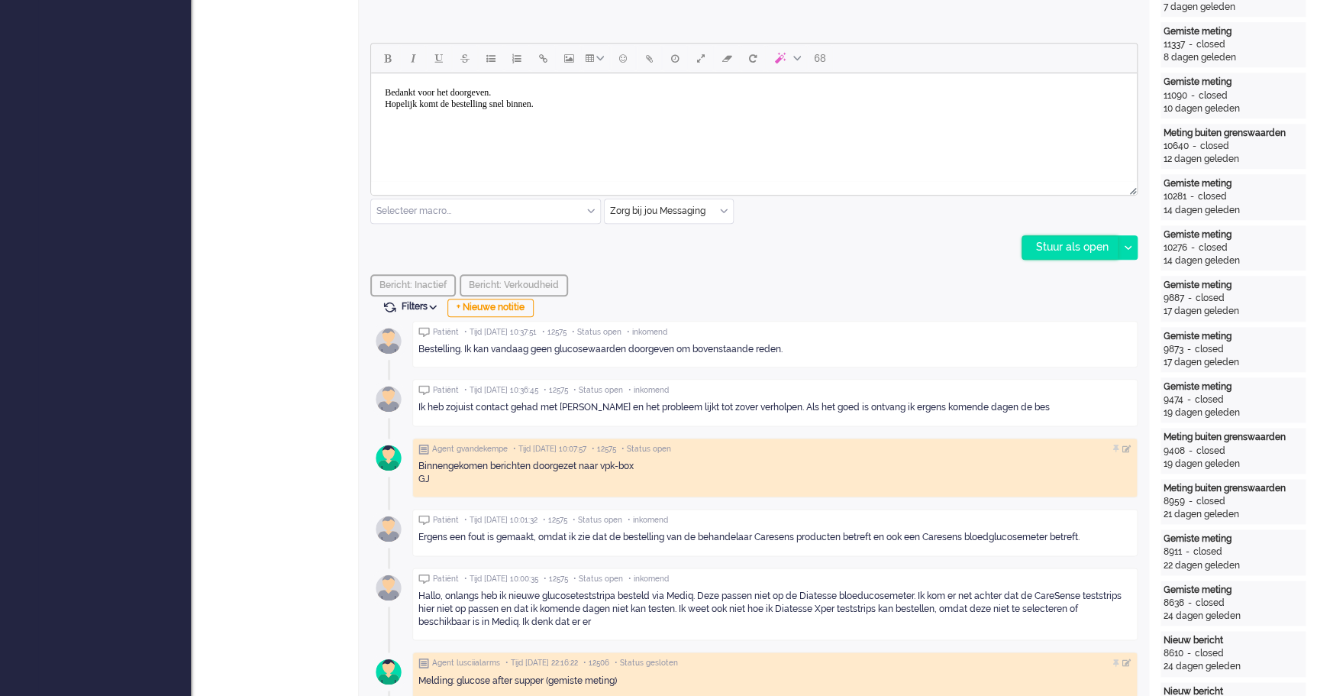
click at [1089, 250] on div "Stuur als open" at bounding box center [1070, 247] width 95 height 23
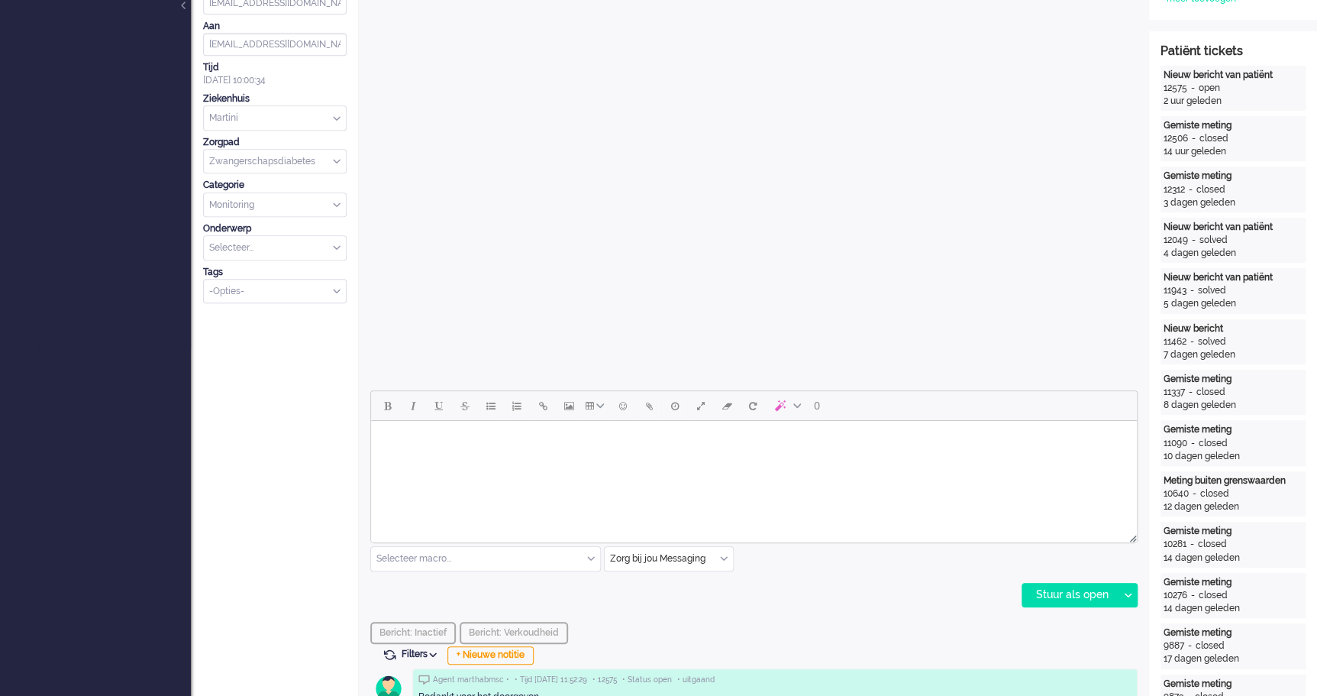
scroll to position [0, 0]
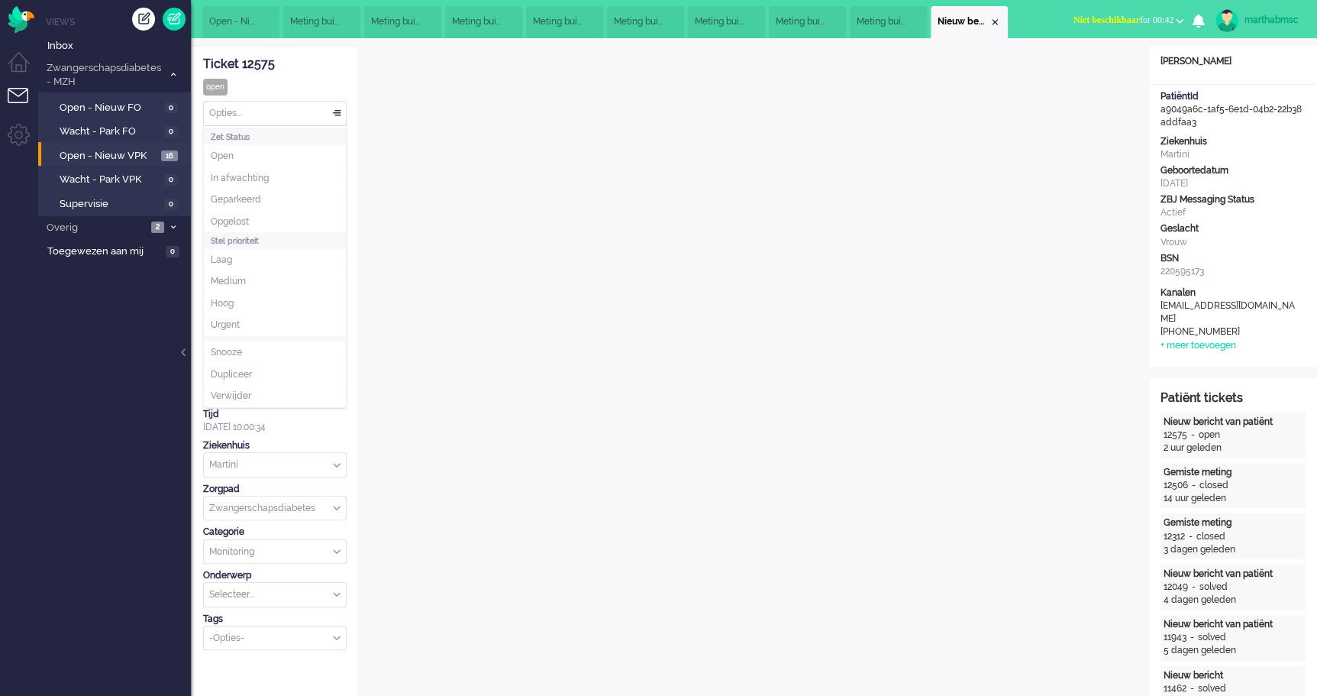
click at [336, 119] on div "Opties..." at bounding box center [275, 114] width 142 height 24
click at [248, 216] on span "Opgelost" at bounding box center [230, 221] width 38 height 13
click at [129, 153] on span "Open - Nieuw VPK" at bounding box center [109, 156] width 99 height 15
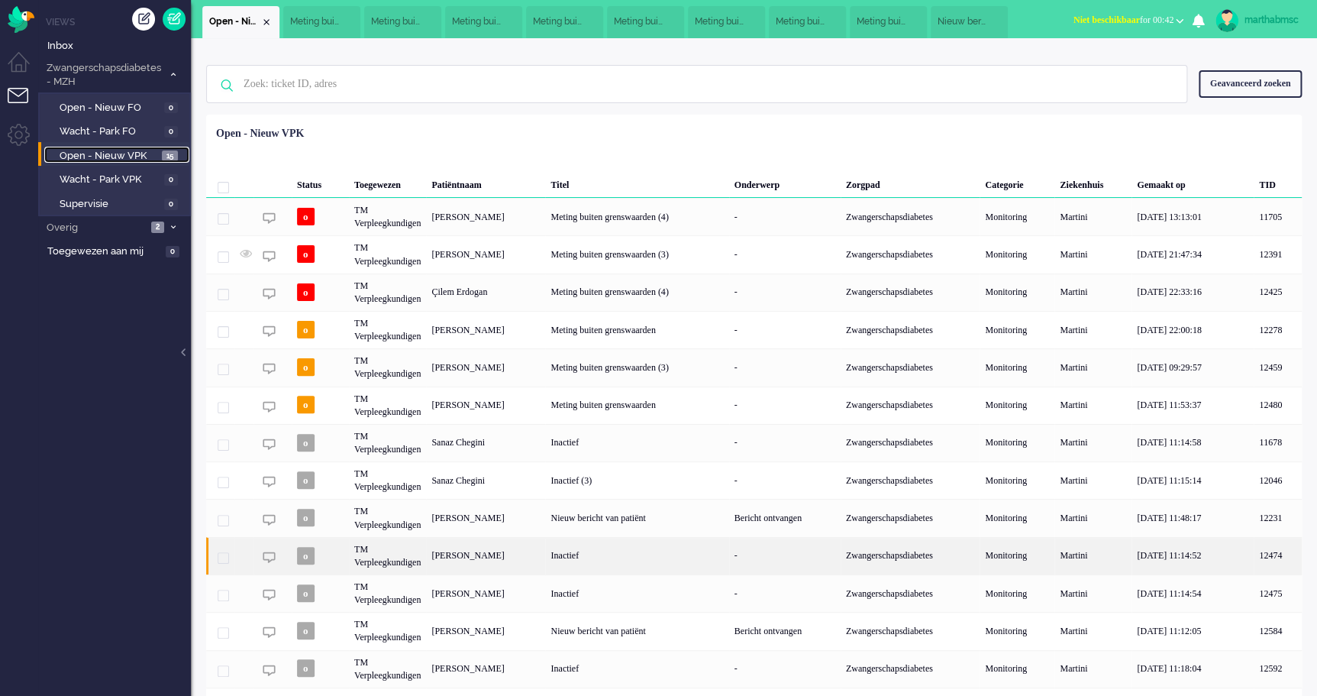
scroll to position [95, 0]
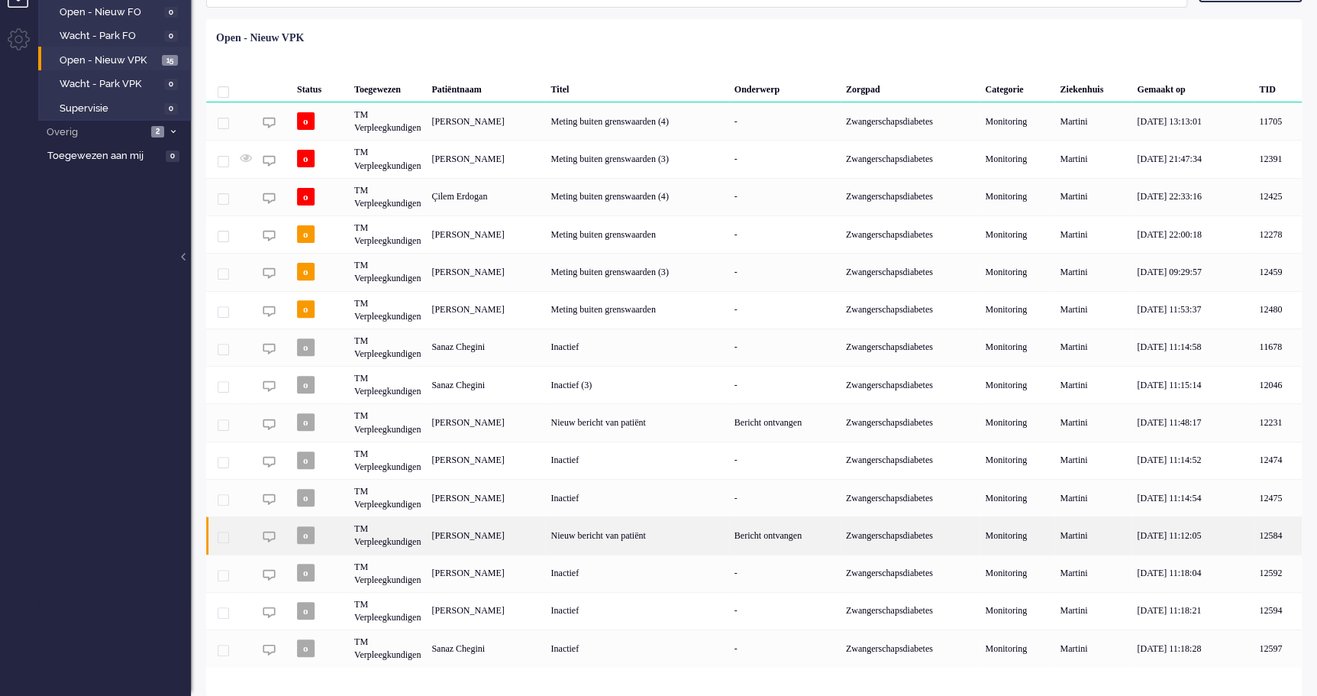
click at [475, 535] on div "[PERSON_NAME]" at bounding box center [485, 534] width 119 height 37
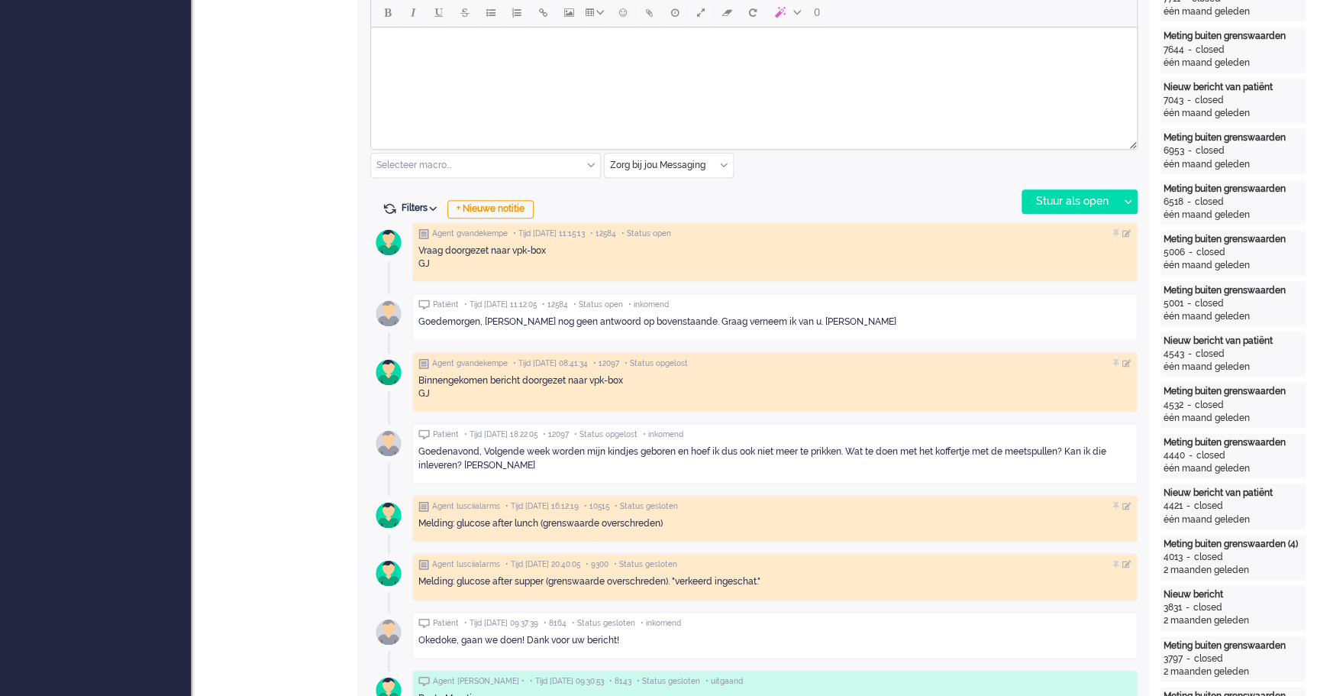
scroll to position [670, 0]
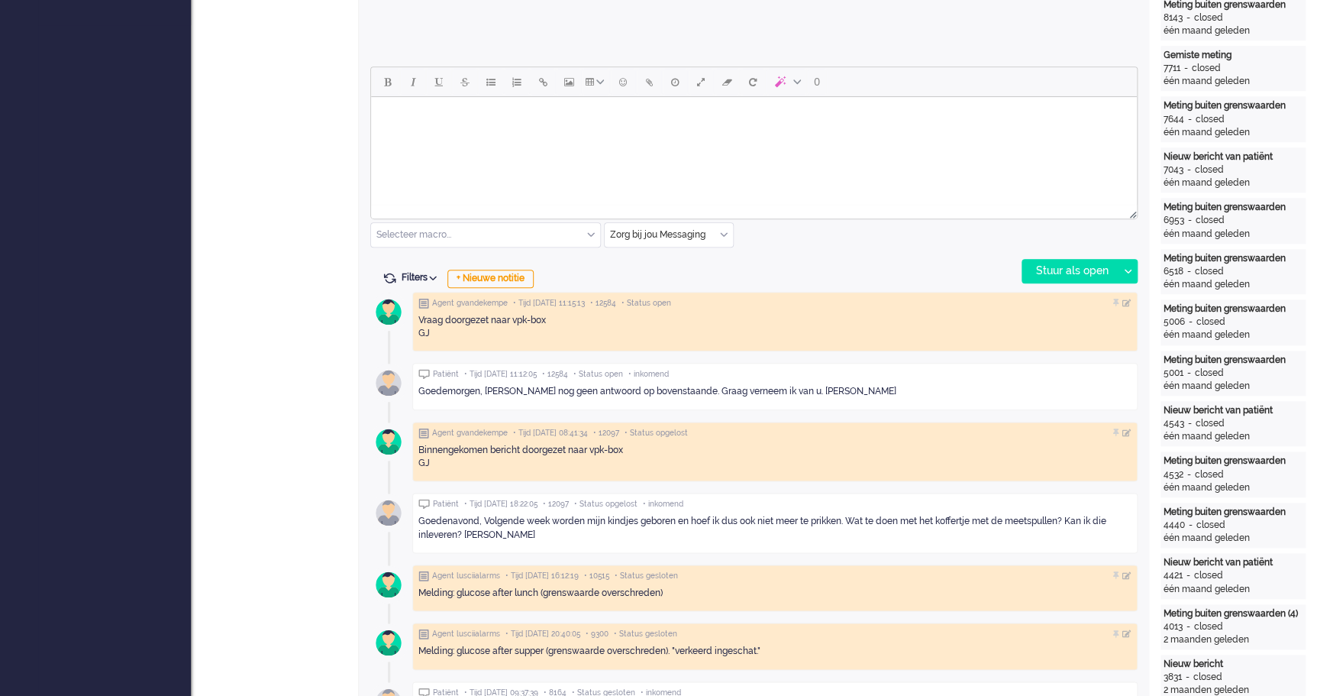
click at [486, 121] on body "Rich Text Area. Press ALT-0 for help." at bounding box center [754, 116] width 754 height 27
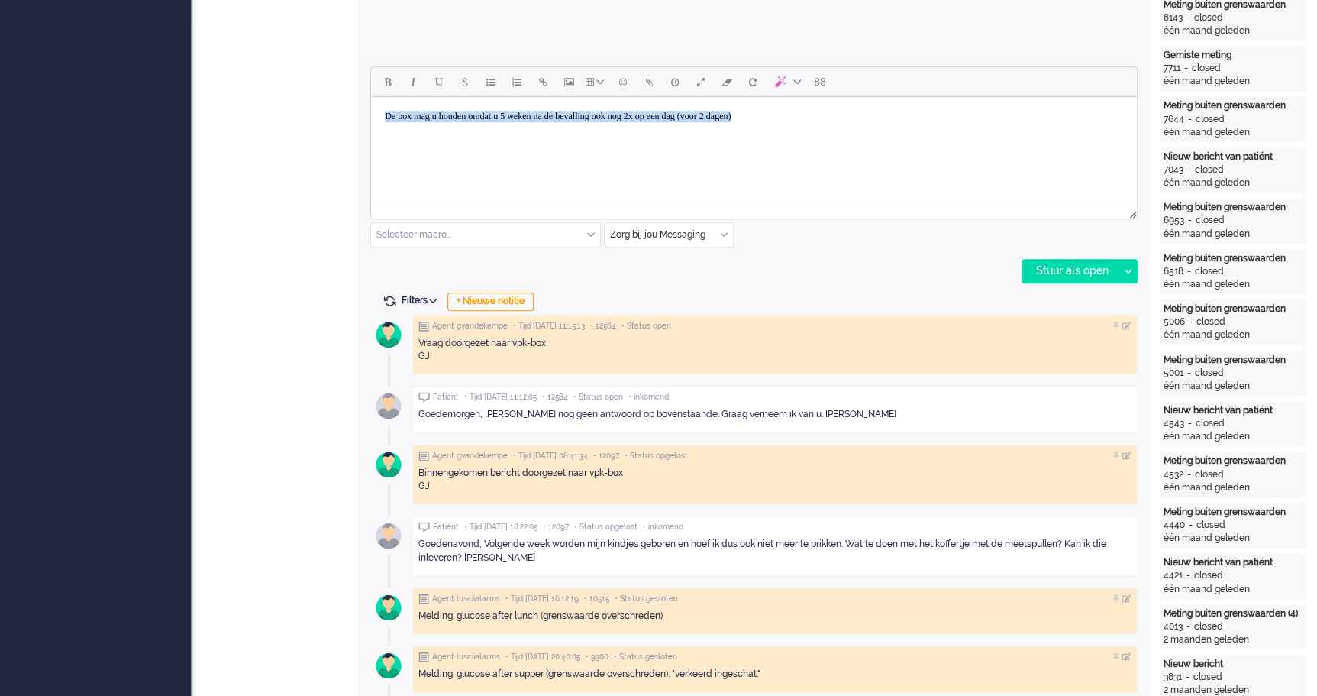
drag, startPoint x: 835, startPoint y: 117, endPoint x: 352, endPoint y: 126, distance: 482.7
click at [371, 126] on html "De box mag u houden omdat u 5 weken na de bevalling ook nog 2x op een dag (voor…" at bounding box center [754, 116] width 766 height 39
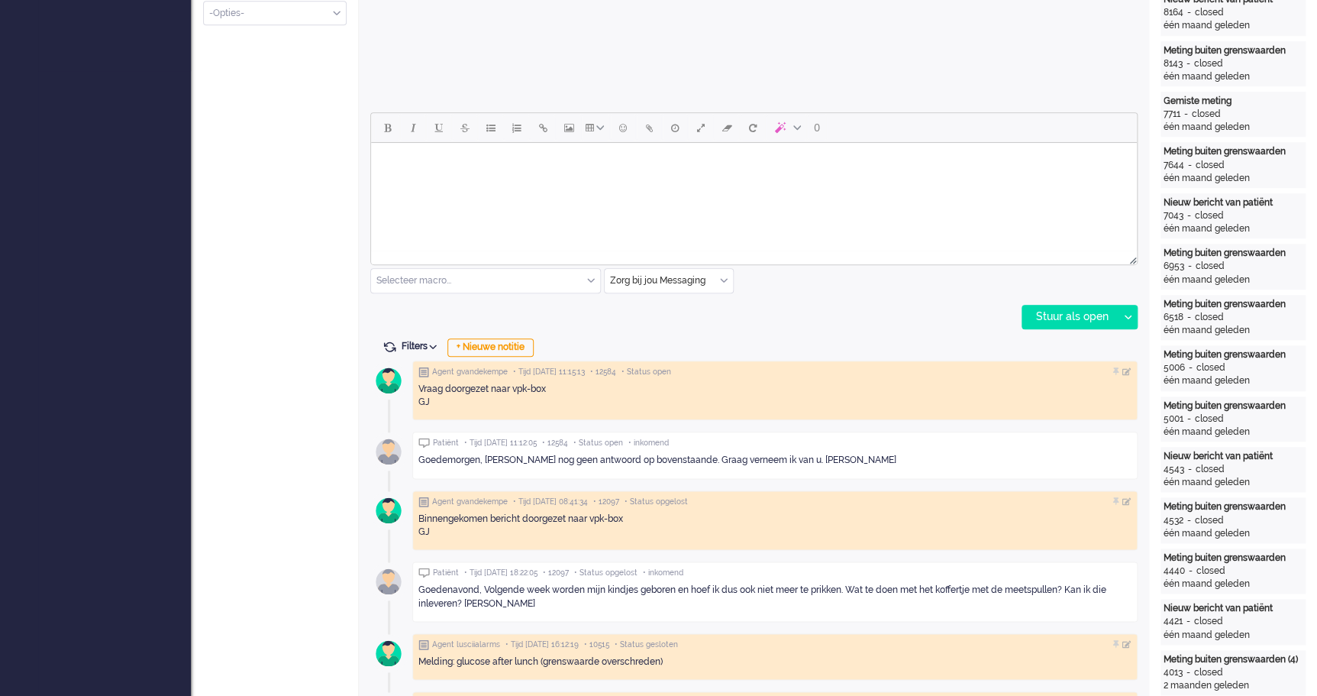
scroll to position [486, 0]
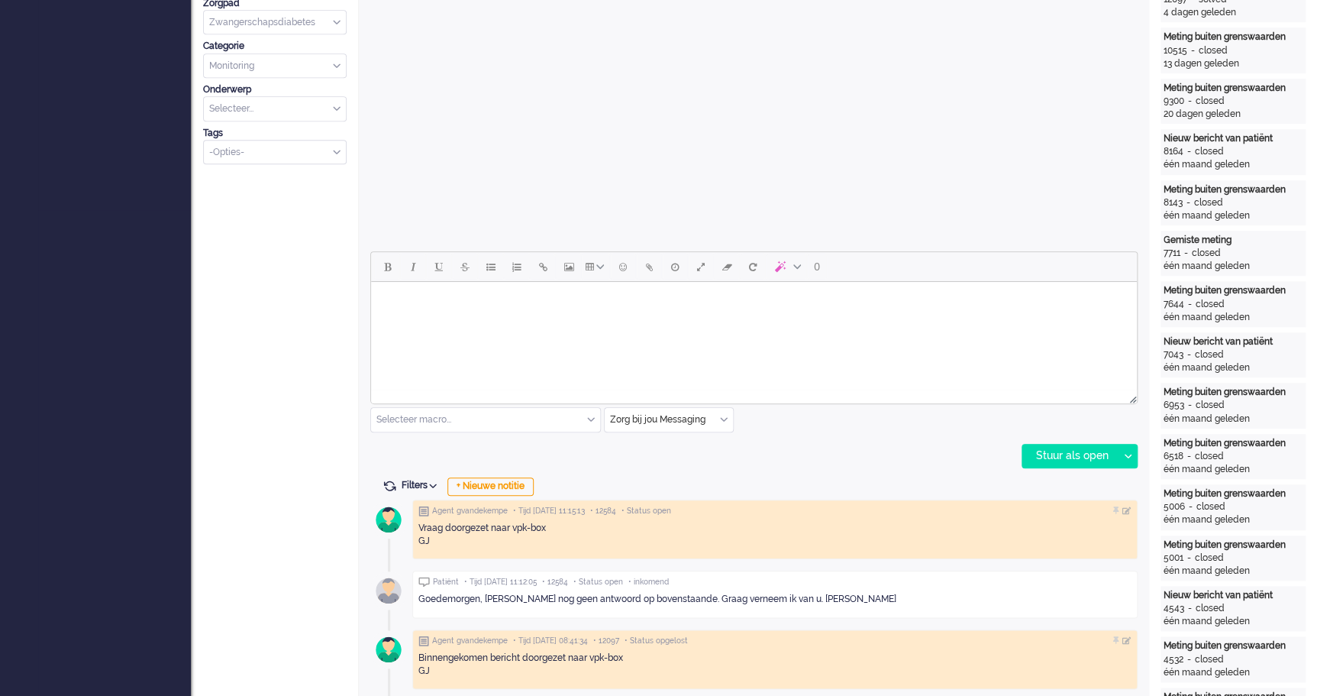
click at [493, 309] on body "Rich Text Area. Press ALT-0 for help." at bounding box center [754, 301] width 754 height 27
click at [634, 334] on body "Goedemorgen, De box mag u houden en hoeft u niet in te leveren. U krijgt 5 weke…" at bounding box center [754, 318] width 754 height 61
click at [743, 338] on body "Goedemorgen, De box mag u houden en hoeft u niet in te leveren. U krijgt 5 weke…" at bounding box center [754, 318] width 754 height 61
click at [730, 347] on body "Goedemorgen, De box mag u houden en hoeft u niet in te leveren. U krijgt 5 weke…" at bounding box center [754, 324] width 754 height 73
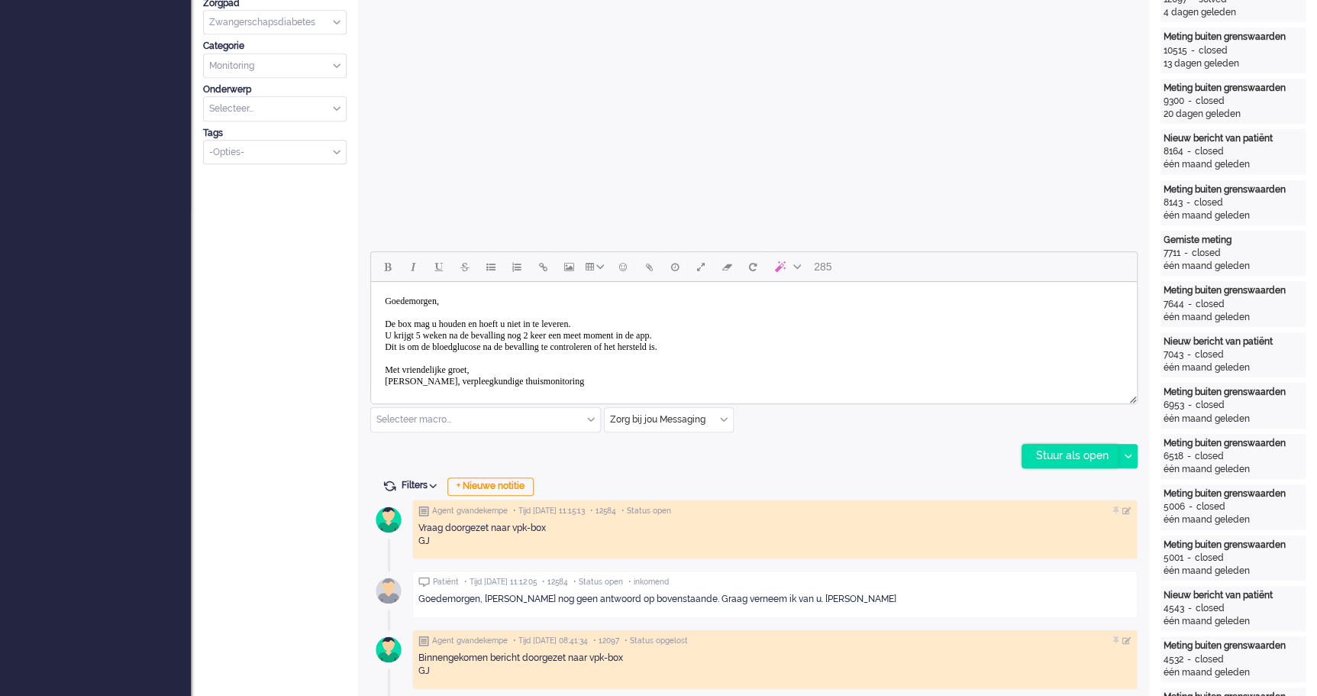
click at [1097, 457] on div "Stuur als open" at bounding box center [1070, 455] width 95 height 23
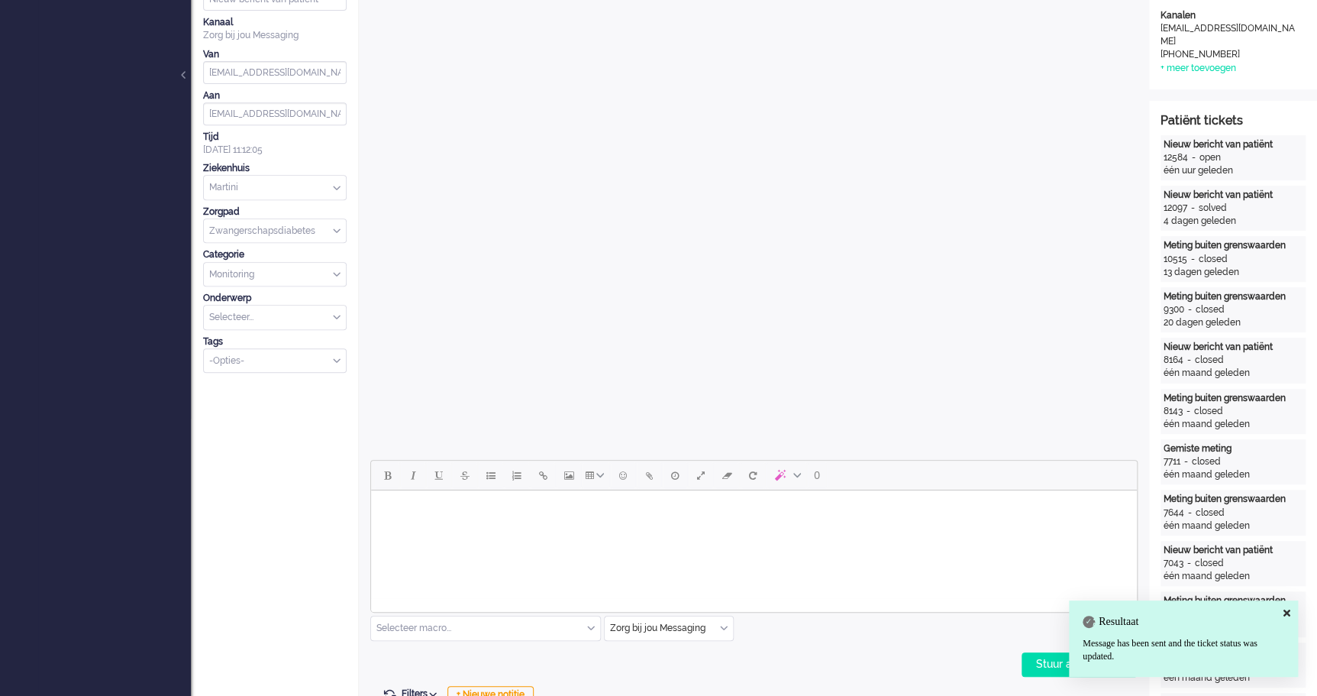
scroll to position [0, 0]
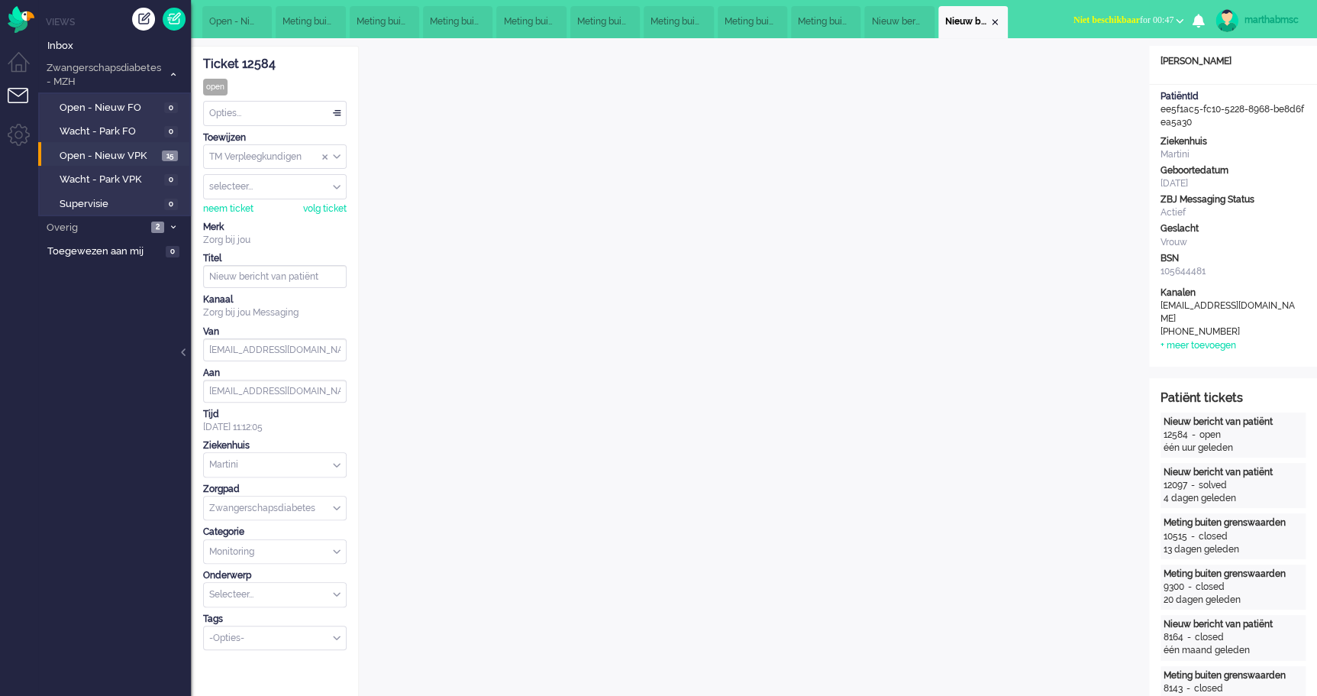
click at [335, 111] on div "Opties..." at bounding box center [275, 114] width 142 height 24
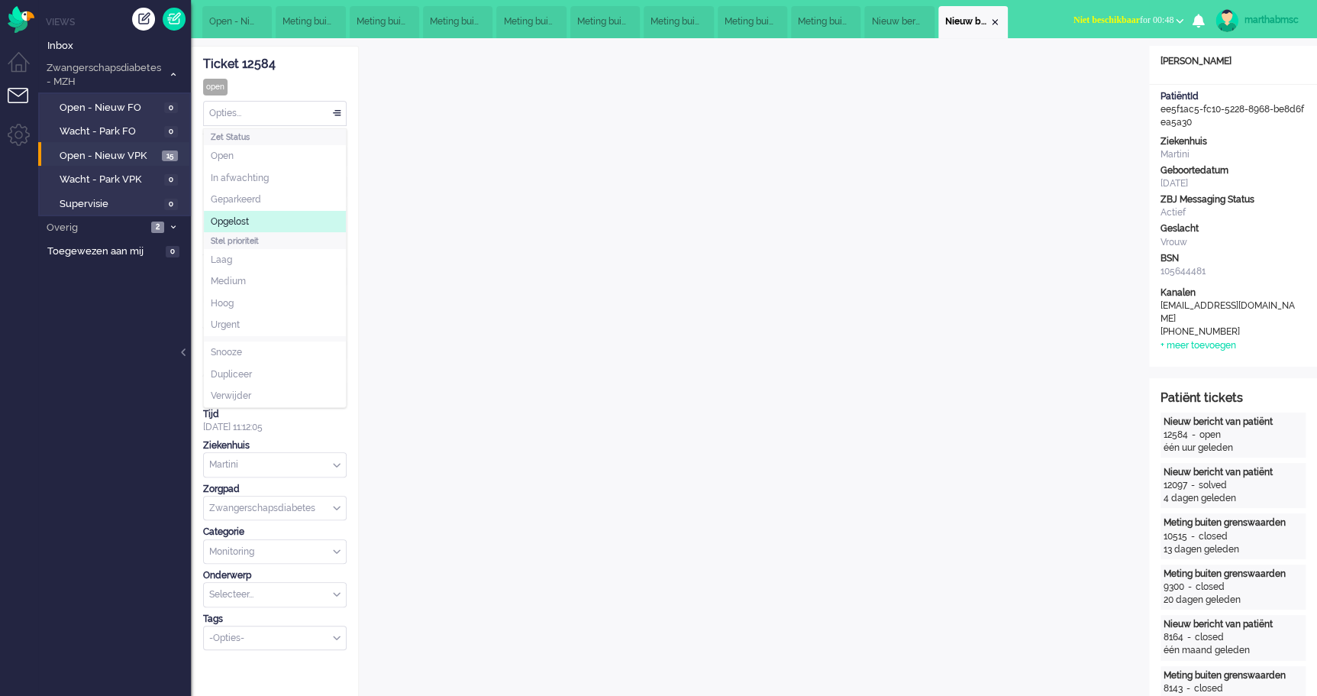
click at [237, 221] on span "Opgelost" at bounding box center [230, 221] width 38 height 13
